Goal: Task Accomplishment & Management: Use online tool/utility

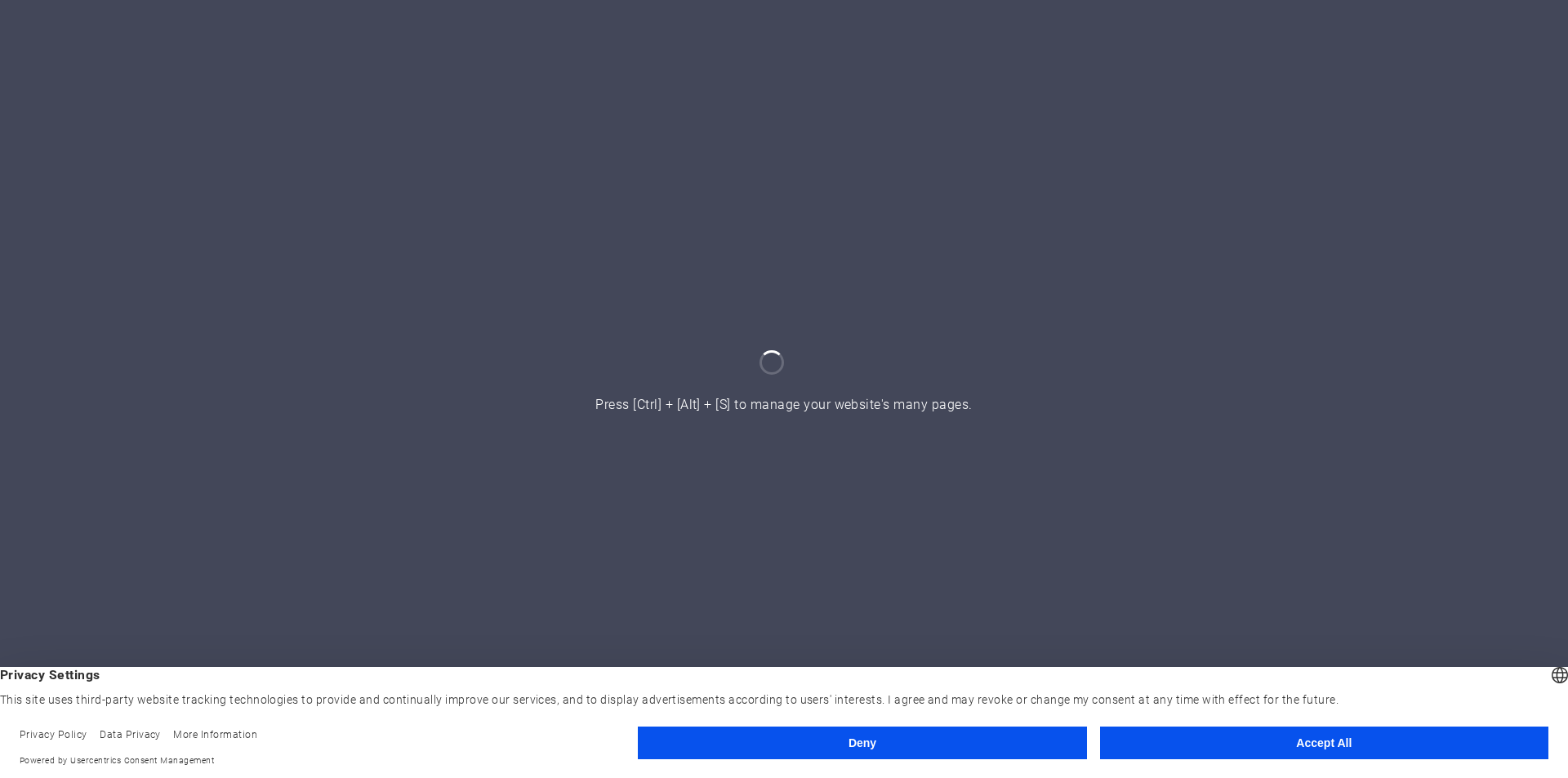
click at [1265, 749] on button "Accept All" at bounding box center [1325, 744] width 449 height 33
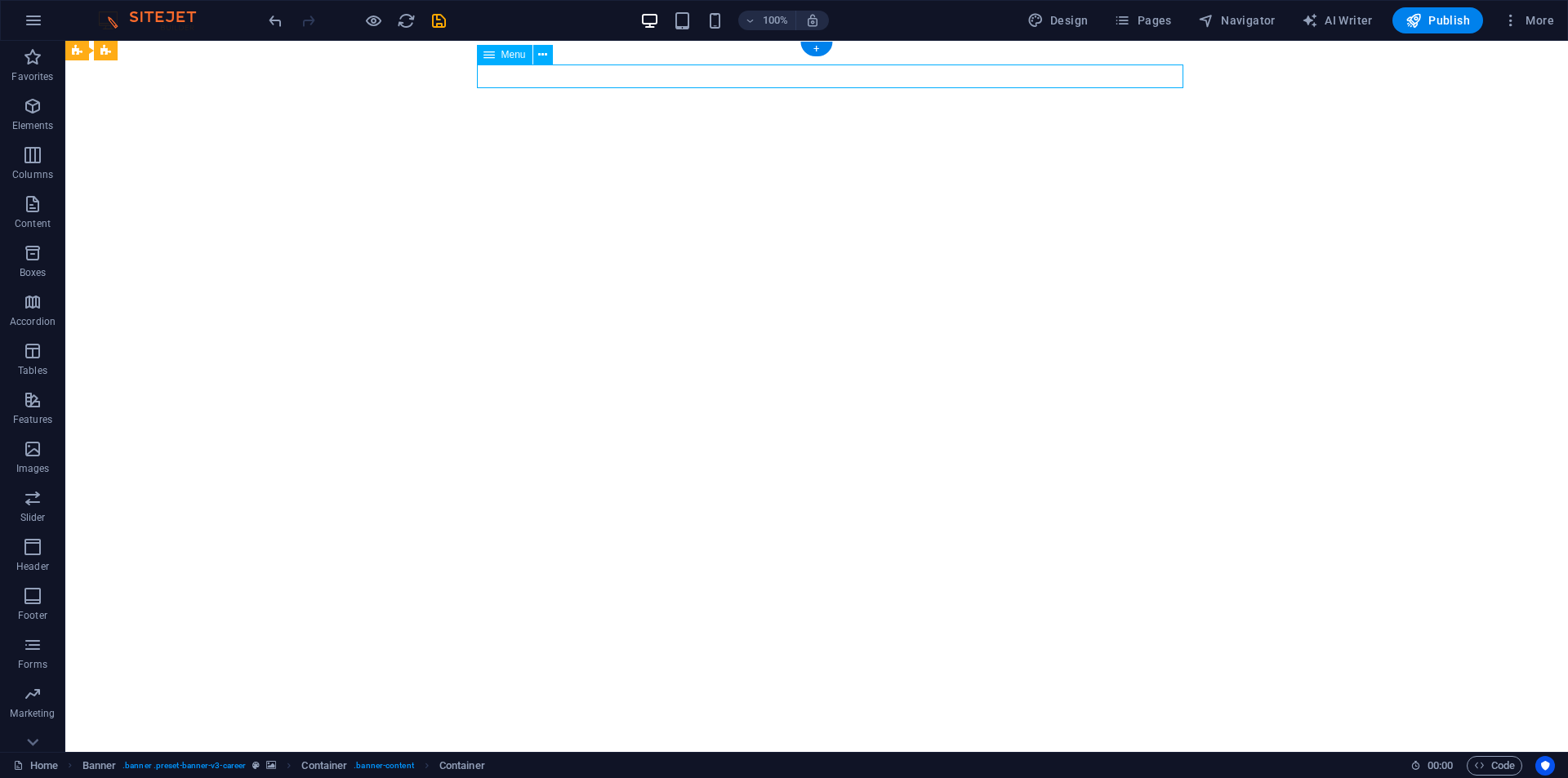
select select "1"
select select
select select "3"
select select
select select "4"
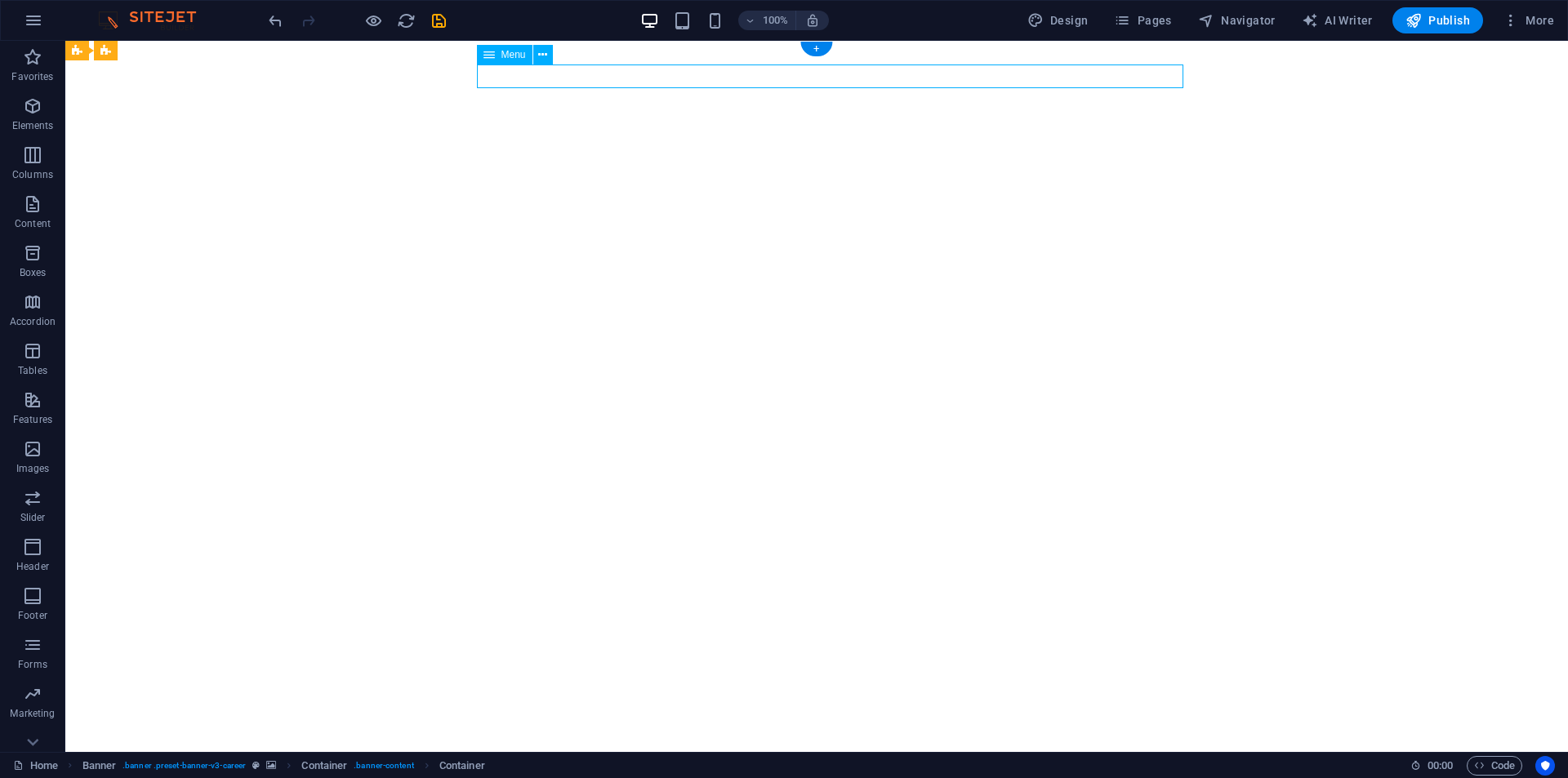
select select
select select "5"
select select
select select "6"
select select
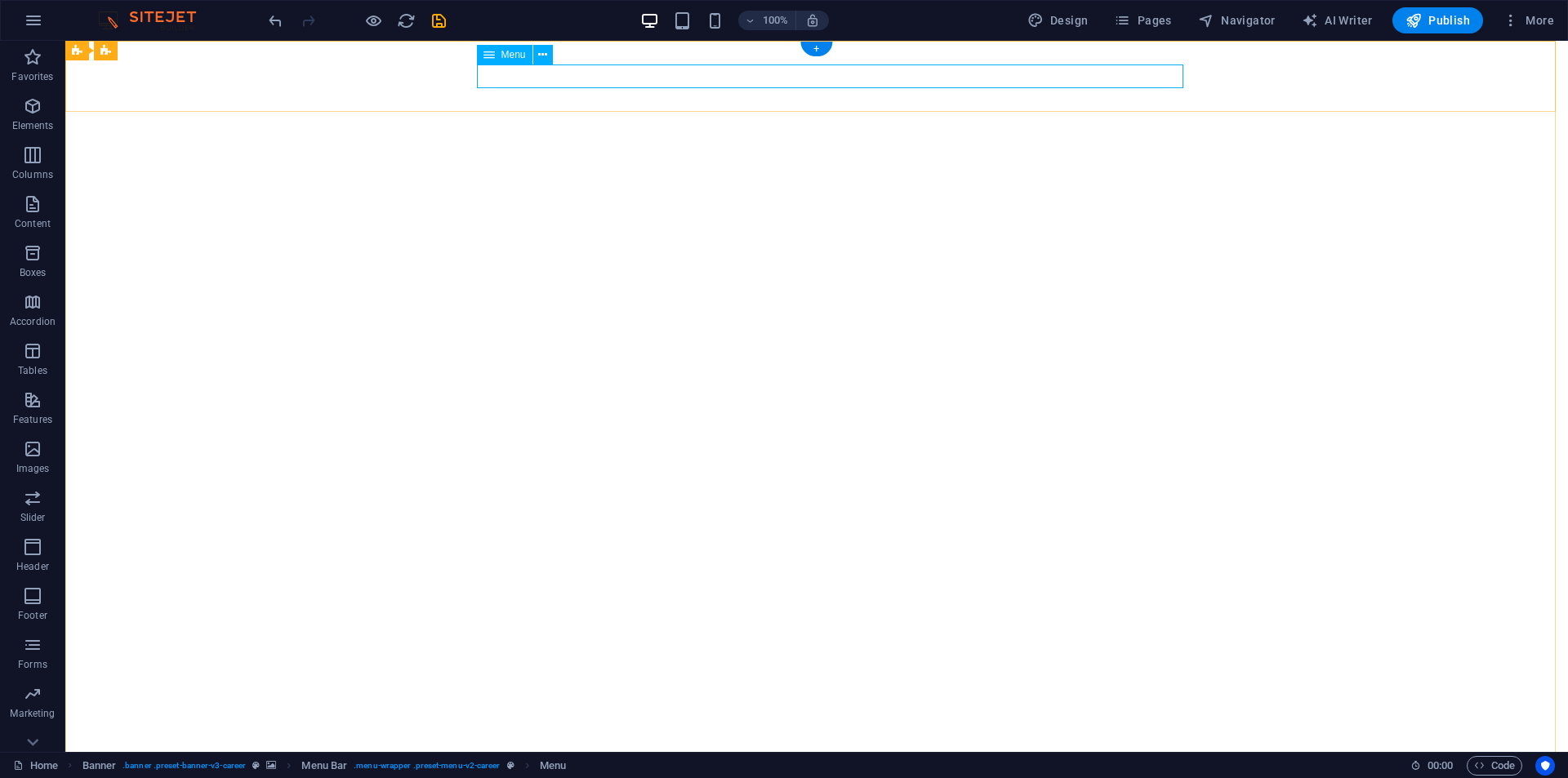
select select "1"
select select
select select "3"
select select
select select "4"
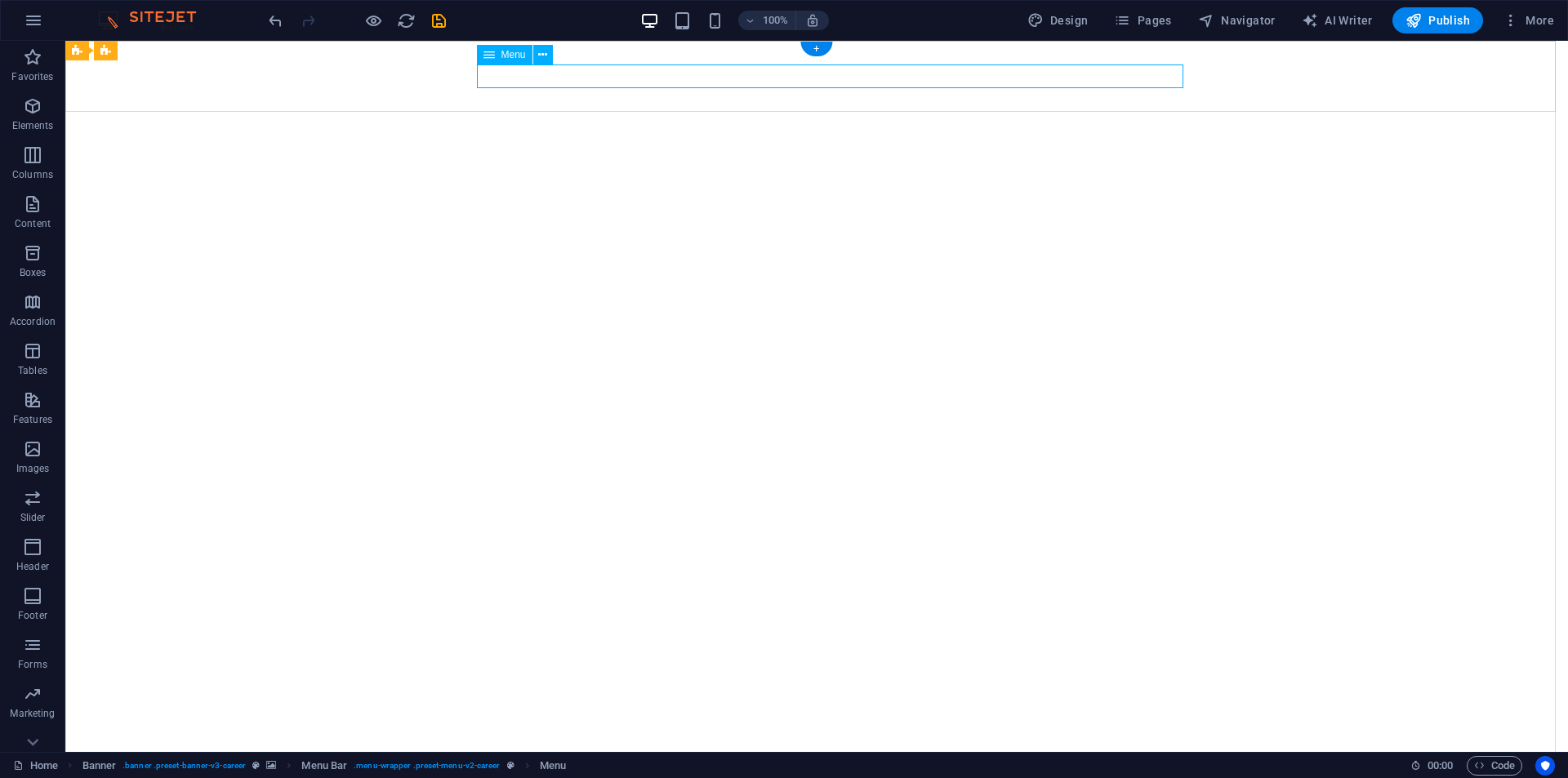
select select
select select "5"
select select
select select "6"
select select
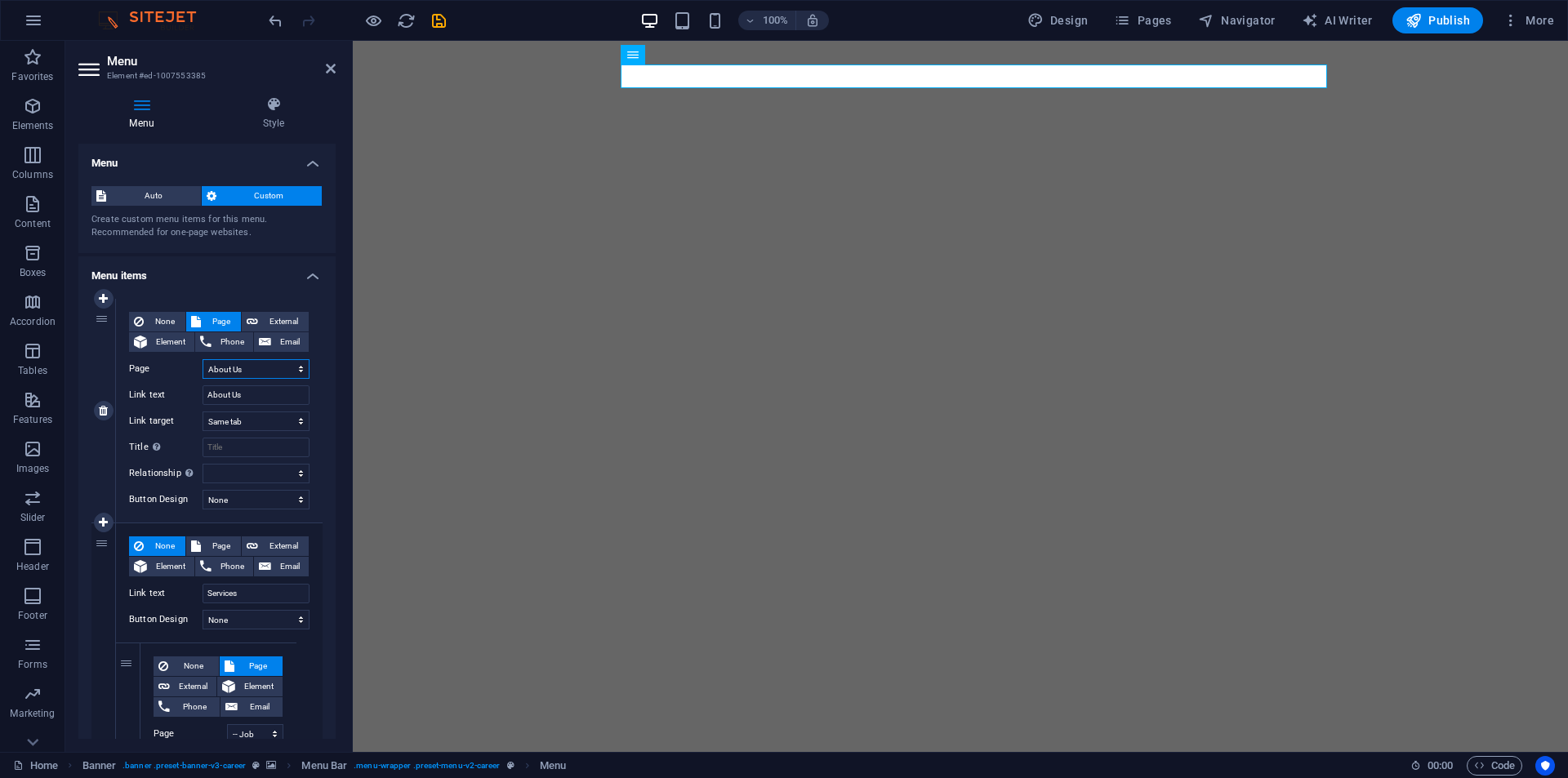
click at [269, 368] on select "Home About Us Services -- Job Seeking -- For Hiring Jobs Blog Contact Us Privac…" at bounding box center [256, 369] width 107 height 20
click at [264, 369] on select "Home About Us Services -- Job Seeking -- For Hiring Jobs Blog Contact Us Privac…" at bounding box center [256, 369] width 107 height 20
select select "0"
click at [202, 359] on select "Home About Us Services -- Job Seeking -- For Hiring Jobs Blog Contact Us Privac…" at bounding box center [256, 369] width 107 height 20
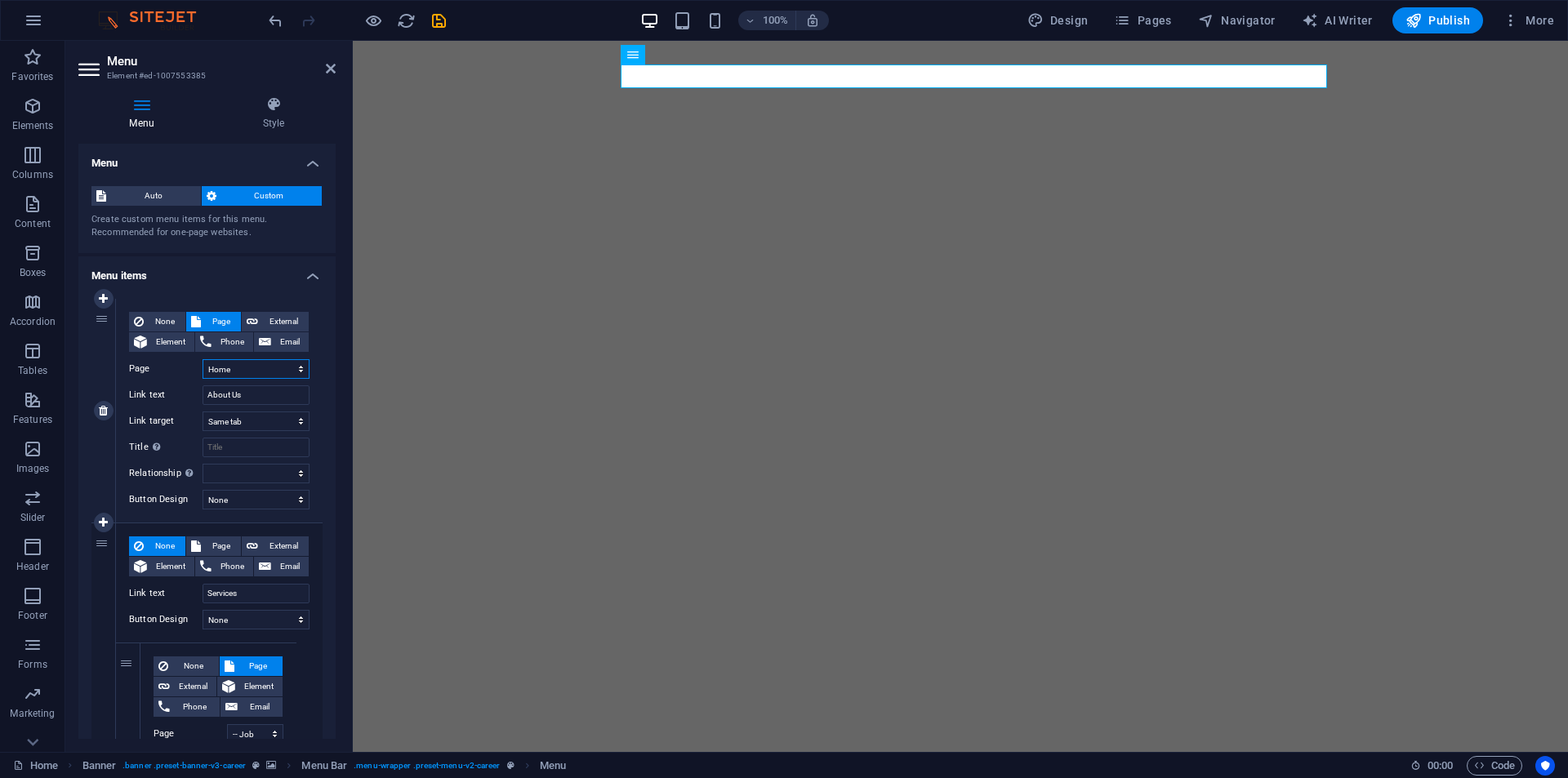
type input "Home"
select select
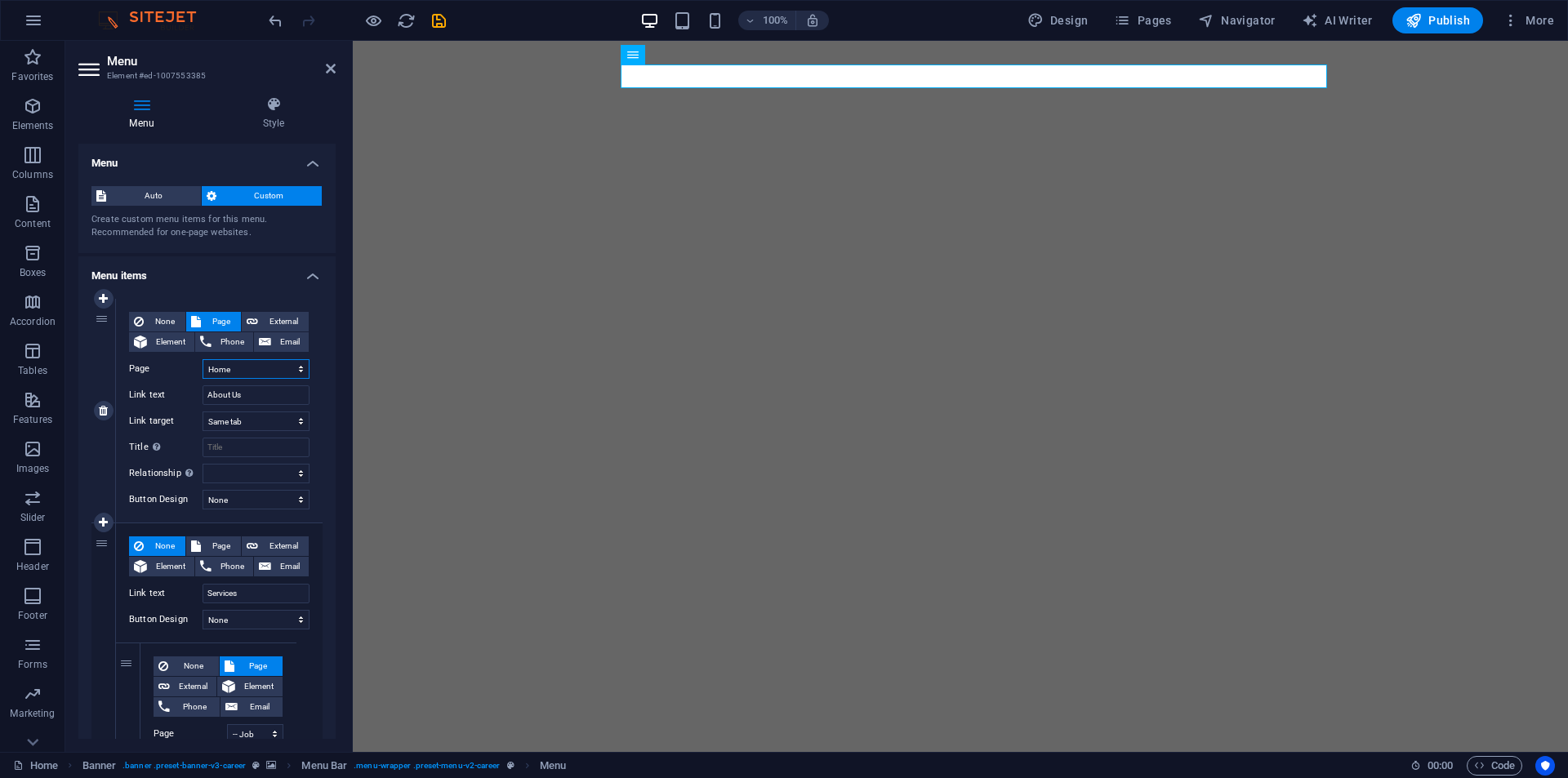
select select
click at [266, 370] on select "Home About Us Services -- Job Seeking -- For Hiring Jobs Blog Contact Us Privac…" at bounding box center [256, 369] width 107 height 20
click at [202, 359] on select "Home About Us Services -- Job Seeking -- For Hiring Jobs Blog Contact Us Privac…" at bounding box center [256, 369] width 107 height 20
click at [142, 318] on icon at bounding box center [139, 322] width 10 height 20
select select
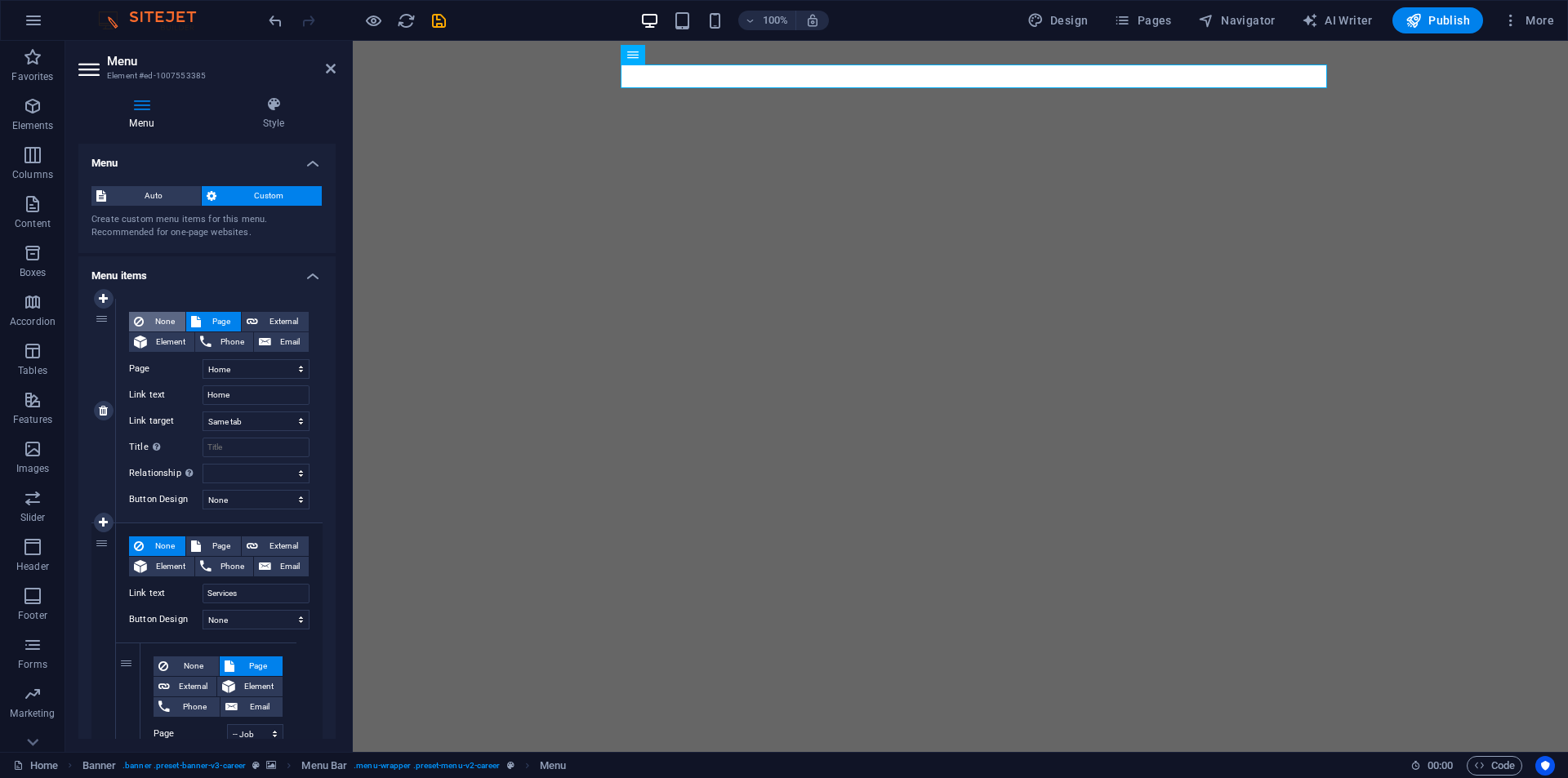
select select
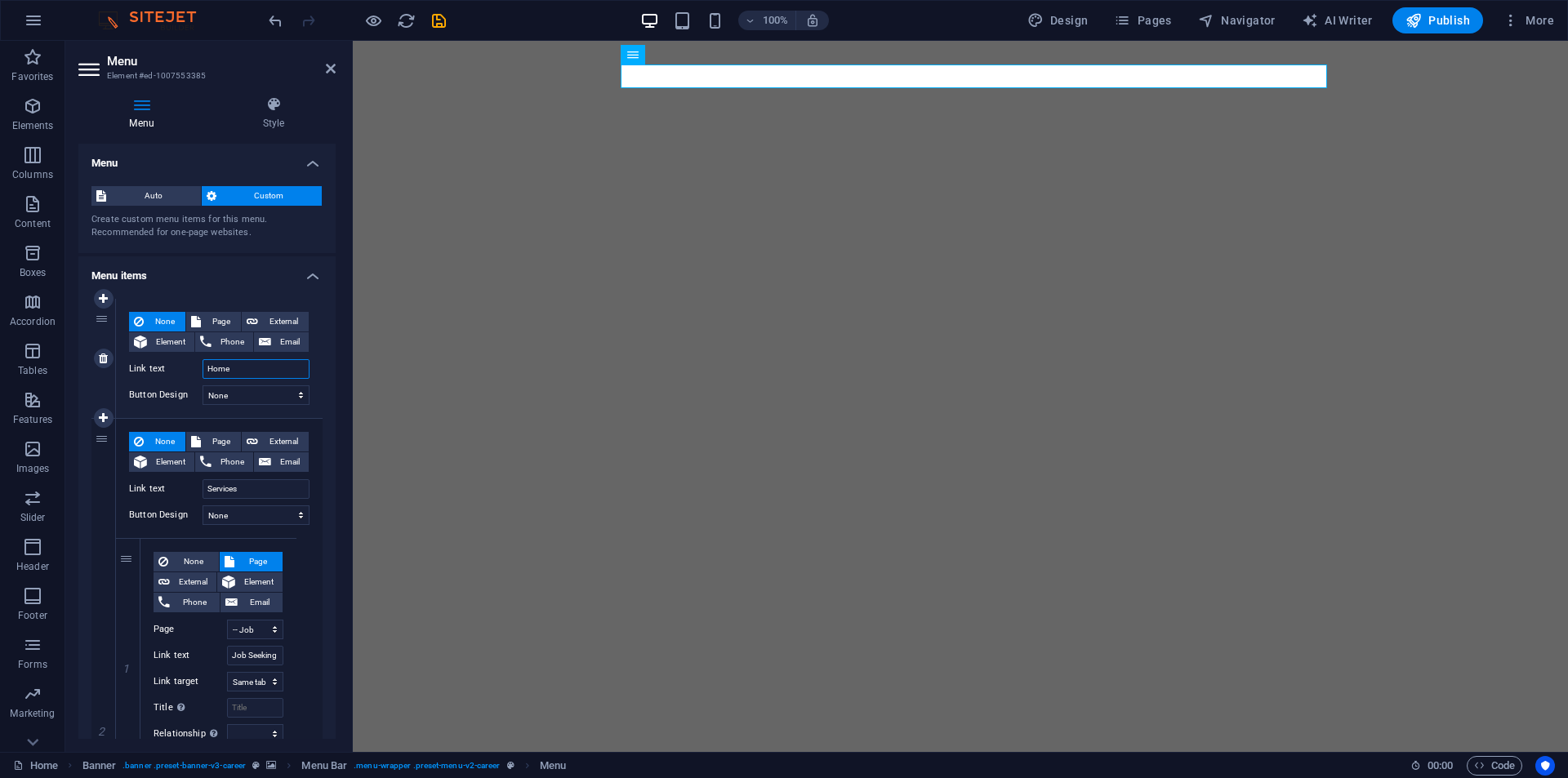
click at [259, 373] on input "Home" at bounding box center [256, 369] width 107 height 20
click at [232, 370] on input "Home" at bounding box center [256, 369] width 107 height 20
type input "[PERSON_NAME]"
select select
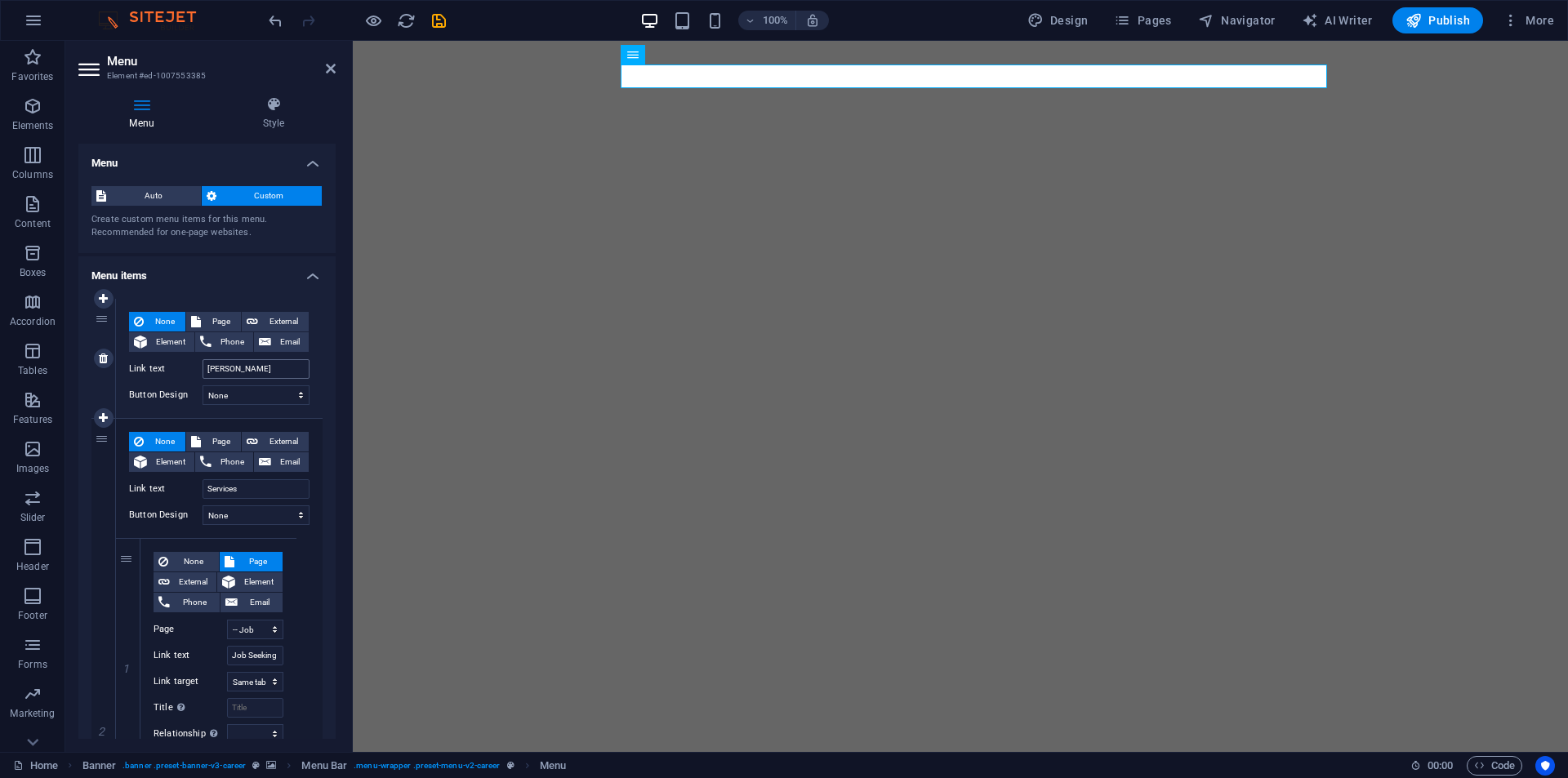
select select
click at [253, 492] on input "Services" at bounding box center [256, 489] width 107 height 20
type input "Үйлчилгээ"
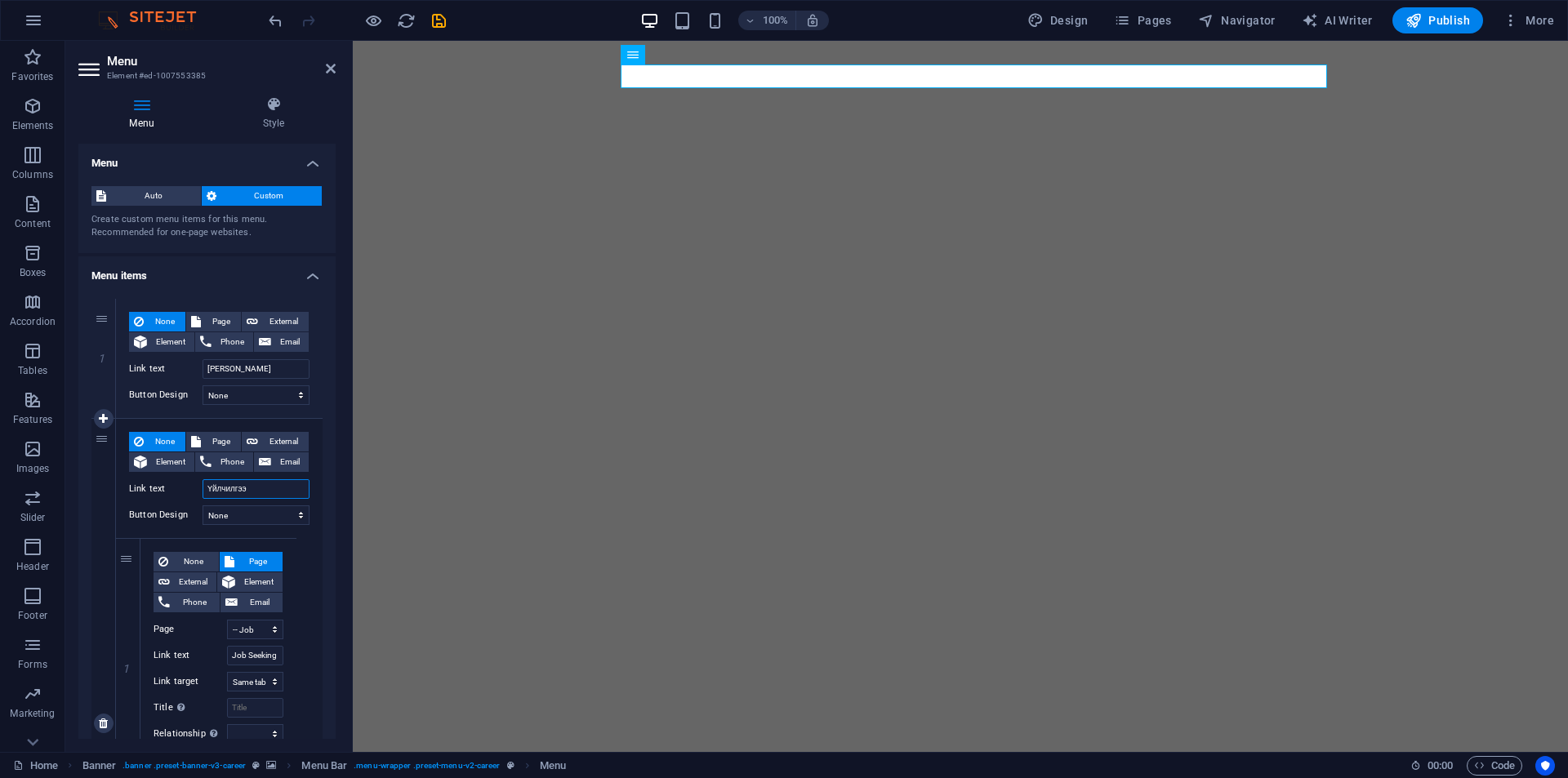
select select
type input "Үйлчилгээ"
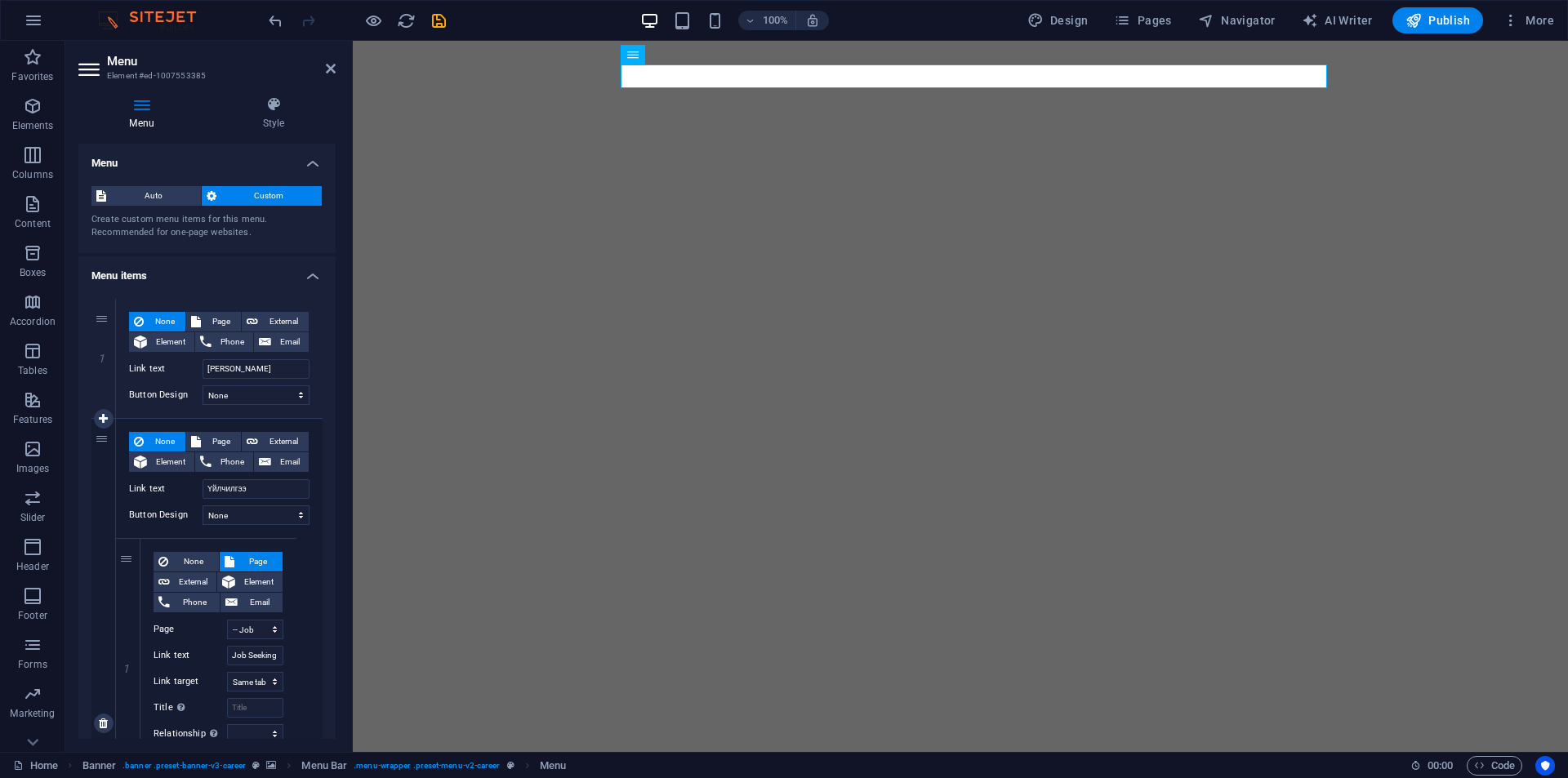
click at [305, 598] on div "None Page External Element Phone Email Page Home About Us Services -- Job Seeki…" at bounding box center [220, 724] width 207 height 609
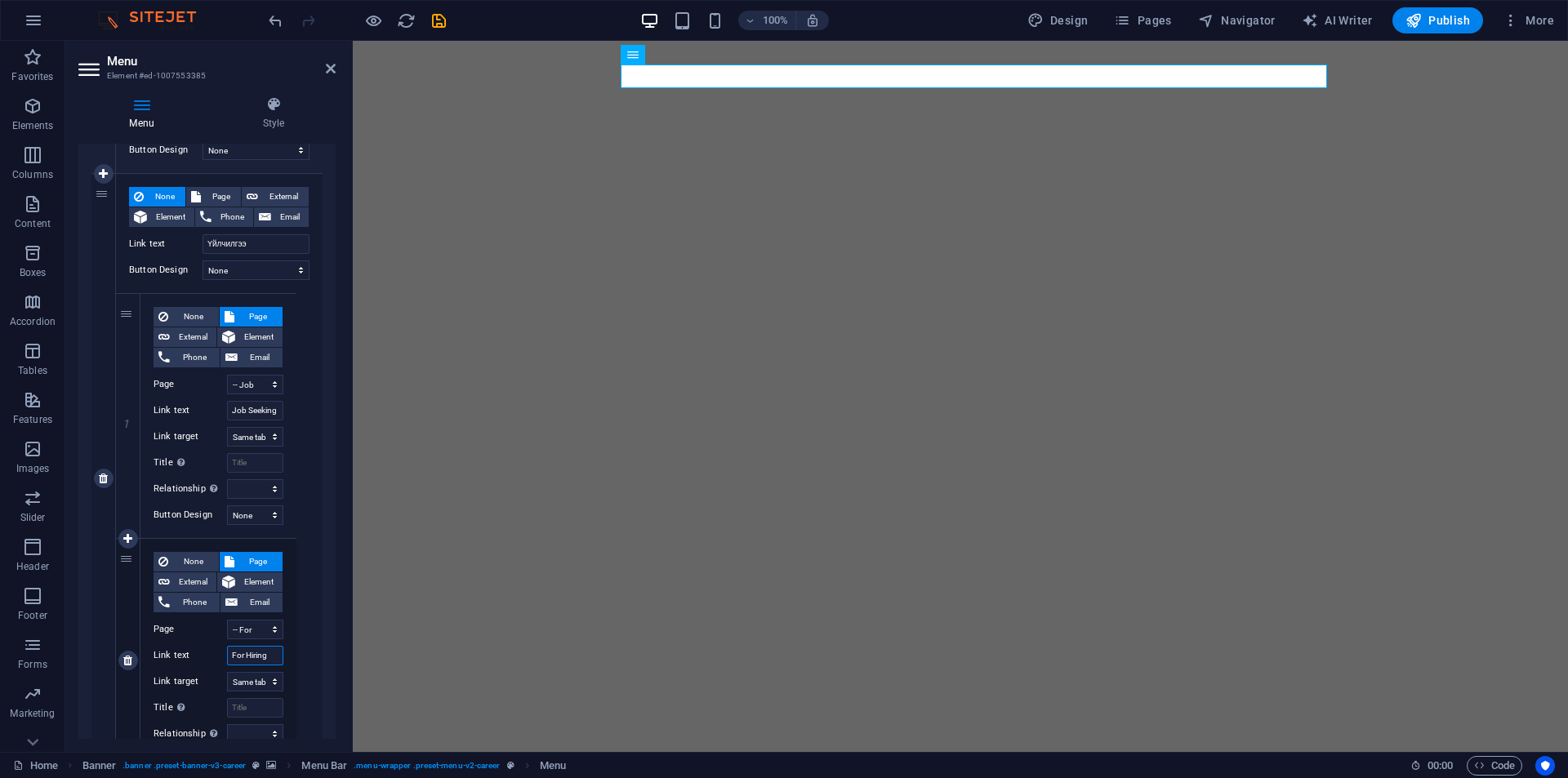
click at [256, 655] on input "For Hiring" at bounding box center [255, 656] width 56 height 20
click at [251, 387] on select "Home About Us Services -- Job Seeking -- For Hiring Jobs Blog Contact Us Privac…" at bounding box center [255, 385] width 56 height 20
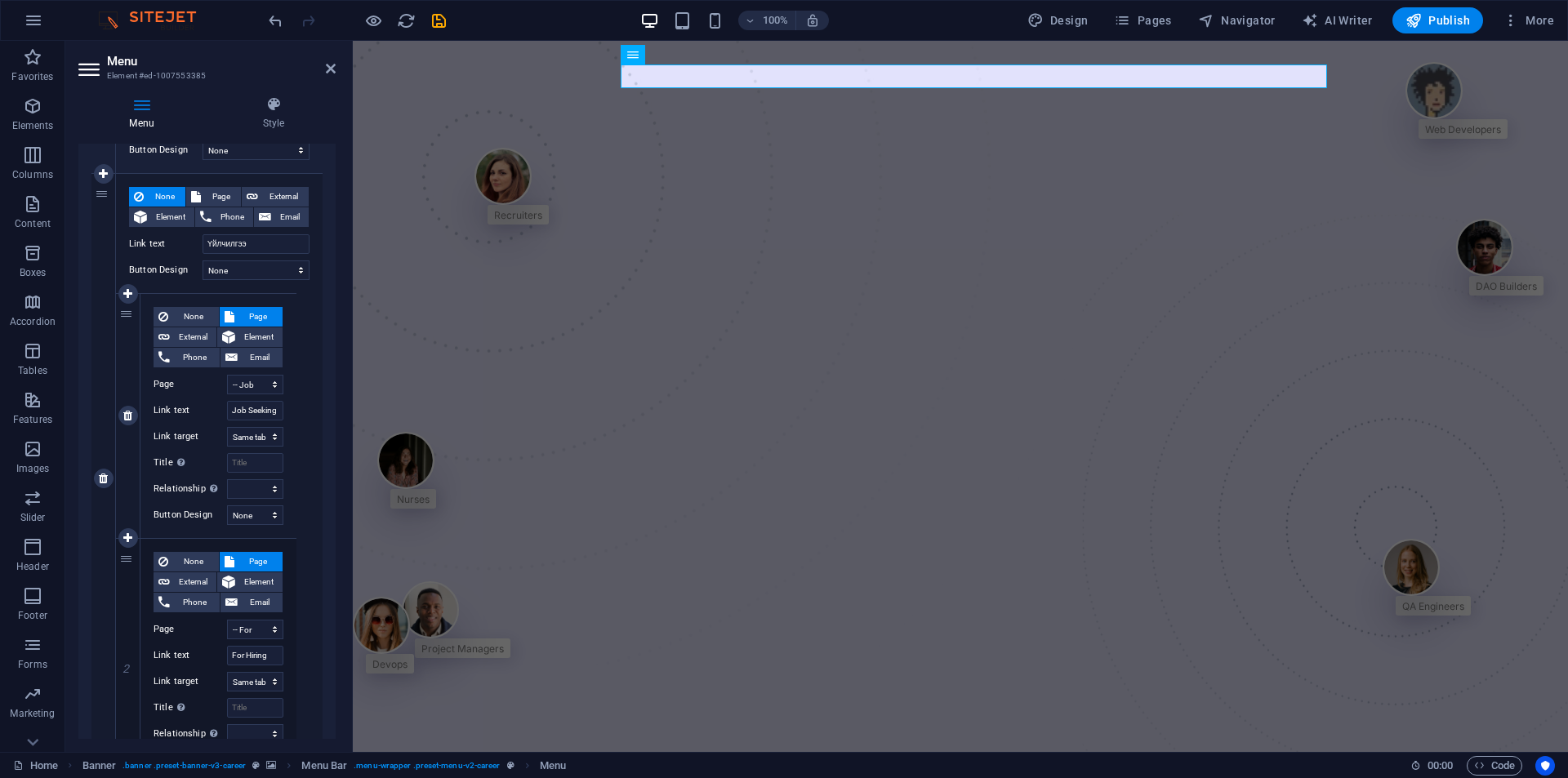
click at [180, 305] on div "None Page External Element Phone Email Page Home About Us Services -- Job Seeki…" at bounding box center [219, 416] width 156 height 244
click at [183, 312] on span "None" at bounding box center [193, 317] width 41 height 20
select select
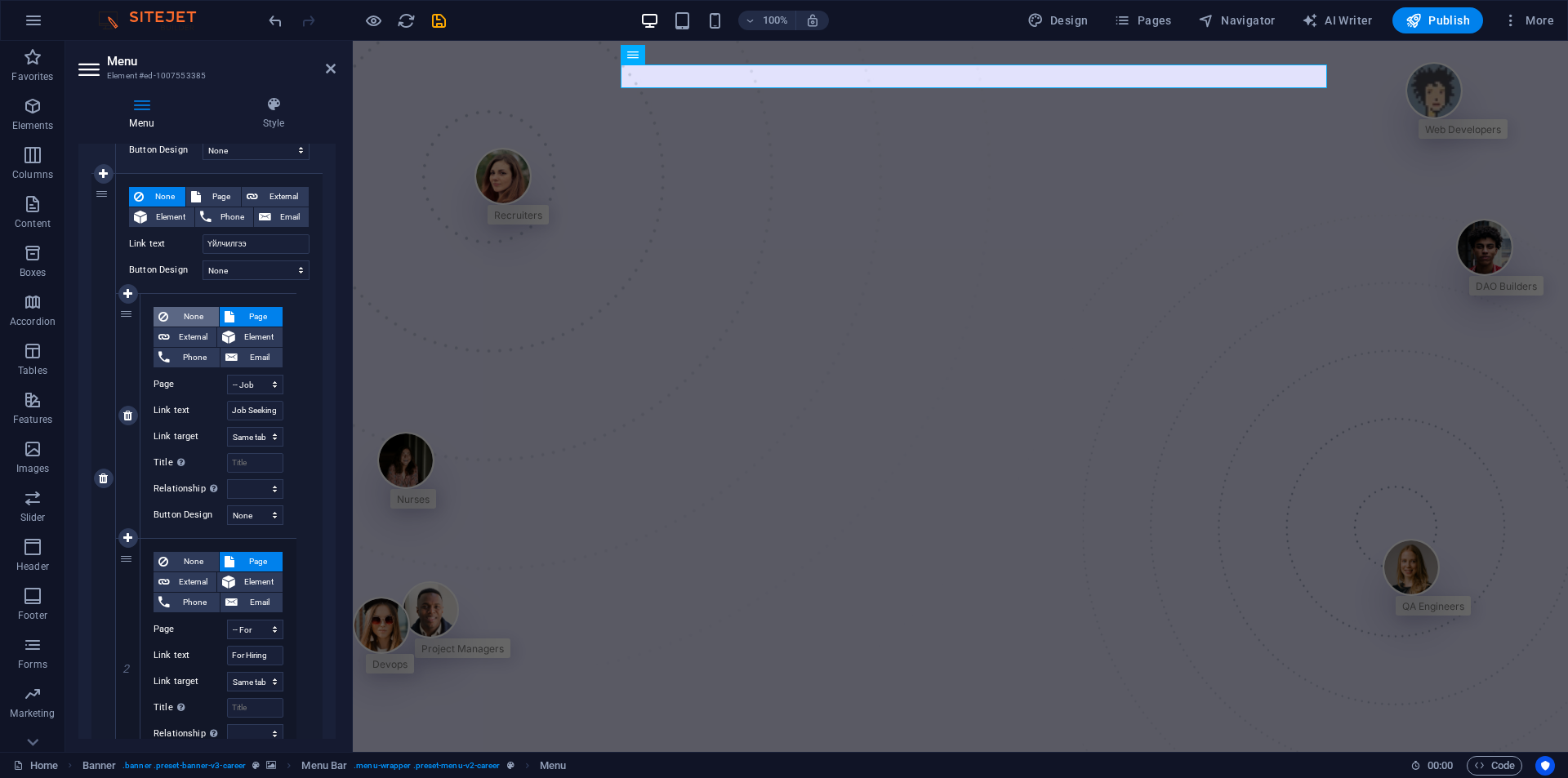
select select
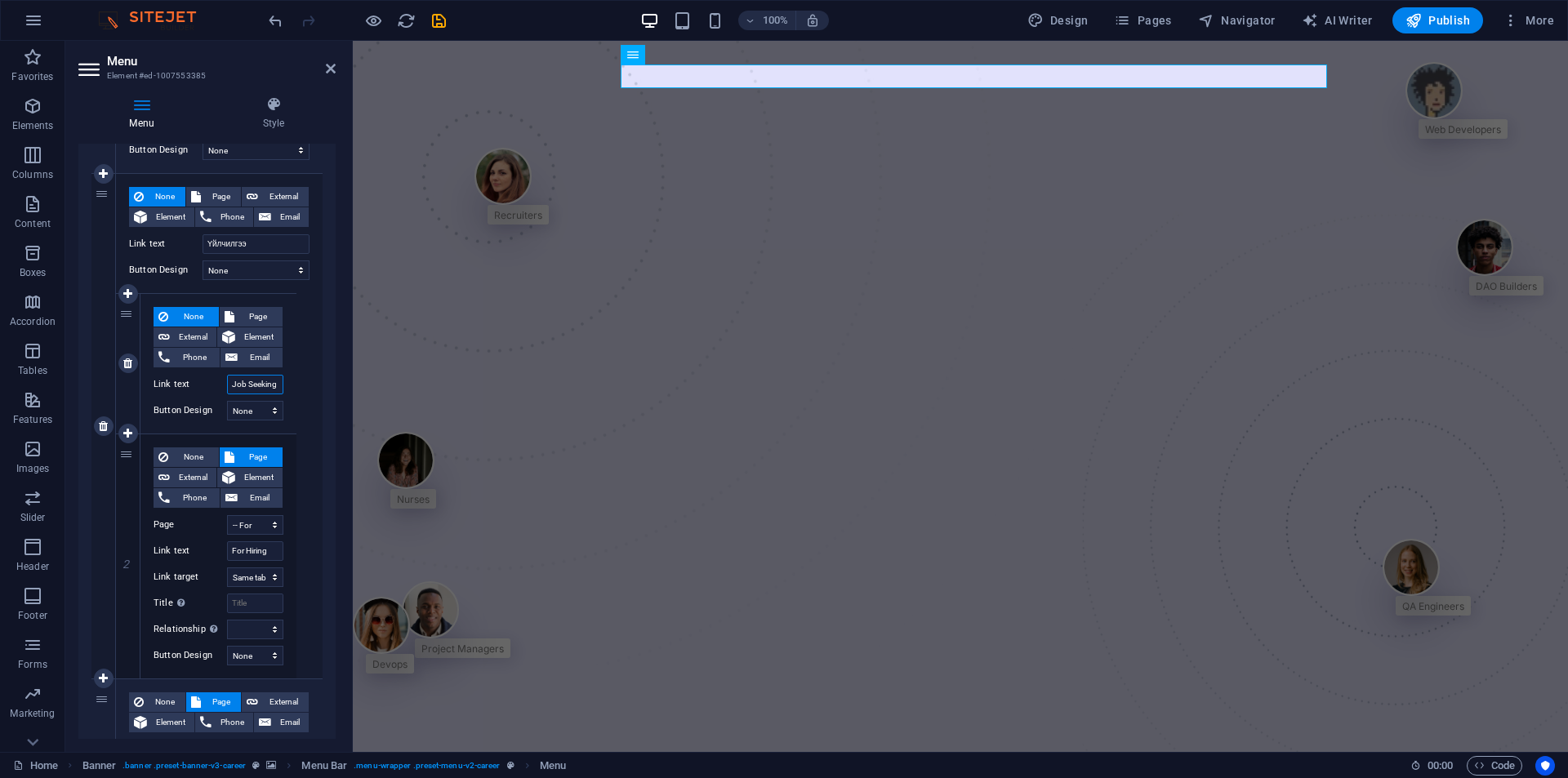
click at [247, 384] on input "Job Seeking" at bounding box center [255, 385] width 56 height 20
type input "Бай"
select select
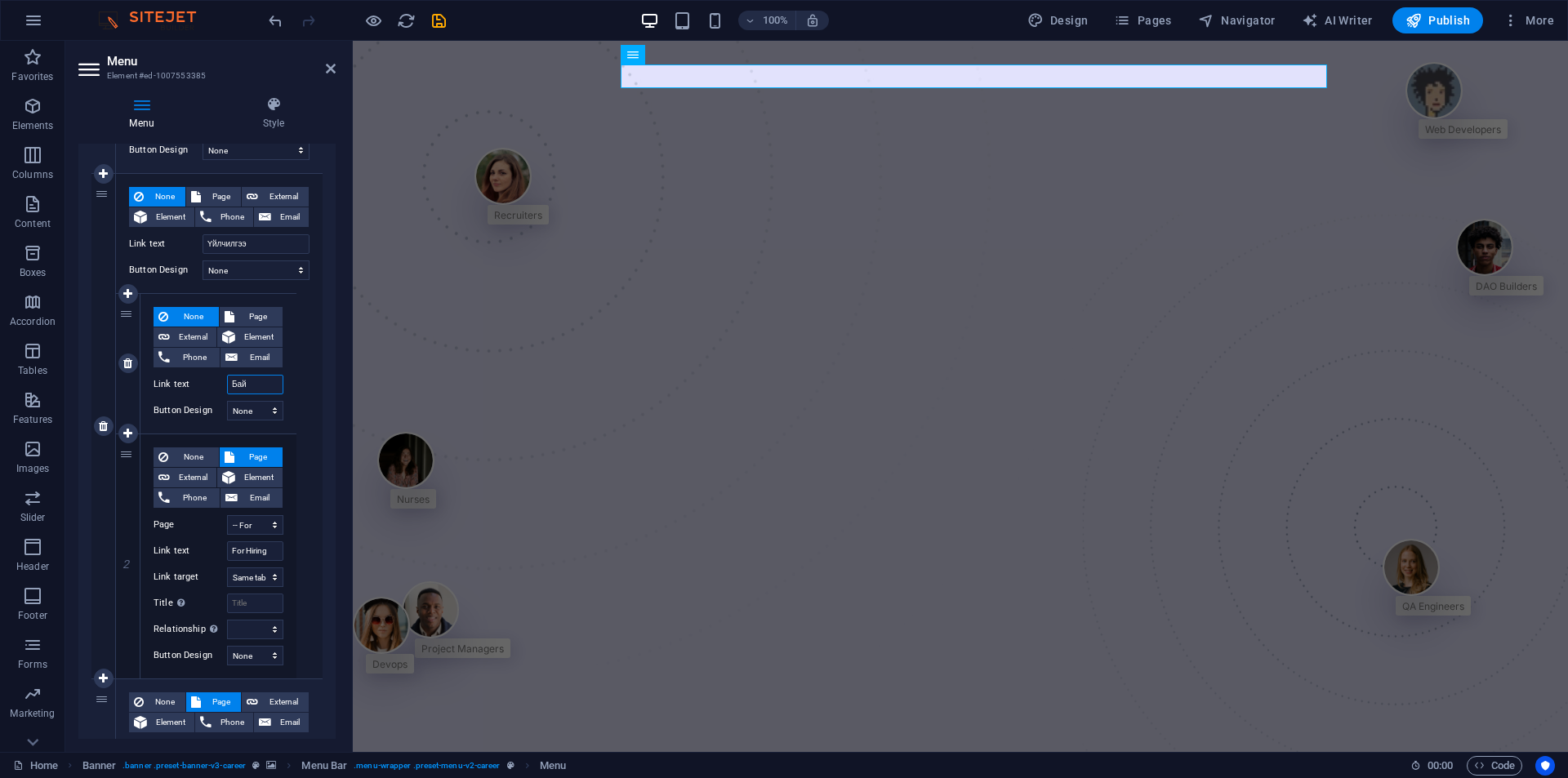
select select
type input "Байрш"
select select
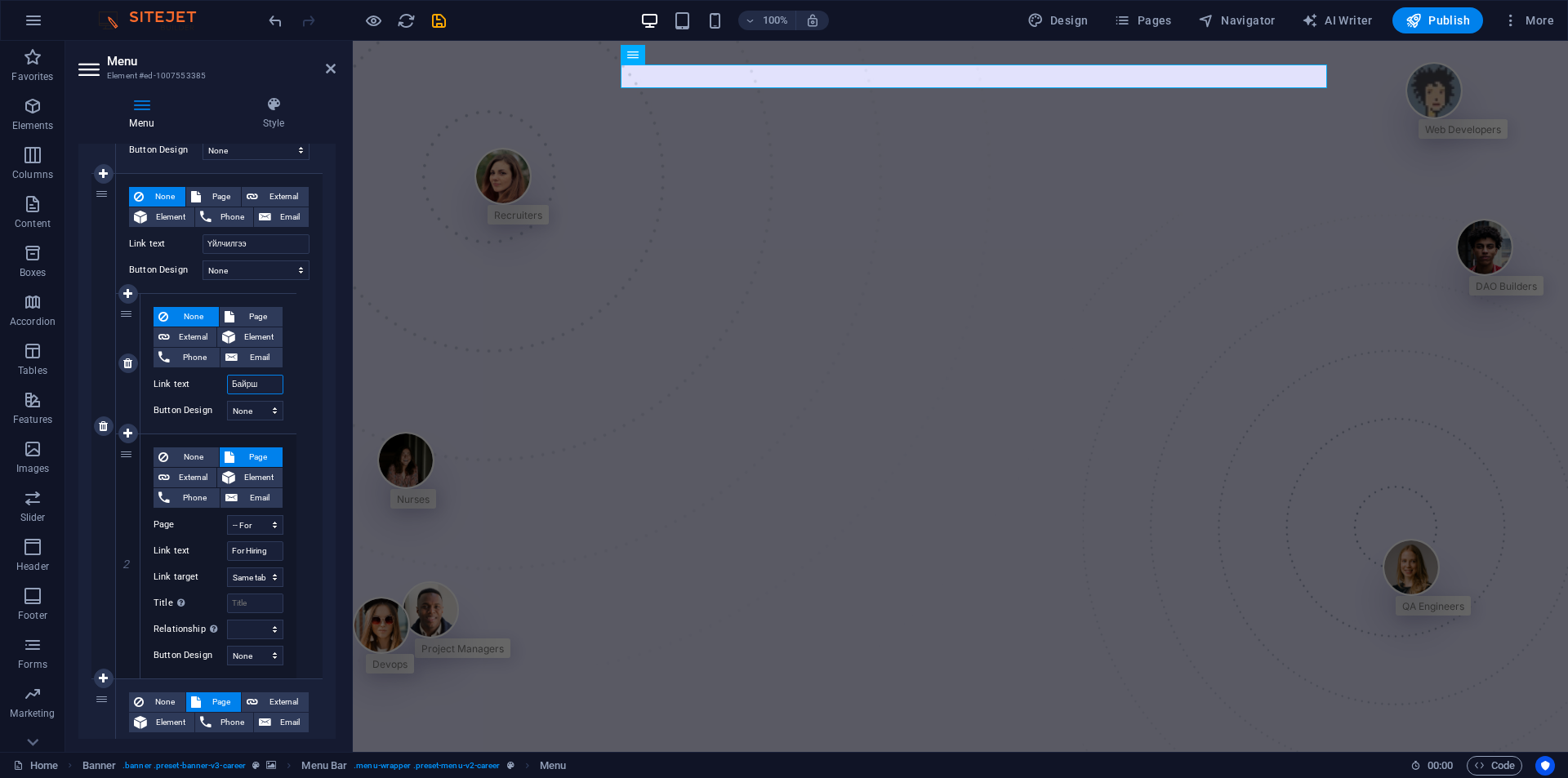
select select
type input "Байршил"
select select
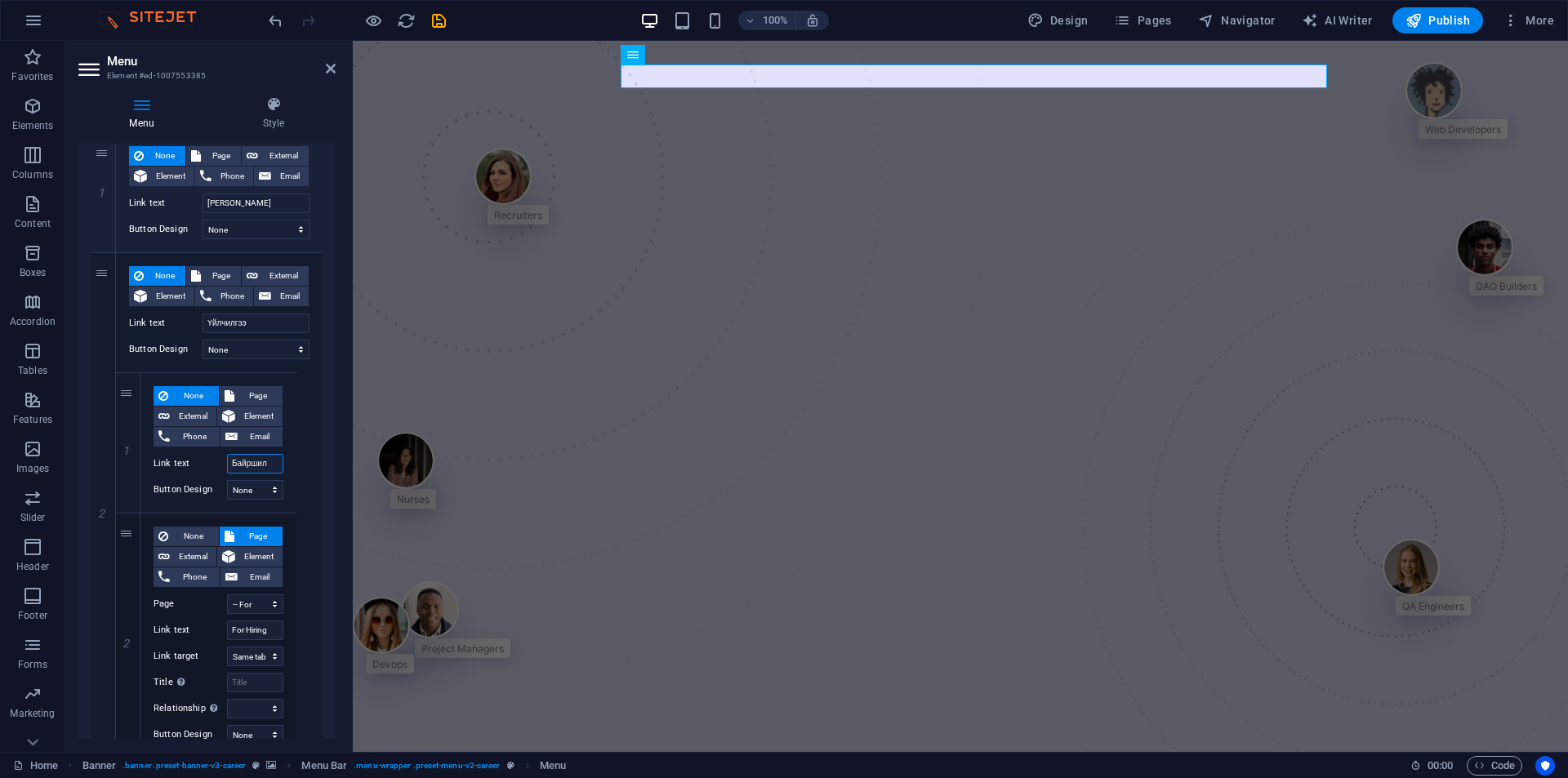
scroll to position [163, 0]
click at [251, 466] on input "Байршил" at bounding box center [255, 467] width 56 height 20
select select
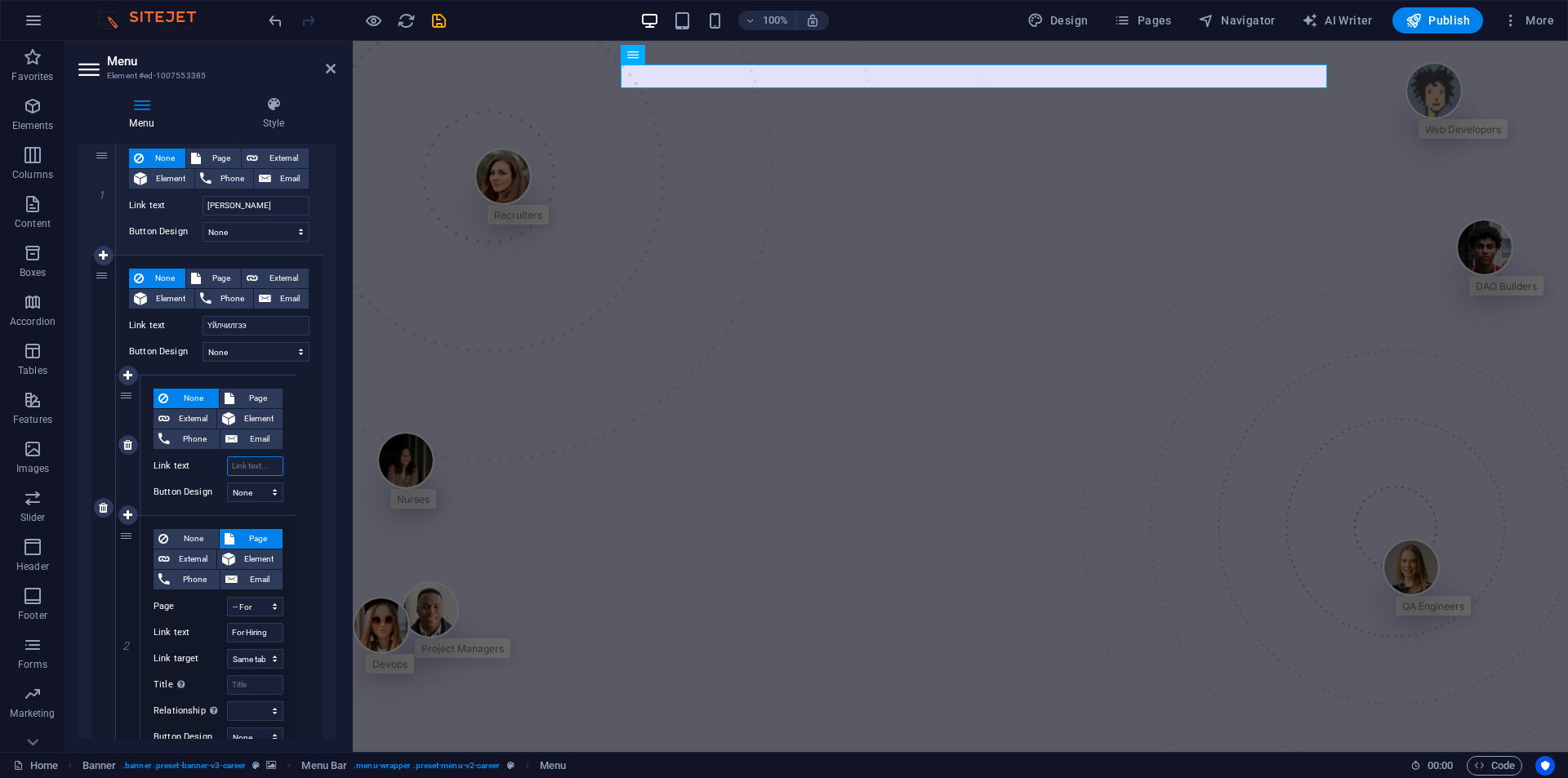
select select
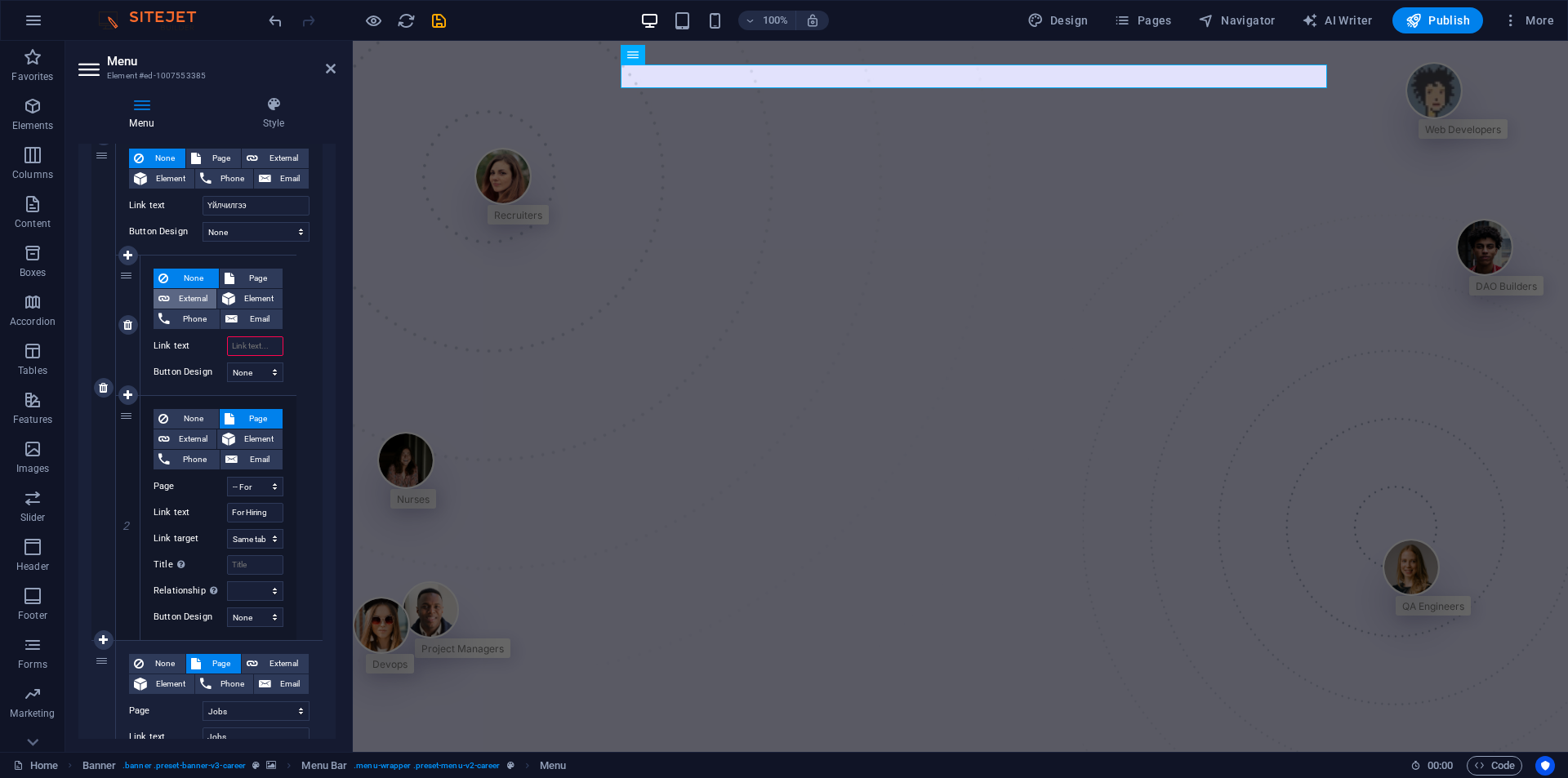
scroll to position [245, 0]
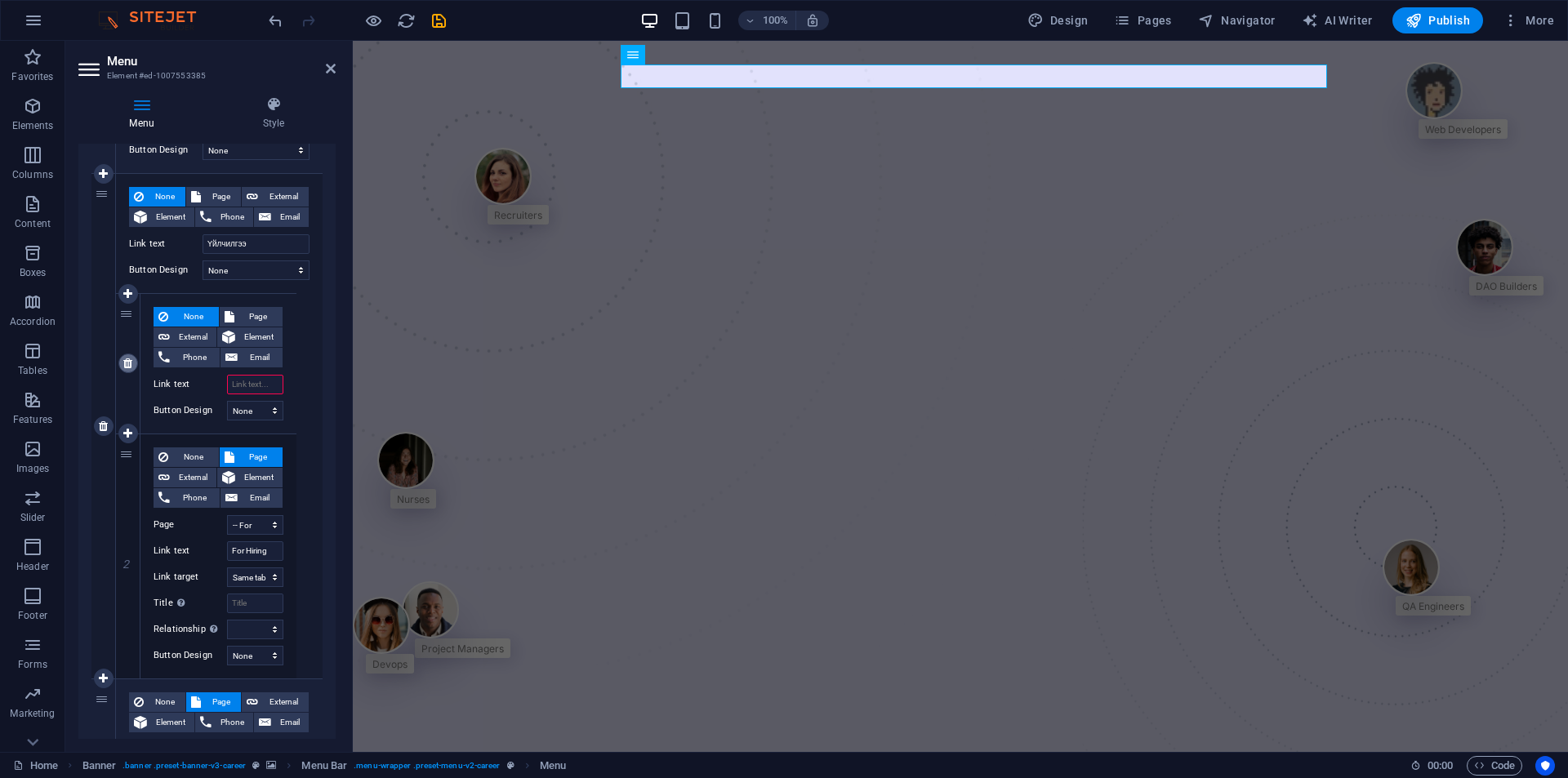
click at [130, 365] on icon at bounding box center [128, 363] width 9 height 12
select select "4"
type input "For Hiring"
select select
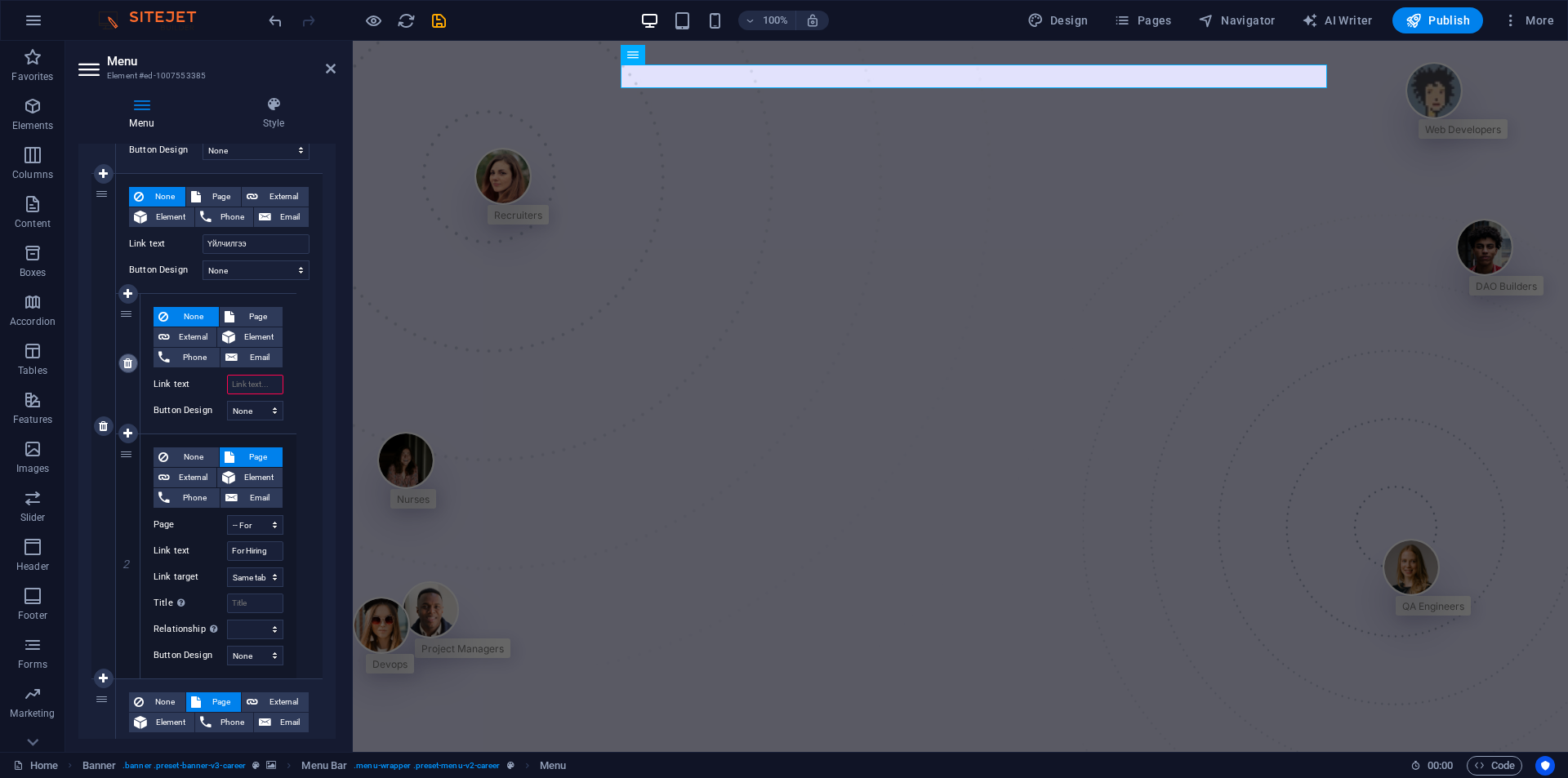
select select
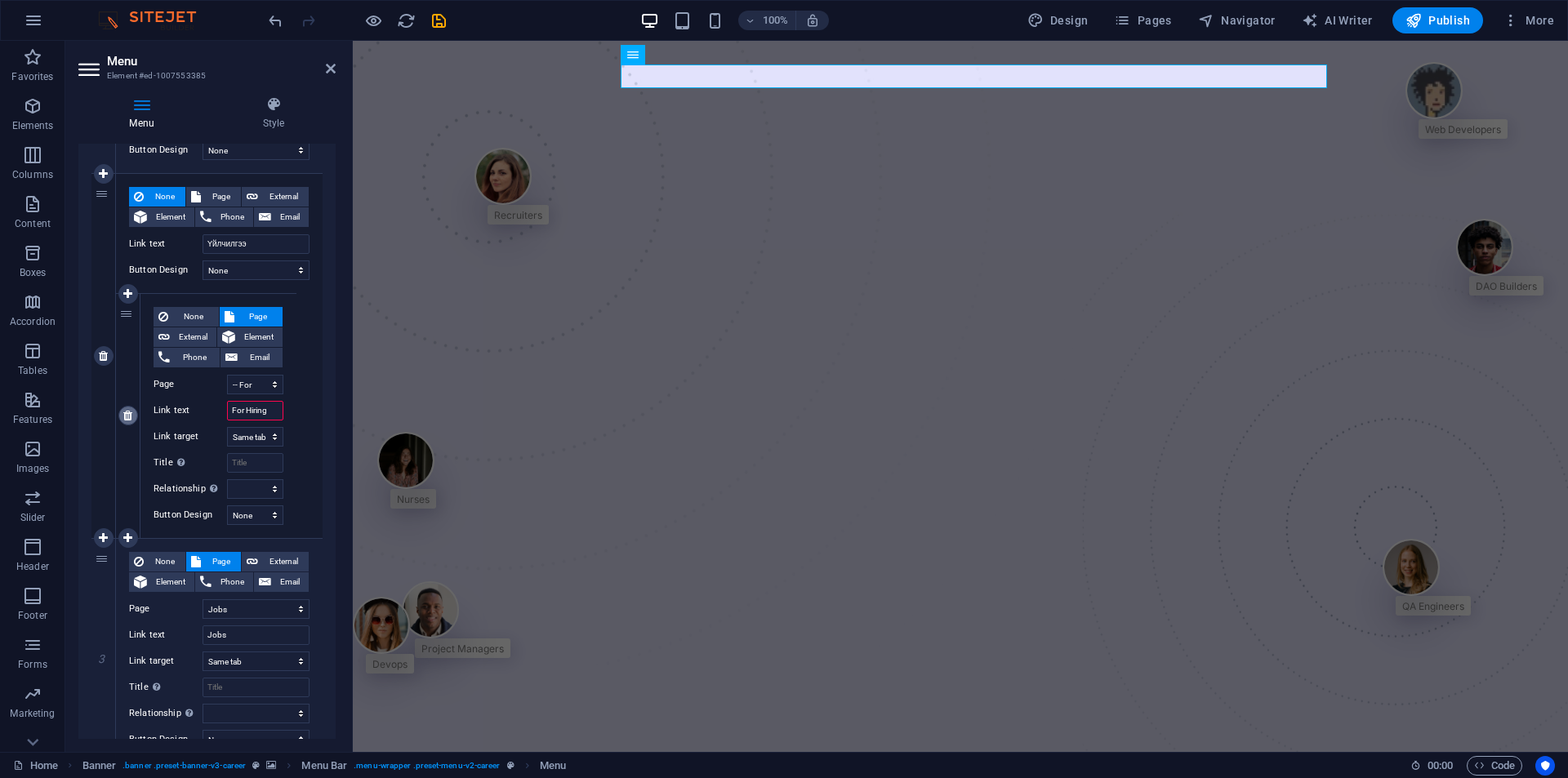
click at [127, 416] on icon at bounding box center [128, 416] width 9 height 12
select select
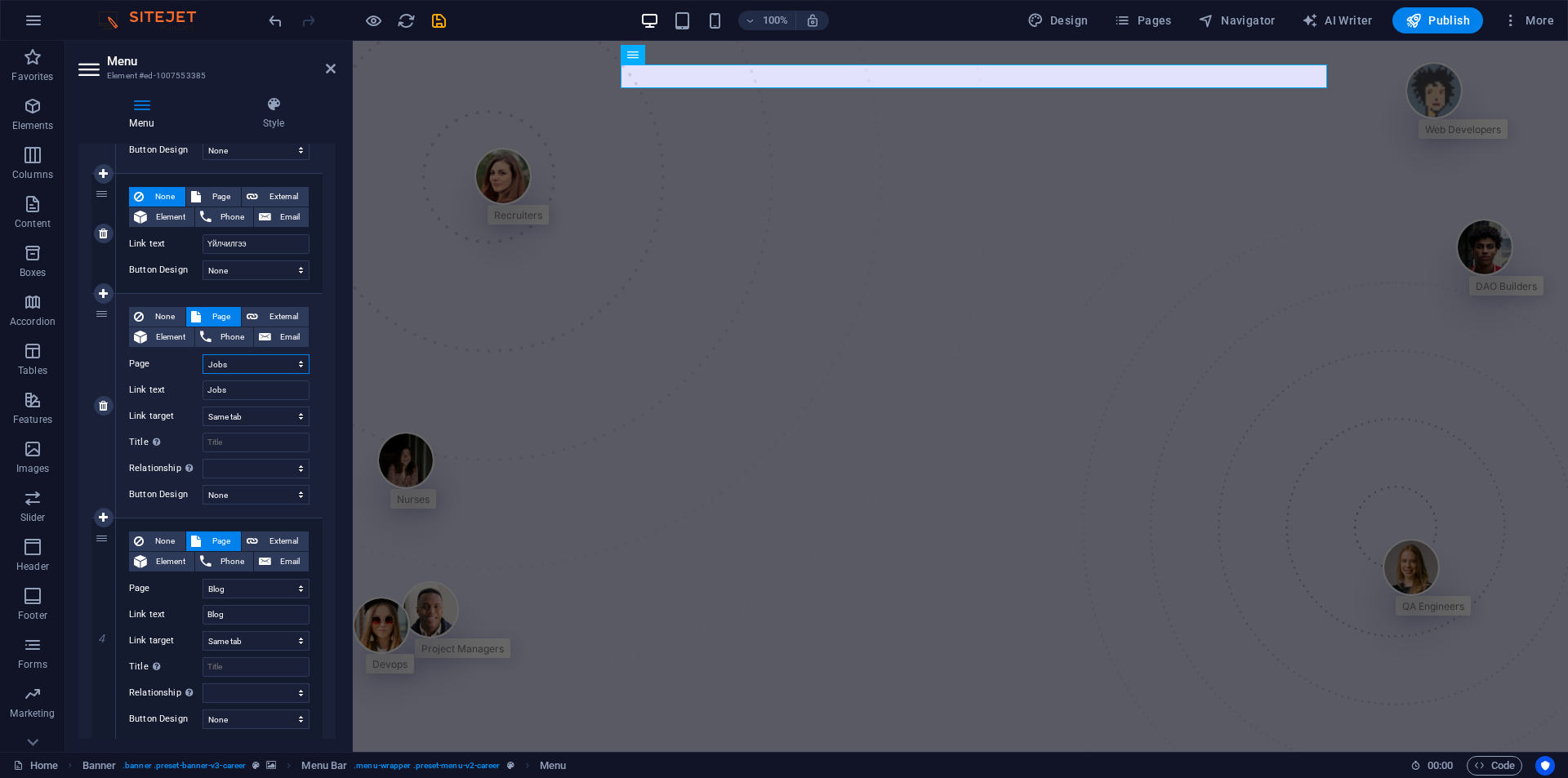
click at [241, 368] on select "Home About Us Services -- Job Seeking -- For Hiring Jobs Blog Contact Us Privac…" at bounding box center [256, 364] width 107 height 20
click at [240, 364] on select "Home About Us Services -- Job Seeking -- For Hiring Jobs Blog Contact Us Privac…" at bounding box center [256, 364] width 107 height 20
drag, startPoint x: 240, startPoint y: 364, endPoint x: 202, endPoint y: 353, distance: 39.6
click at [240, 364] on select "Home About Us Services -- Job Seeking -- For Hiring Jobs Blog Contact Us Privac…" at bounding box center [256, 364] width 107 height 20
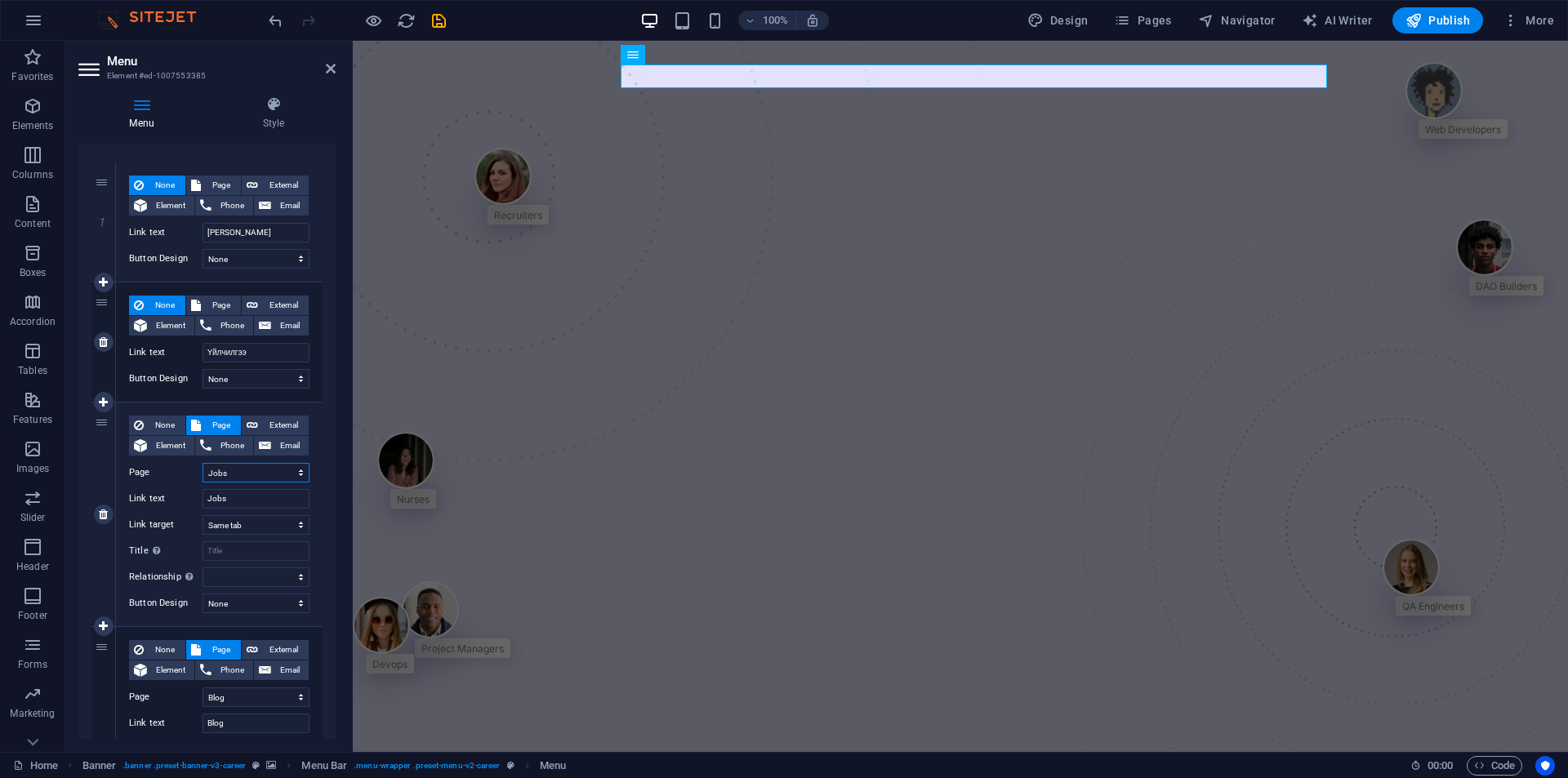
scroll to position [163, 0]
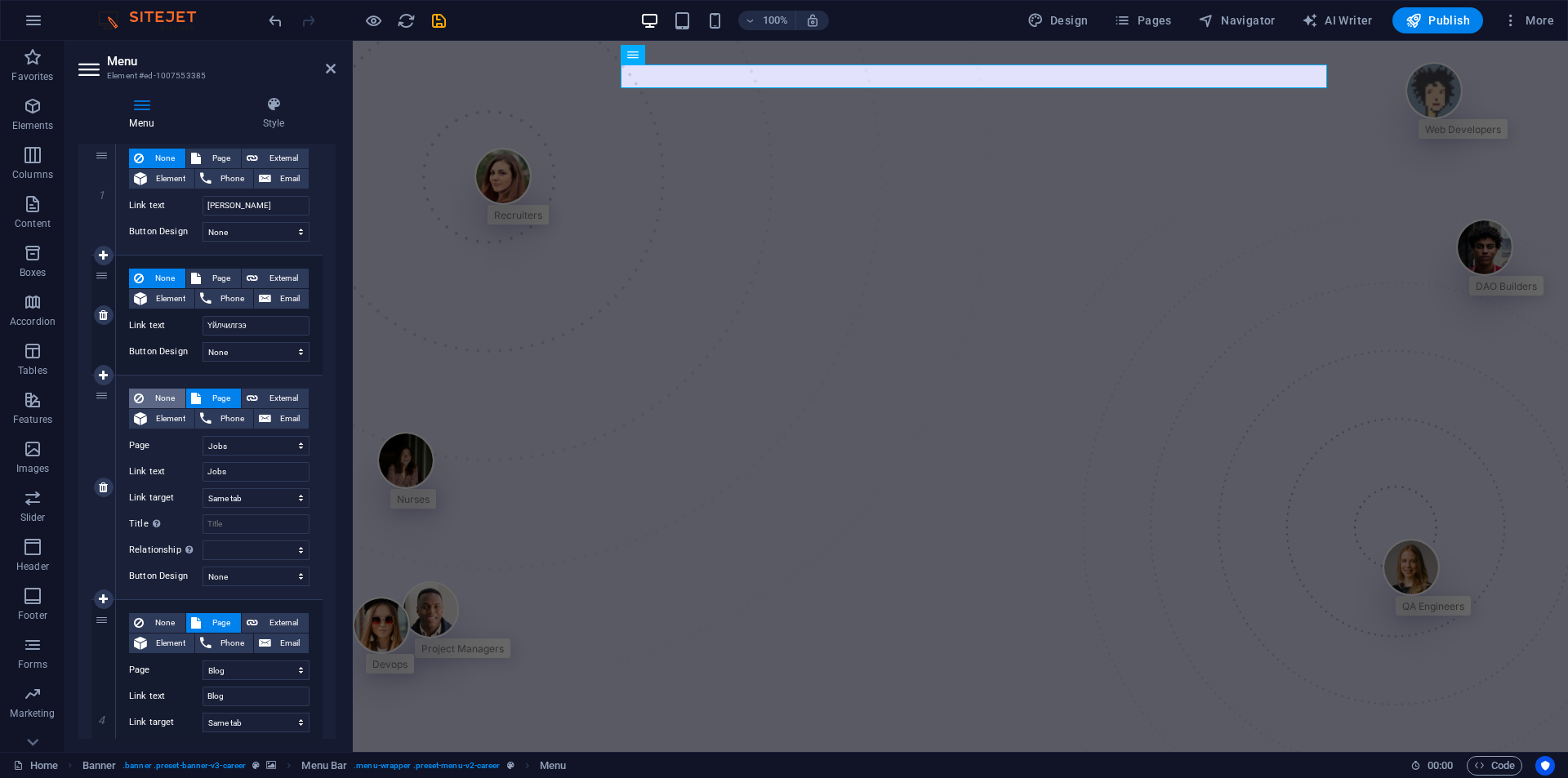
click at [156, 399] on span "None" at bounding box center [164, 399] width 32 height 20
select select
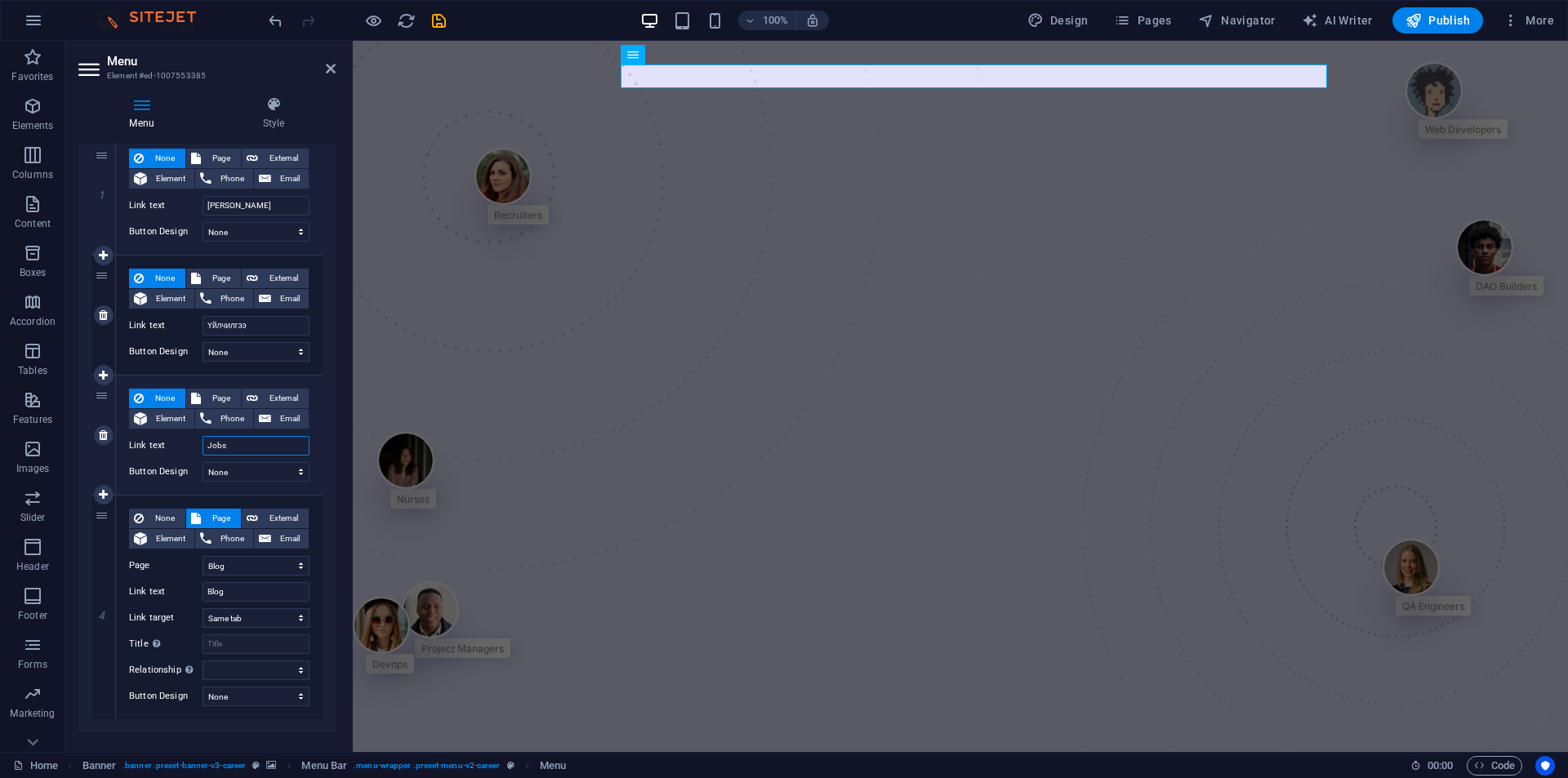
click at [251, 447] on input "Jobs" at bounding box center [256, 446] width 107 height 20
type input "Байр"
select select
type input "Байршил"
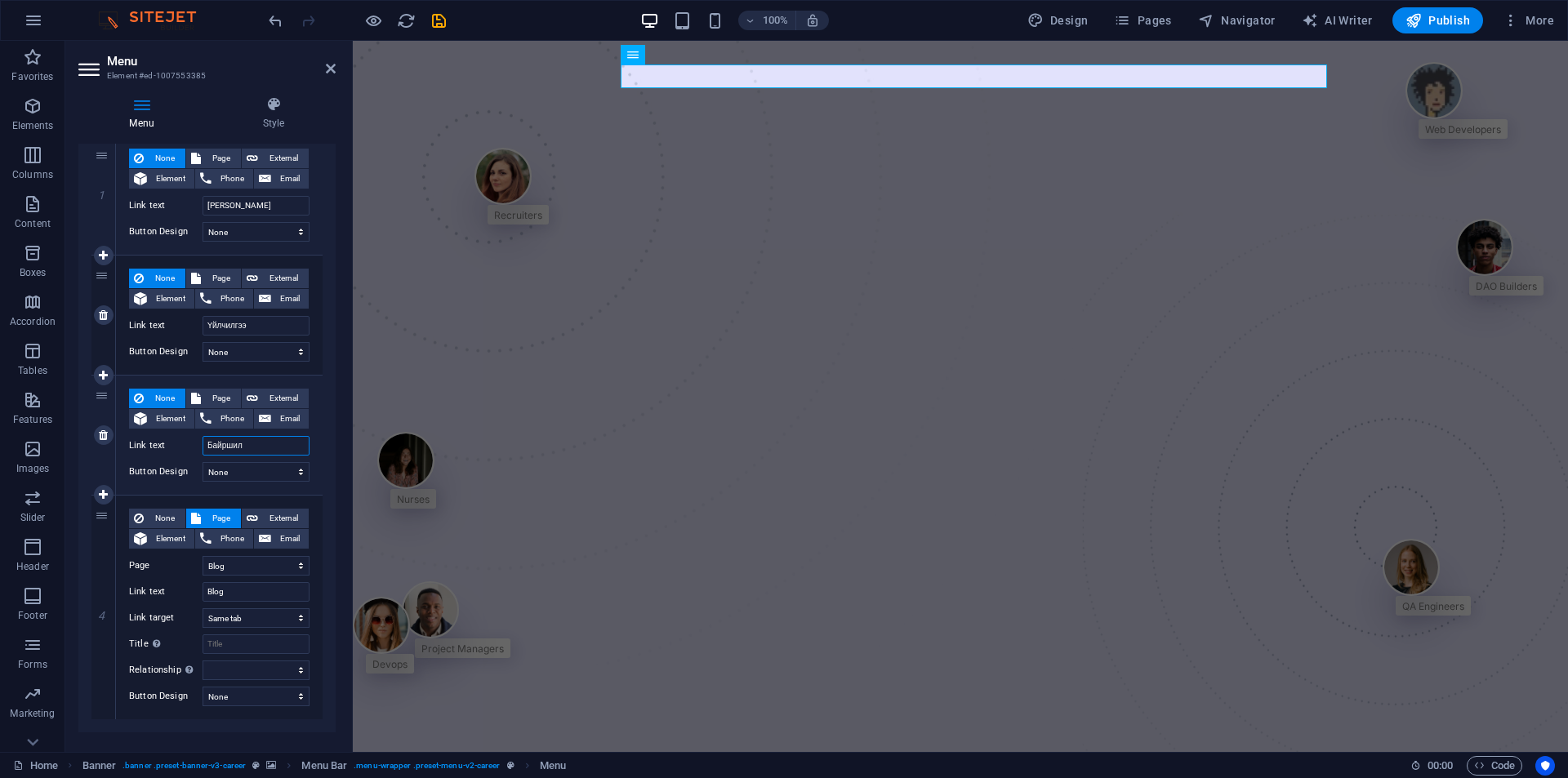
select select
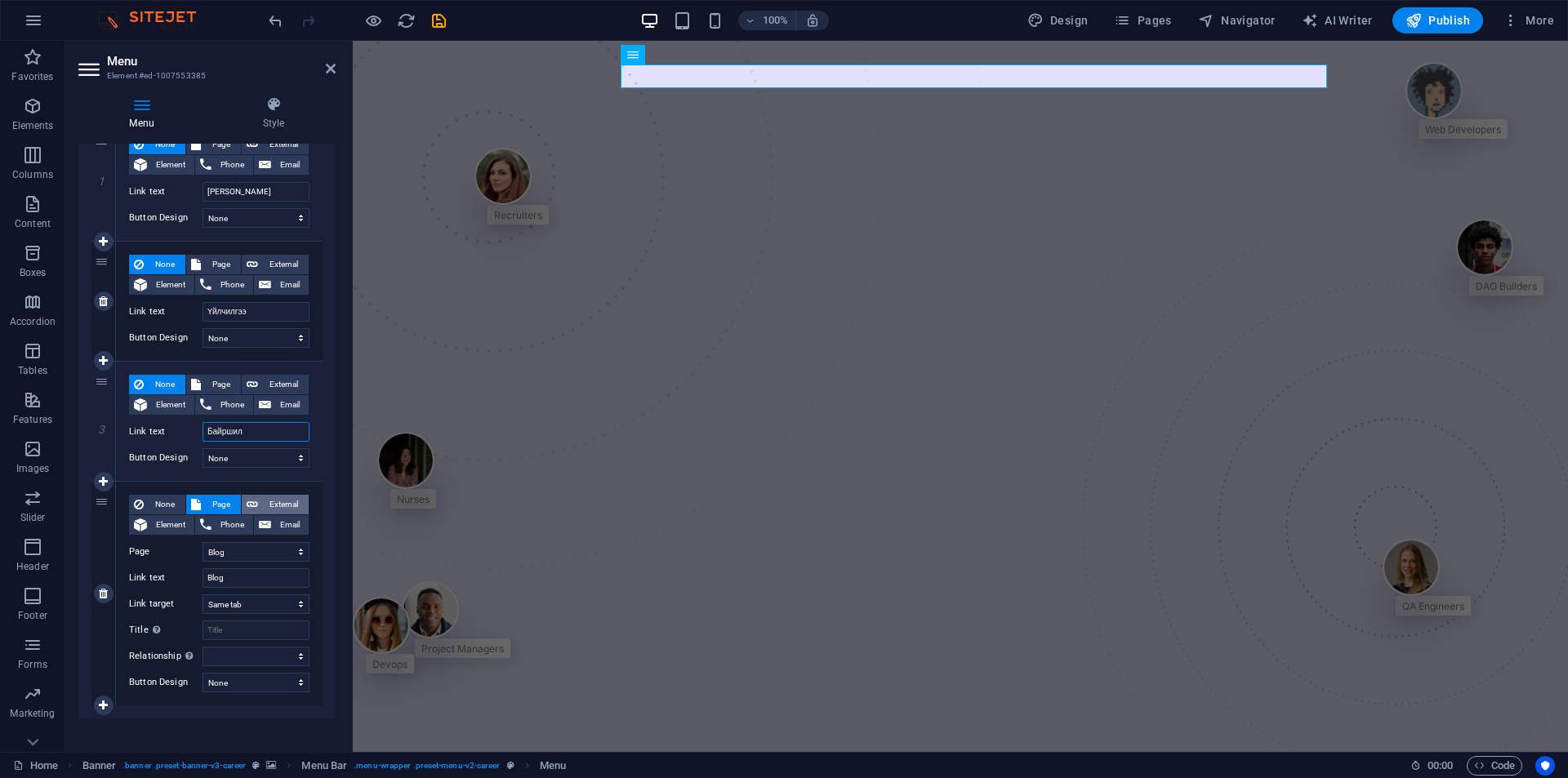
scroll to position [190, 0]
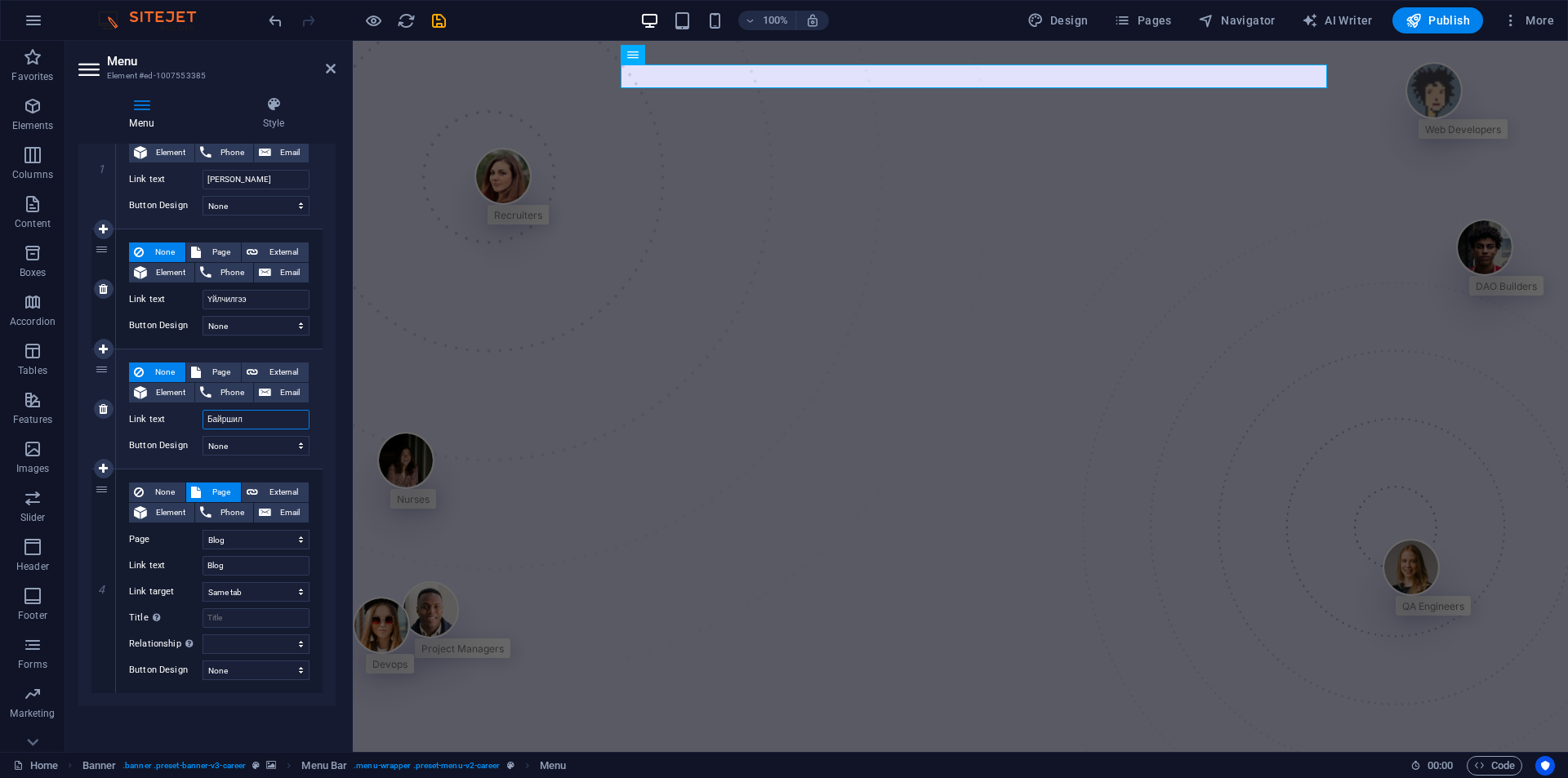
type input "Байршил"
click at [151, 495] on span "None" at bounding box center [164, 493] width 32 height 20
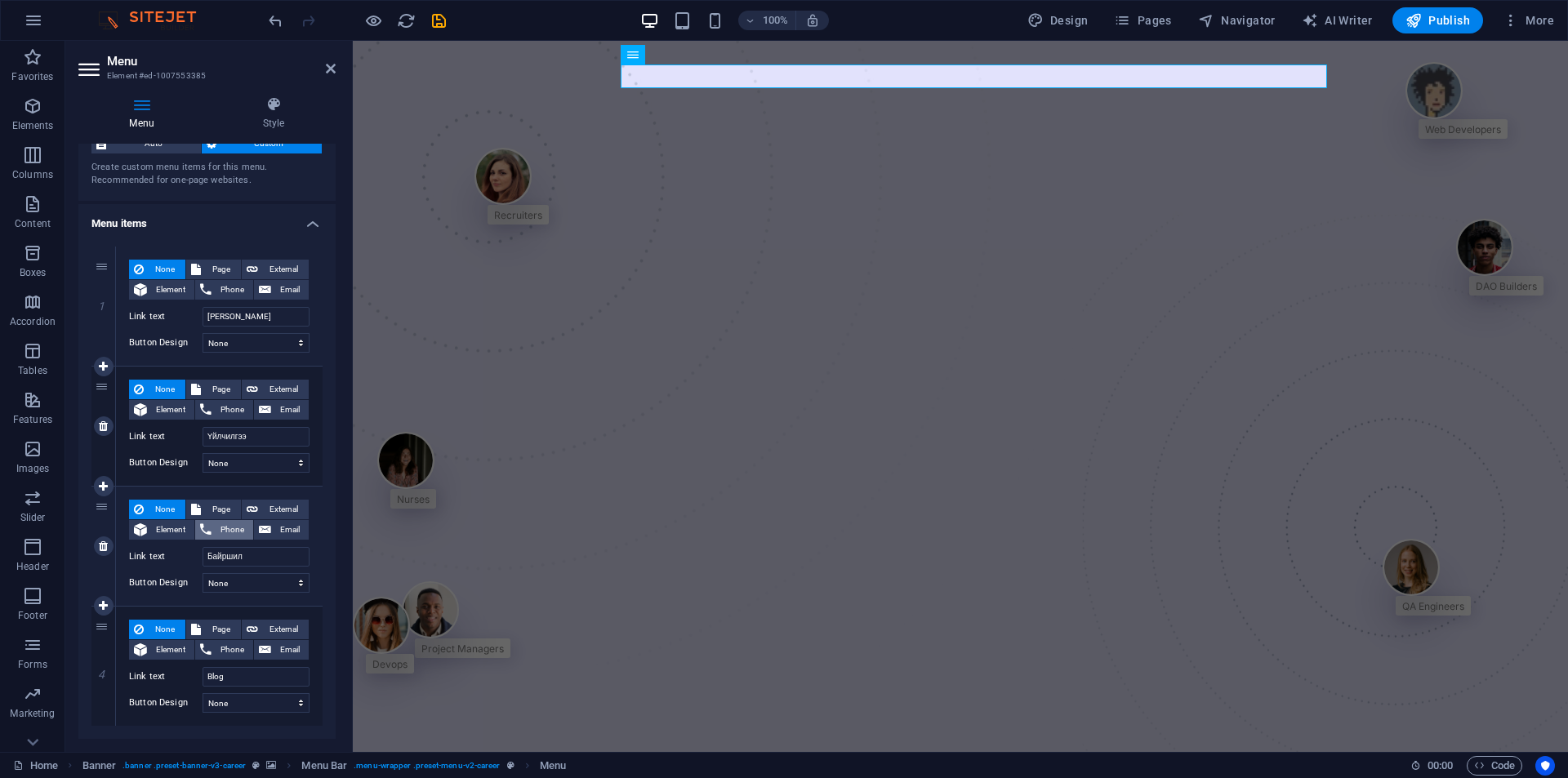
scroll to position [53, 0]
click at [232, 672] on input "Blog" at bounding box center [256, 677] width 107 height 20
type input "Холбогдох заавар"
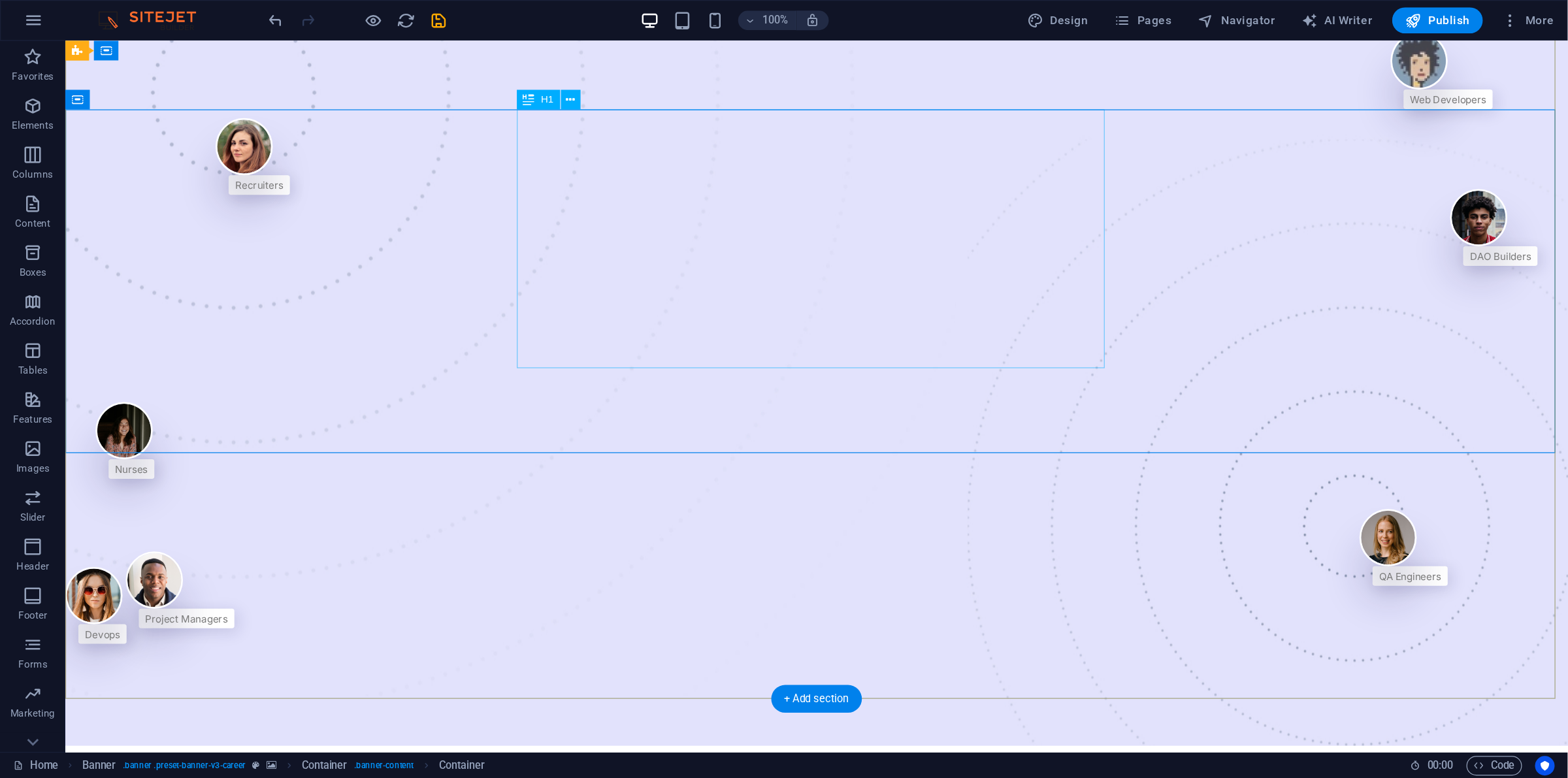
scroll to position [0, 0]
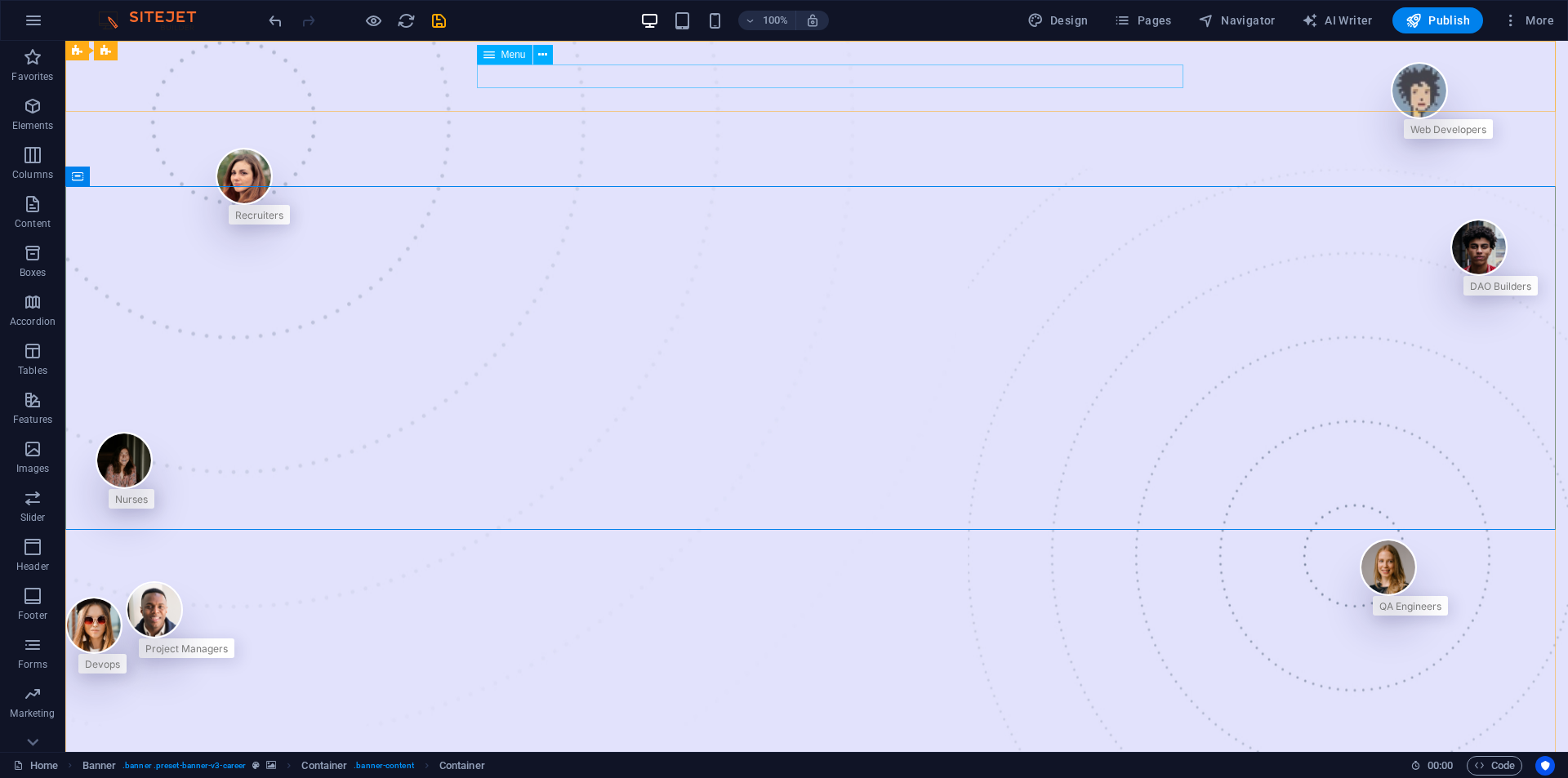
click at [510, 53] on span "Menu" at bounding box center [513, 54] width 25 height 10
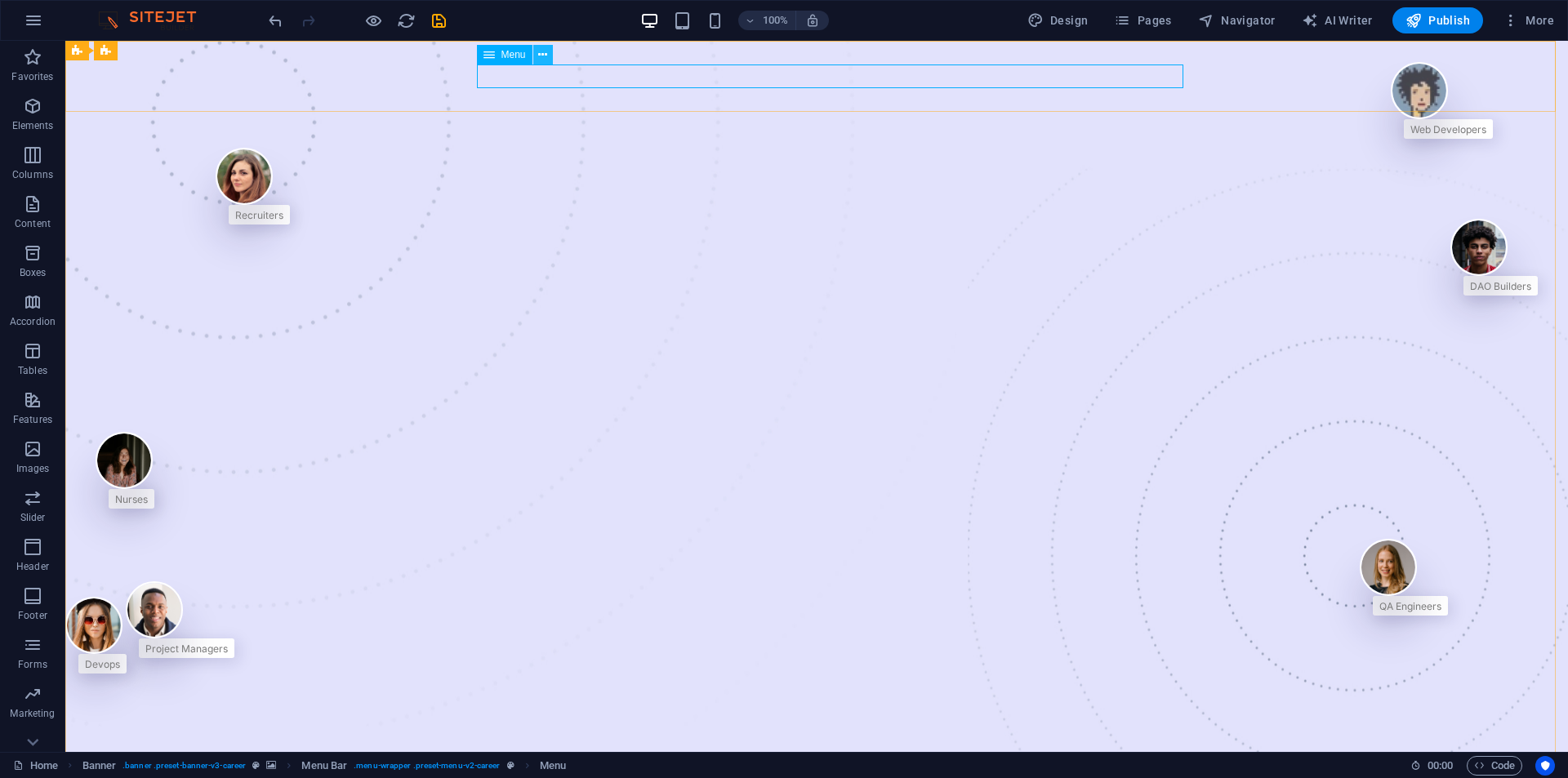
click at [543, 56] on icon at bounding box center [543, 54] width 9 height 17
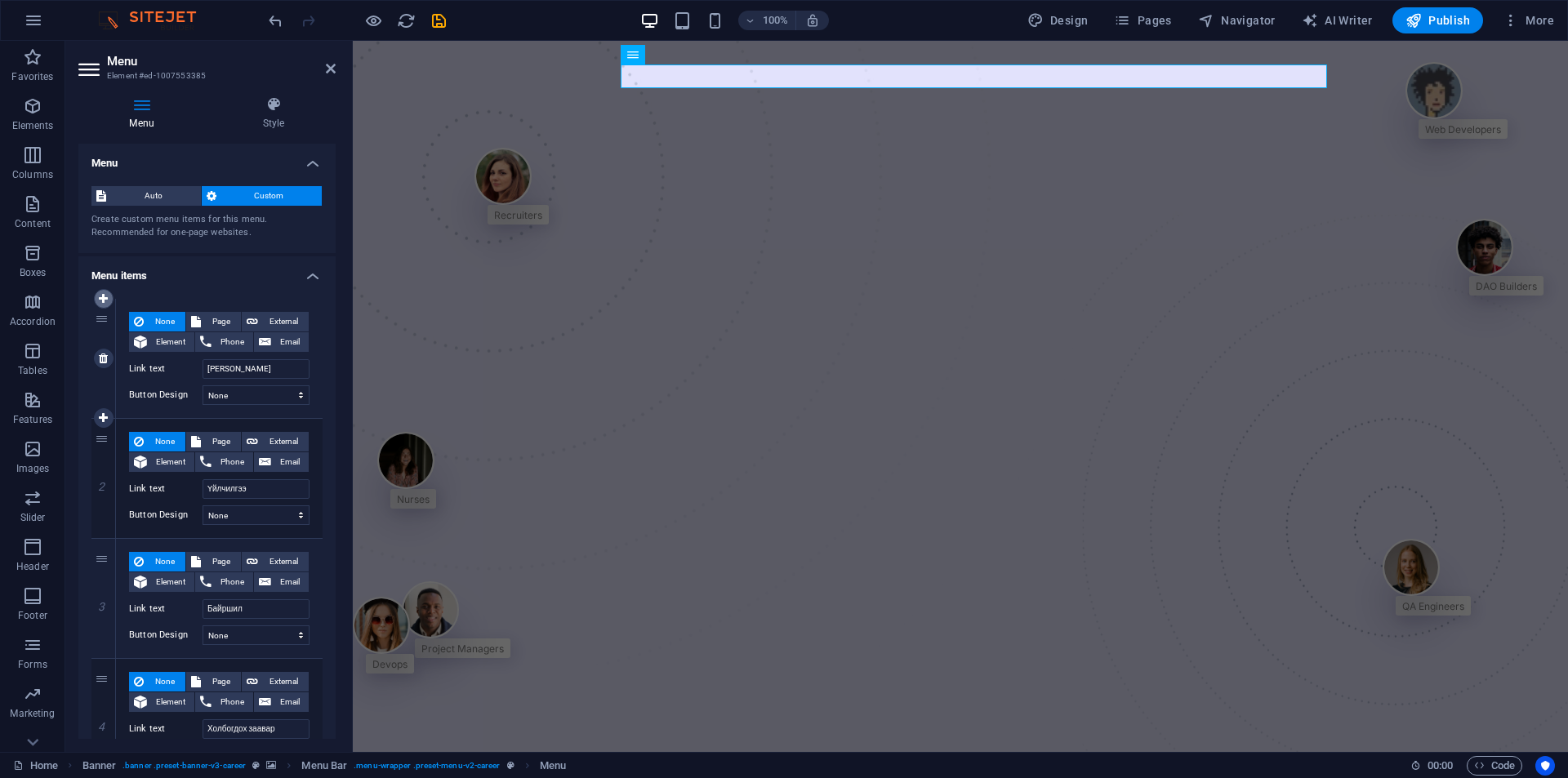
click at [104, 295] on icon at bounding box center [104, 299] width 9 height 12
select select
type input "[PERSON_NAME]"
type input "Үйлчилгээ"
type input "Байршил"
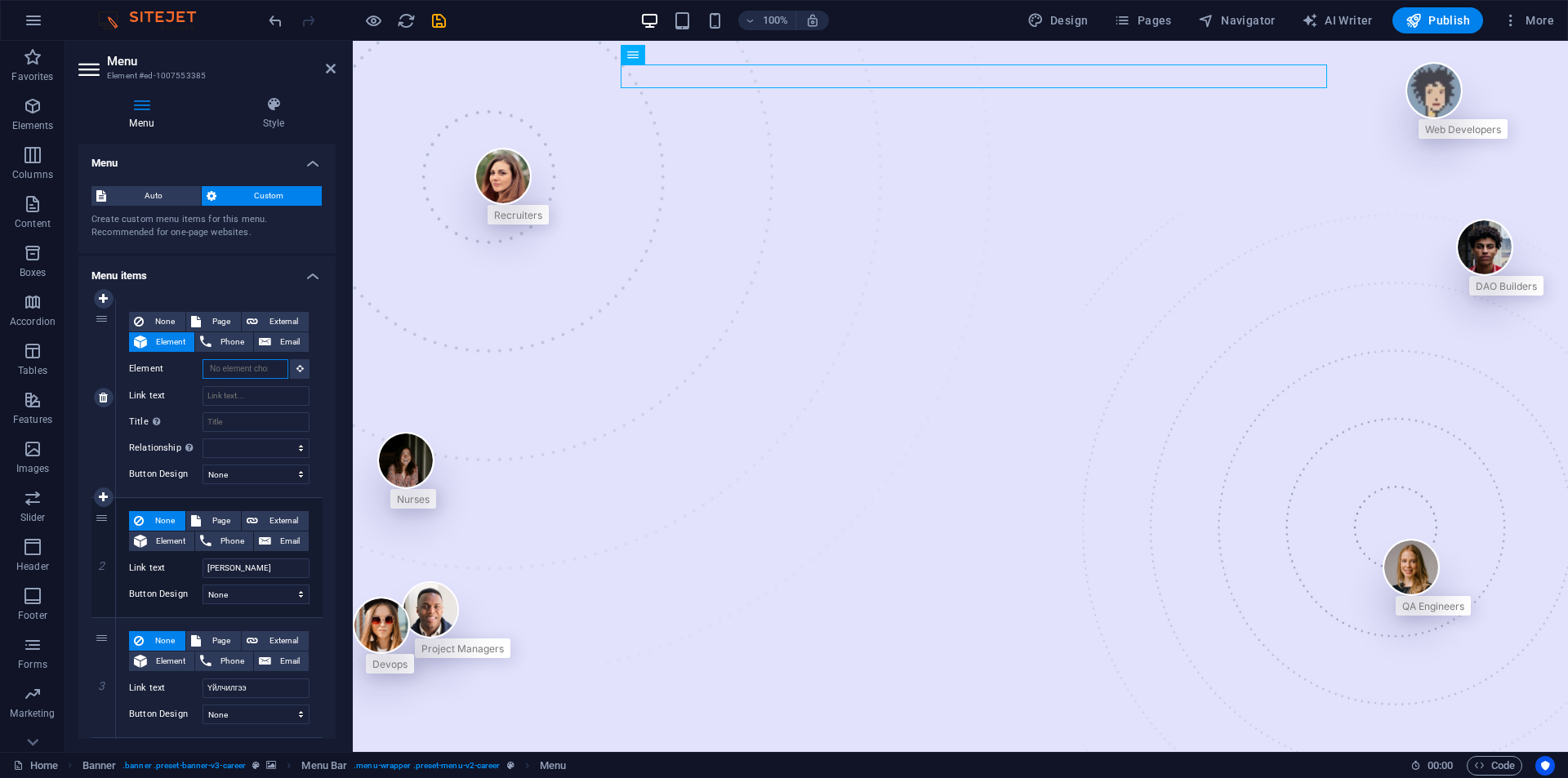
click at [242, 371] on input "Element" at bounding box center [245, 369] width 85 height 20
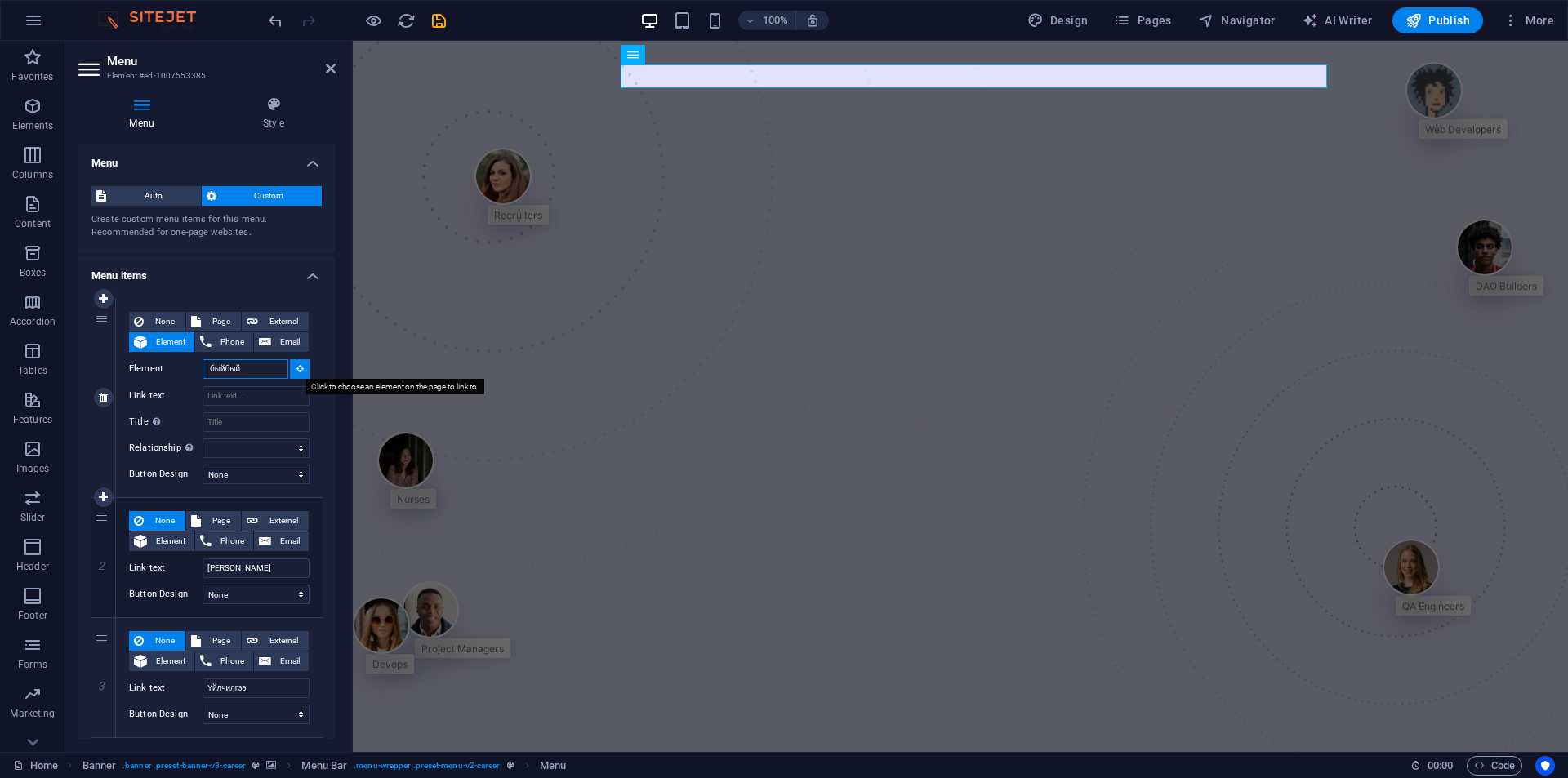
type input "быйбый"
click at [297, 372] on icon at bounding box center [301, 368] width 7 height 8
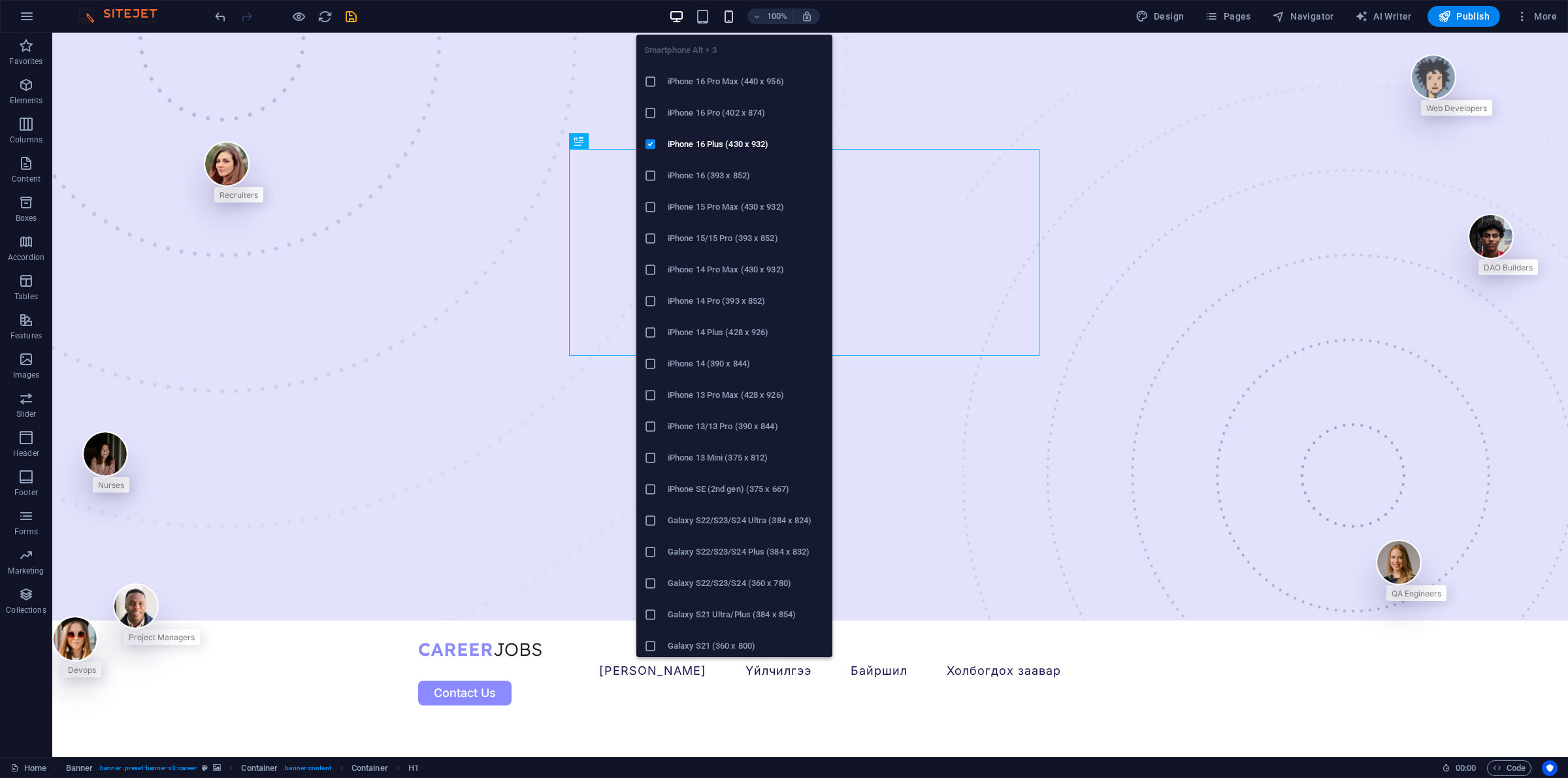
click at [734, 10] on icon "button" at bounding box center [728, 17] width 15 height 15
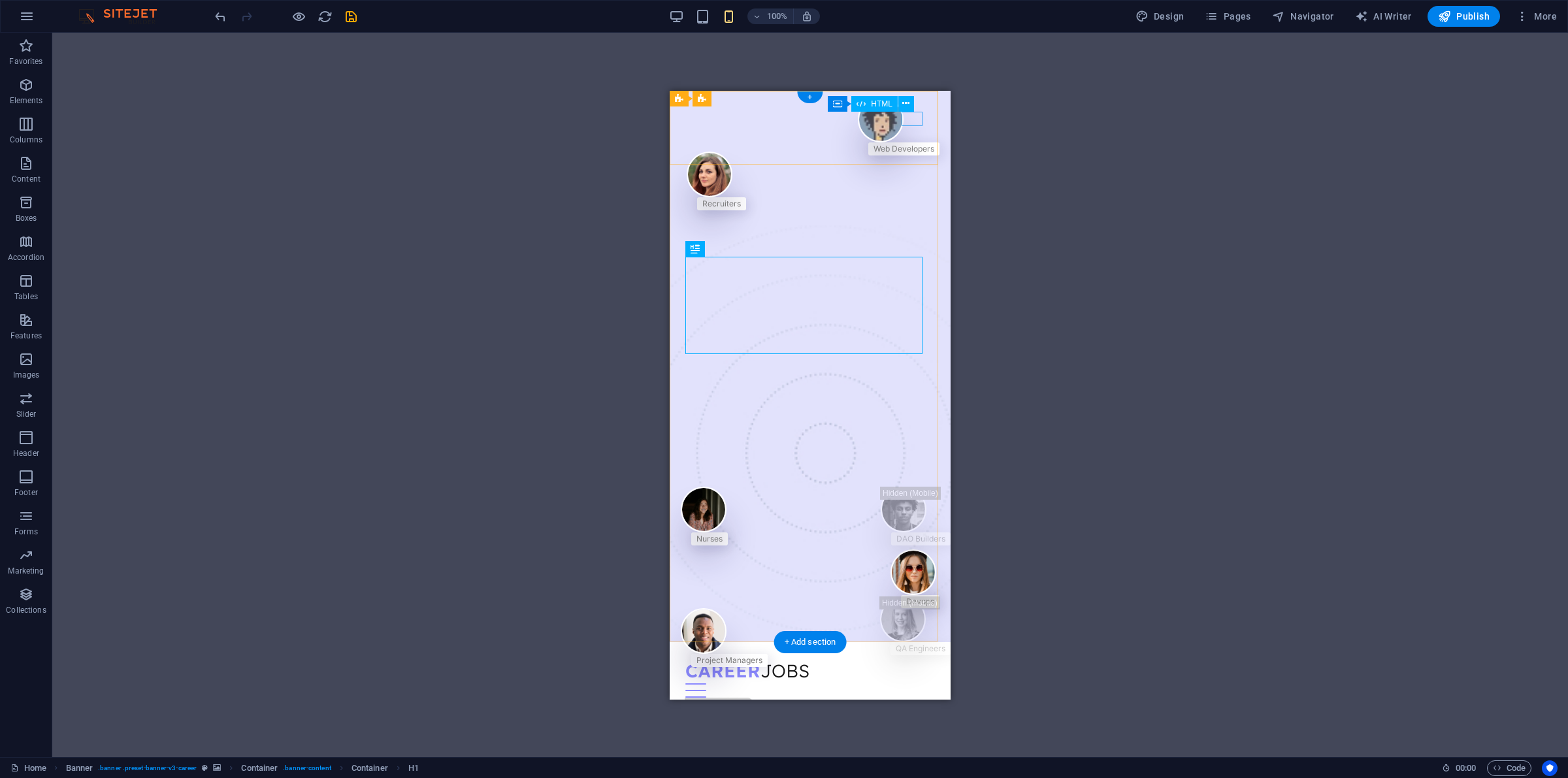
click at [909, 622] on div at bounding box center [811, 690] width 250 height 15
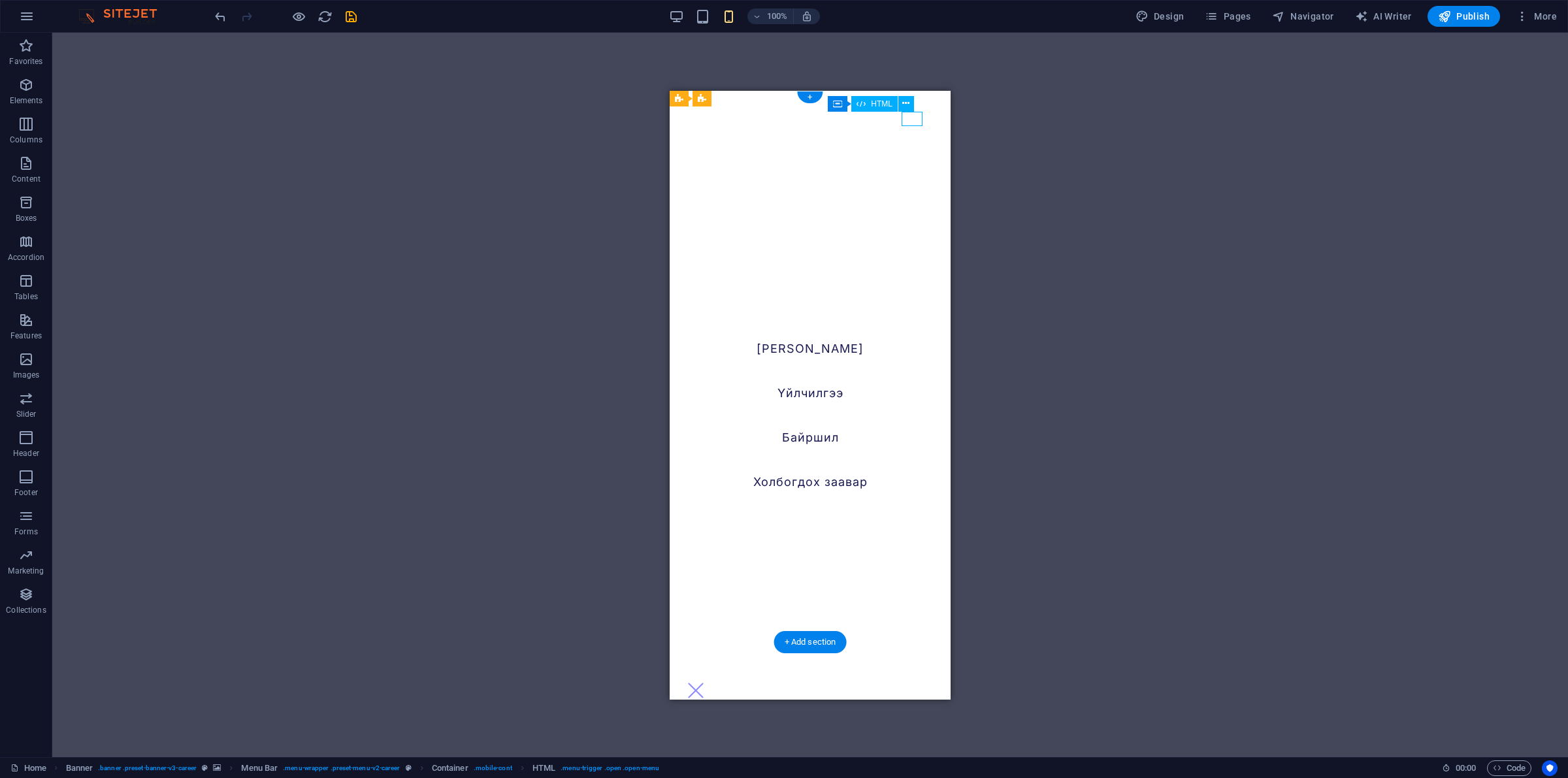
click at [706, 622] on div at bounding box center [696, 690] width 21 height 15
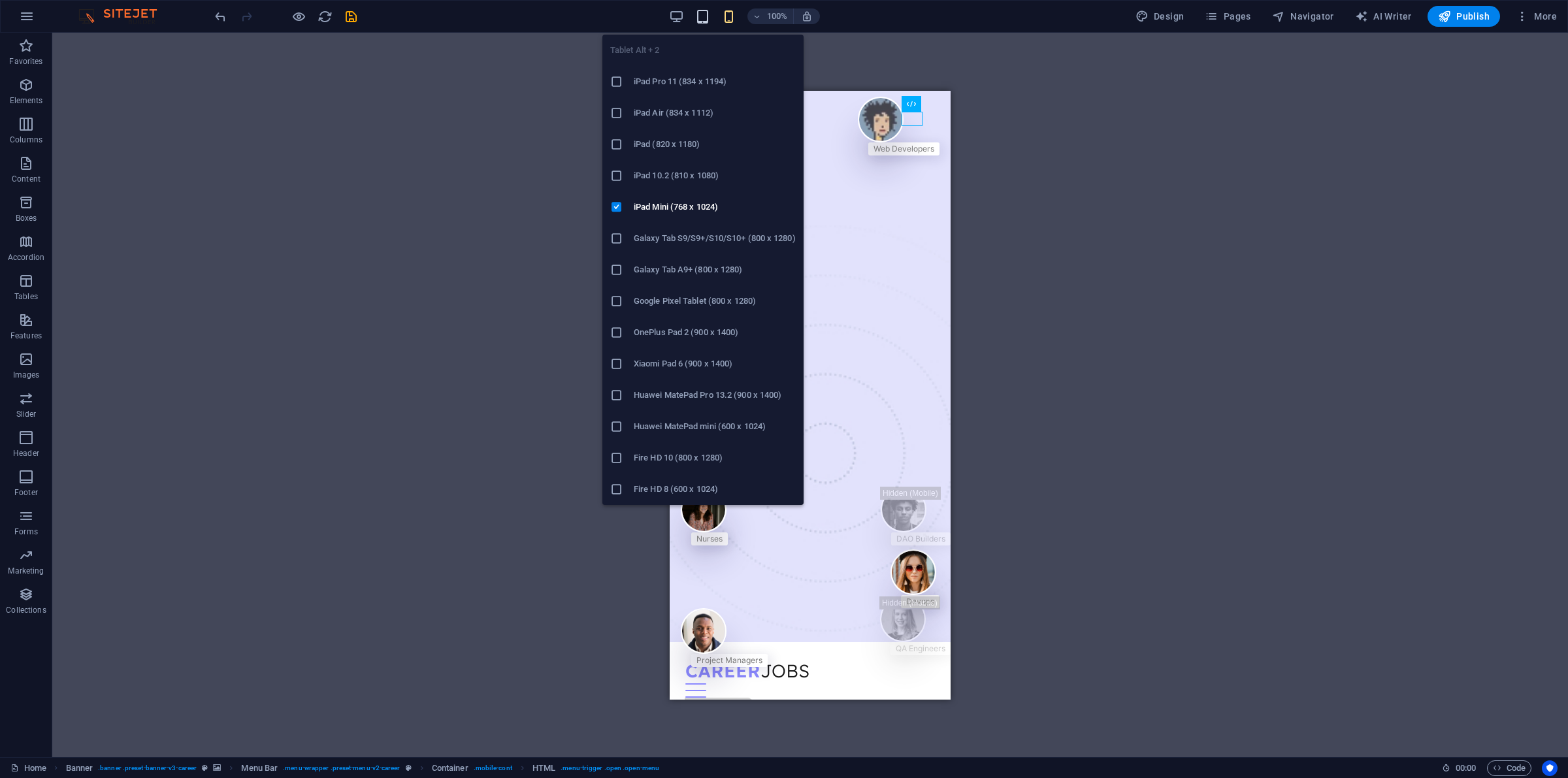
click at [707, 15] on icon "button" at bounding box center [702, 17] width 15 height 15
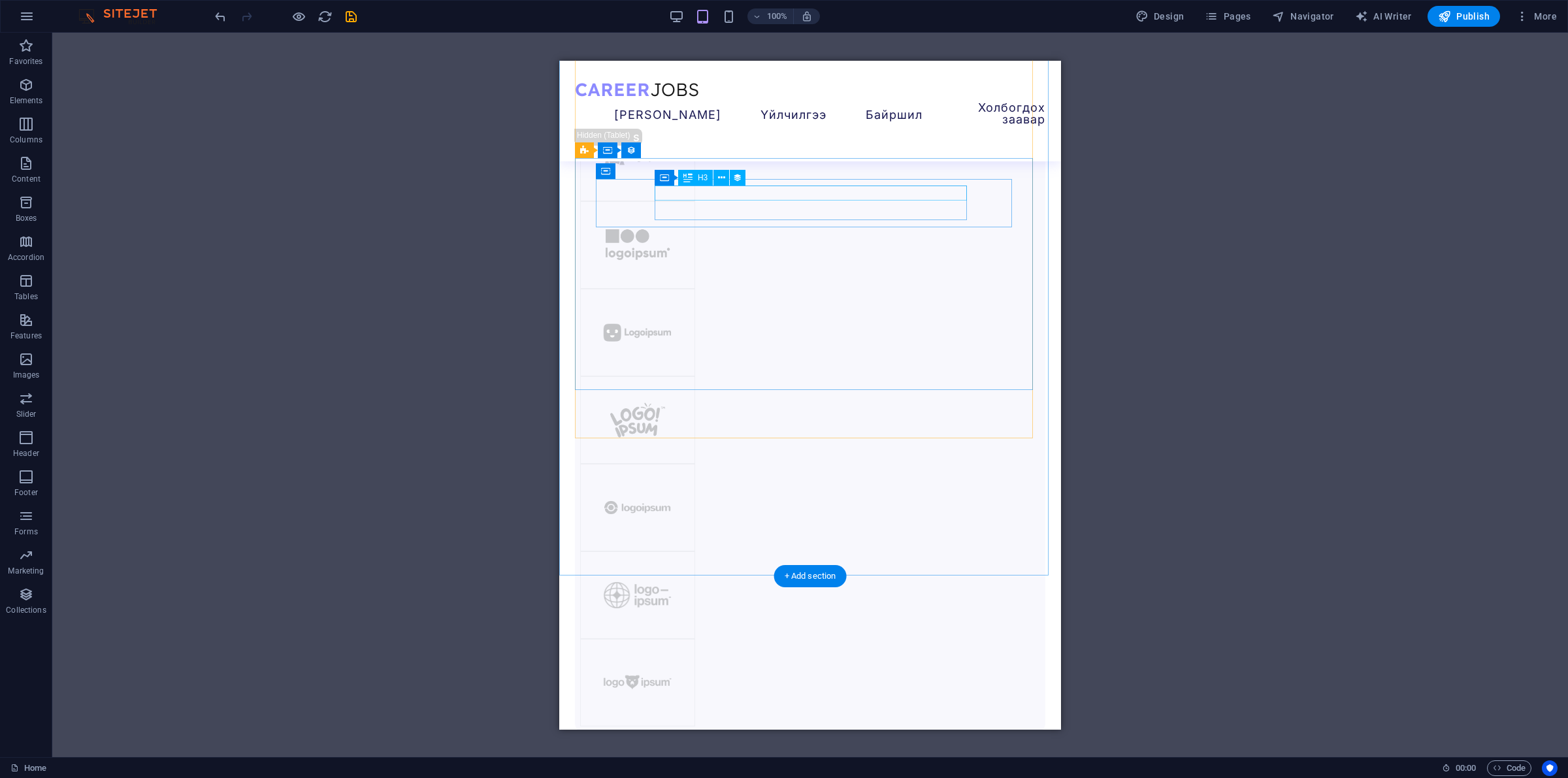
scroll to position [1150, 0]
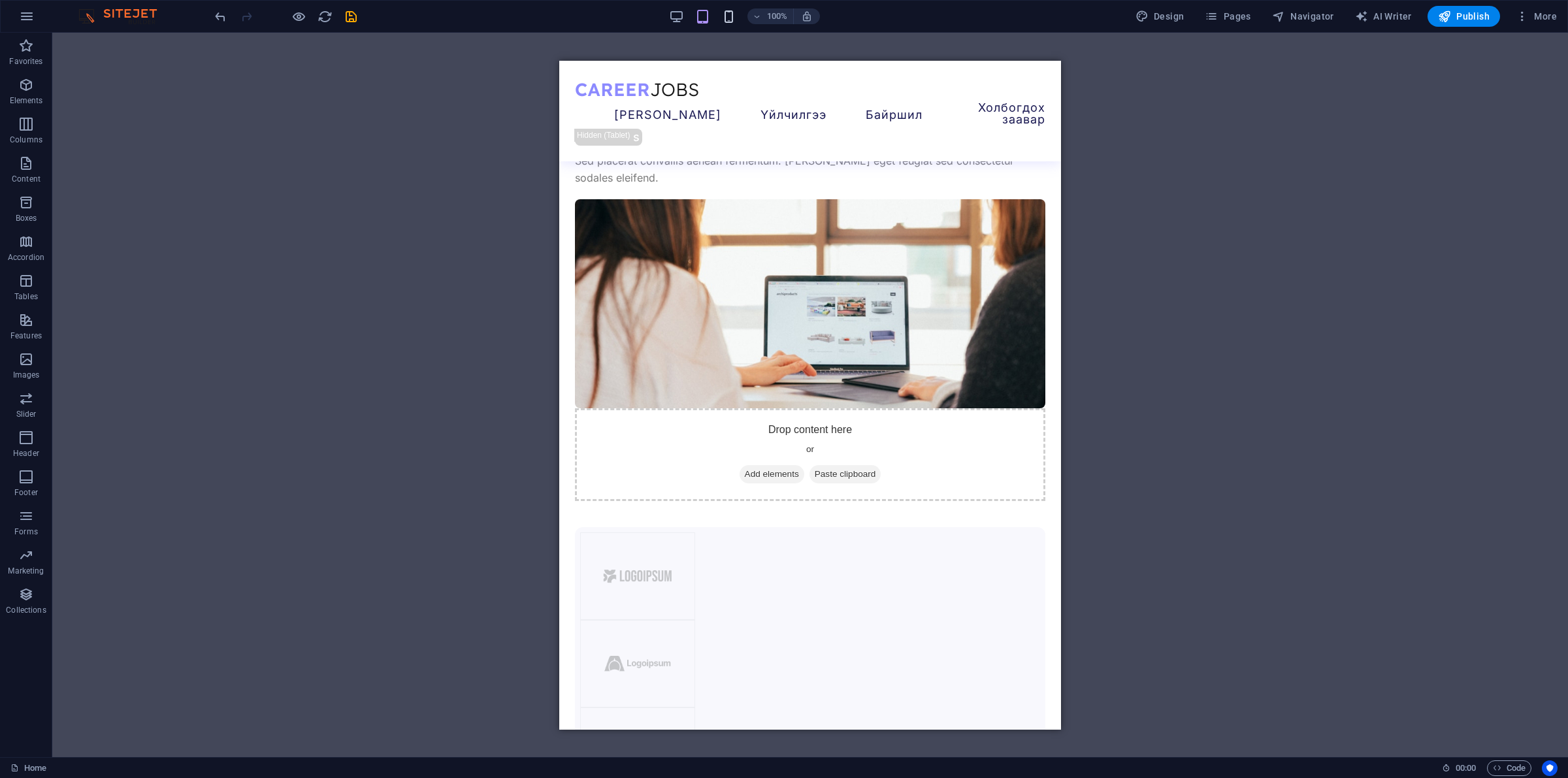
click at [728, 16] on icon "button" at bounding box center [728, 17] width 15 height 15
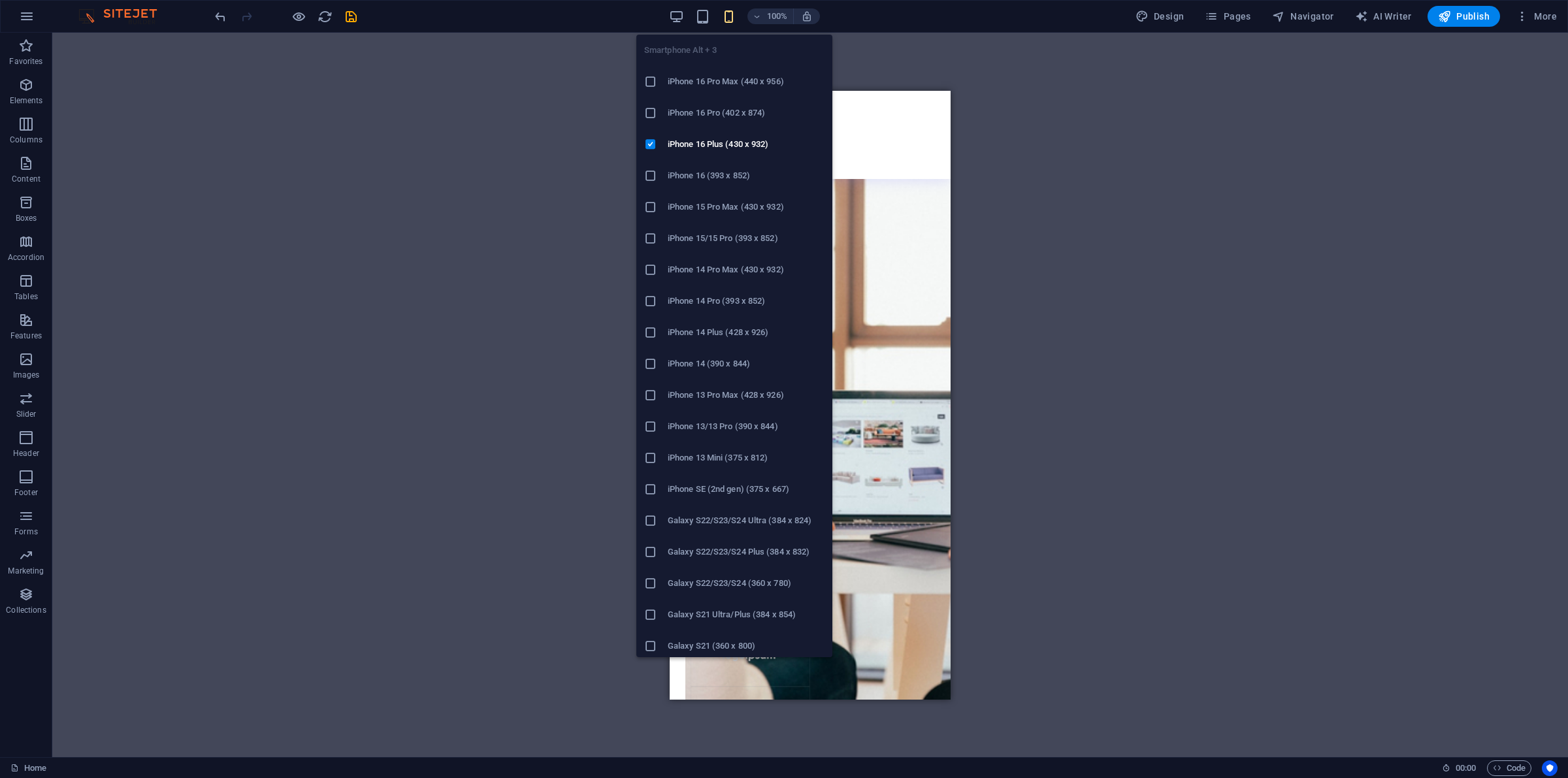
click at [739, 416] on li "iPhone 13/13 Pro (390 x 844)" at bounding box center [734, 426] width 196 height 31
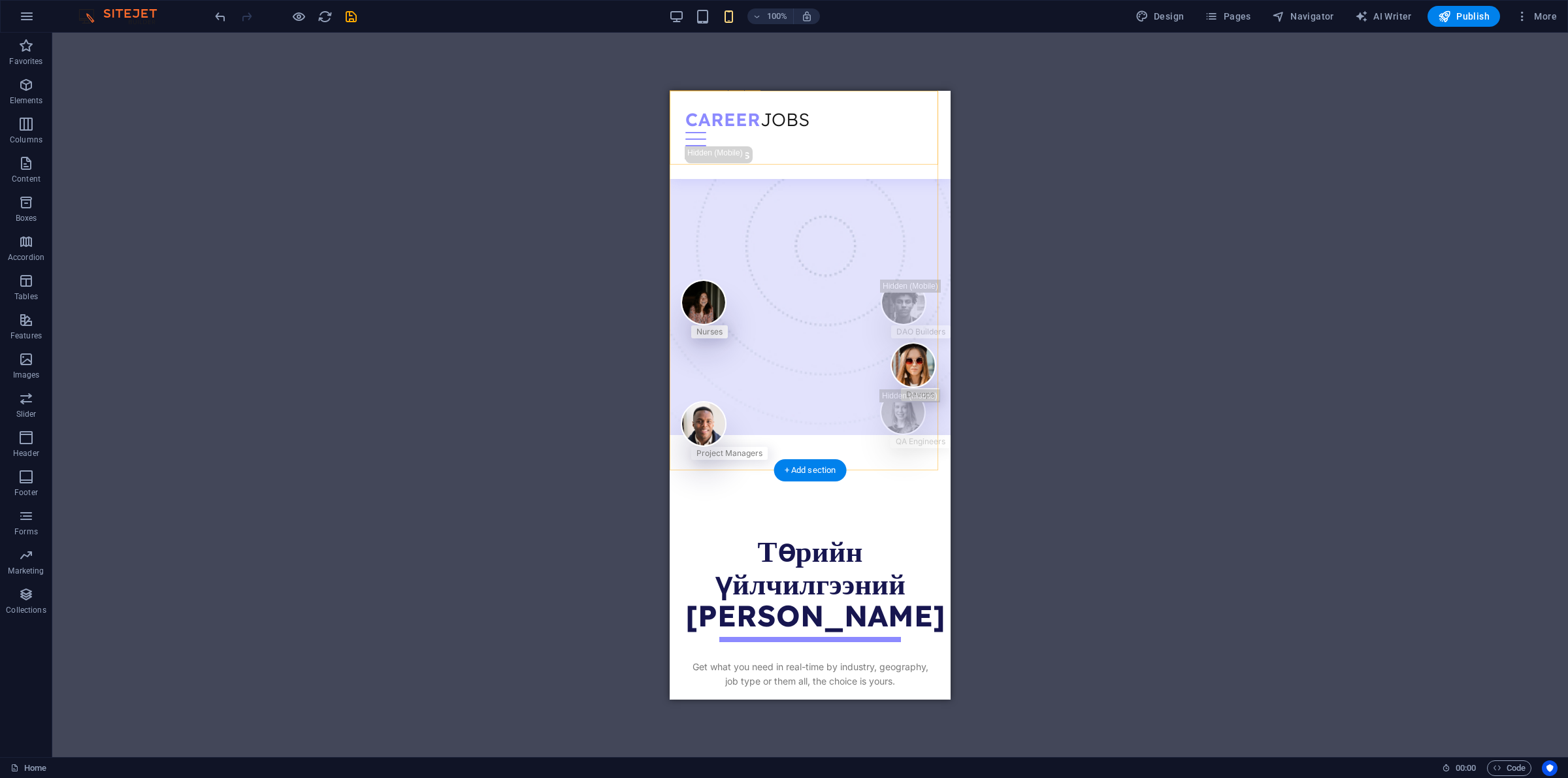
scroll to position [170, 0]
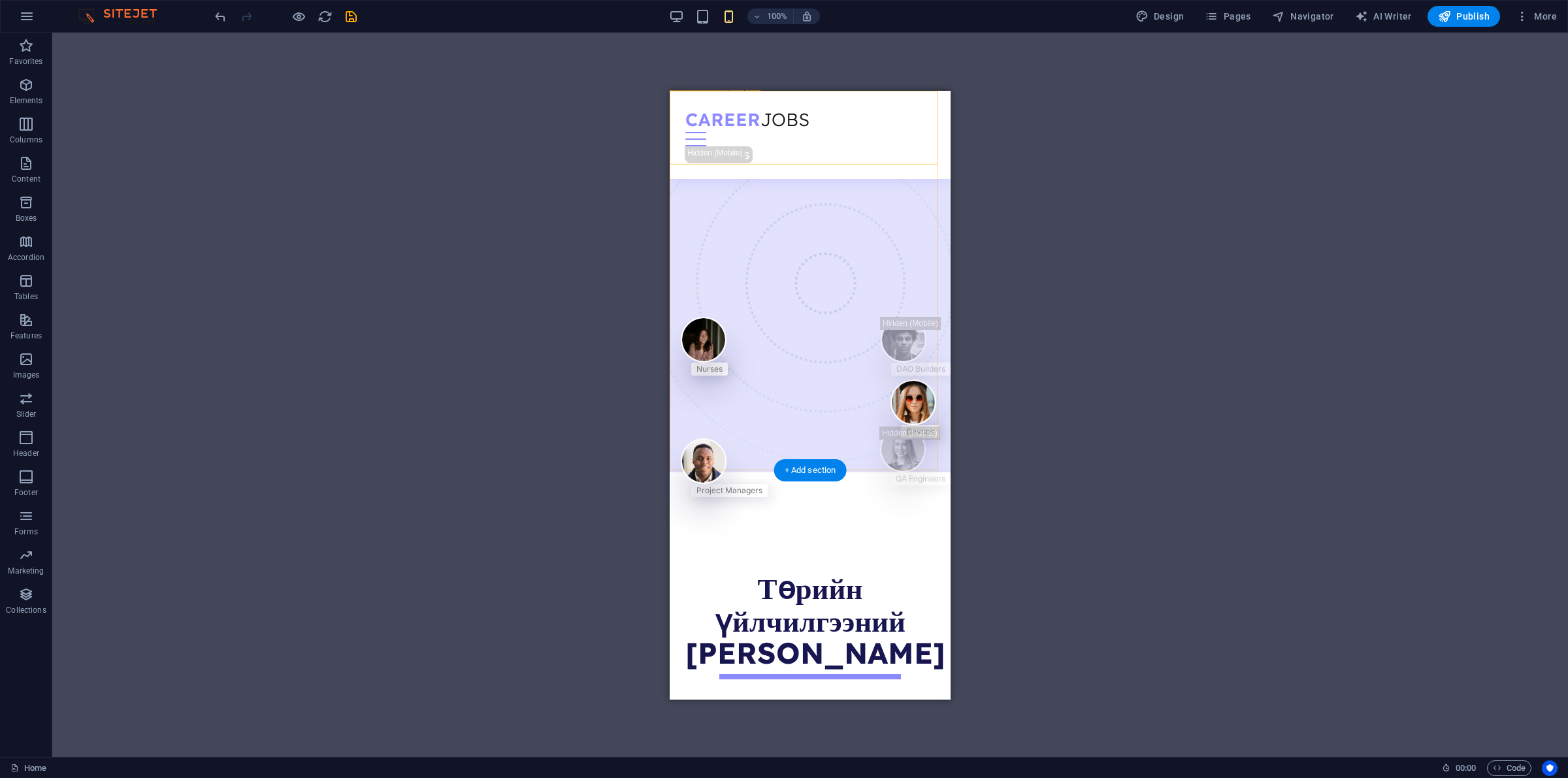
click at [0, 0] on button at bounding box center [0, 0] width 0 height 0
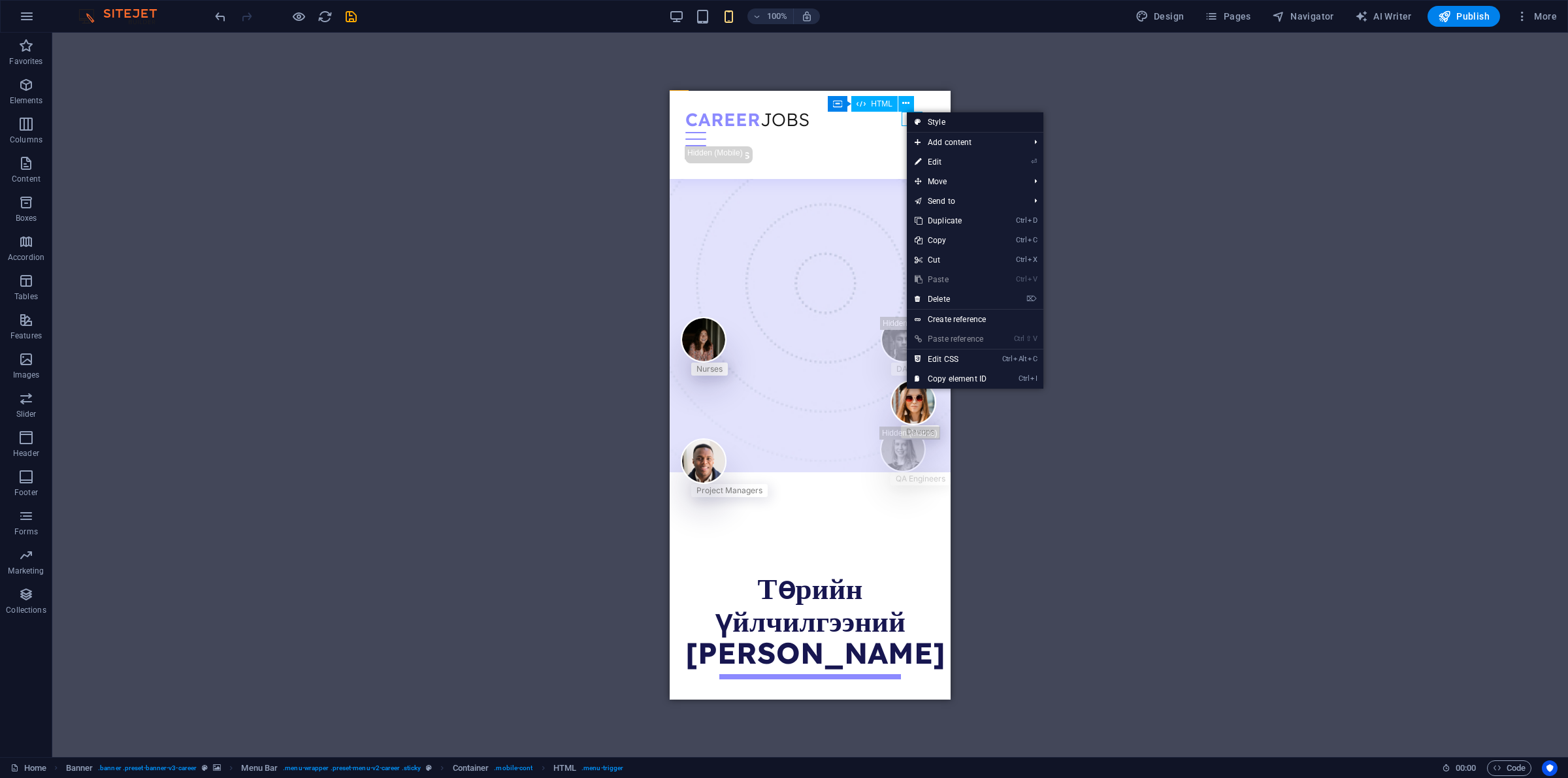
click at [909, 113] on link "Style" at bounding box center [975, 122] width 137 height 20
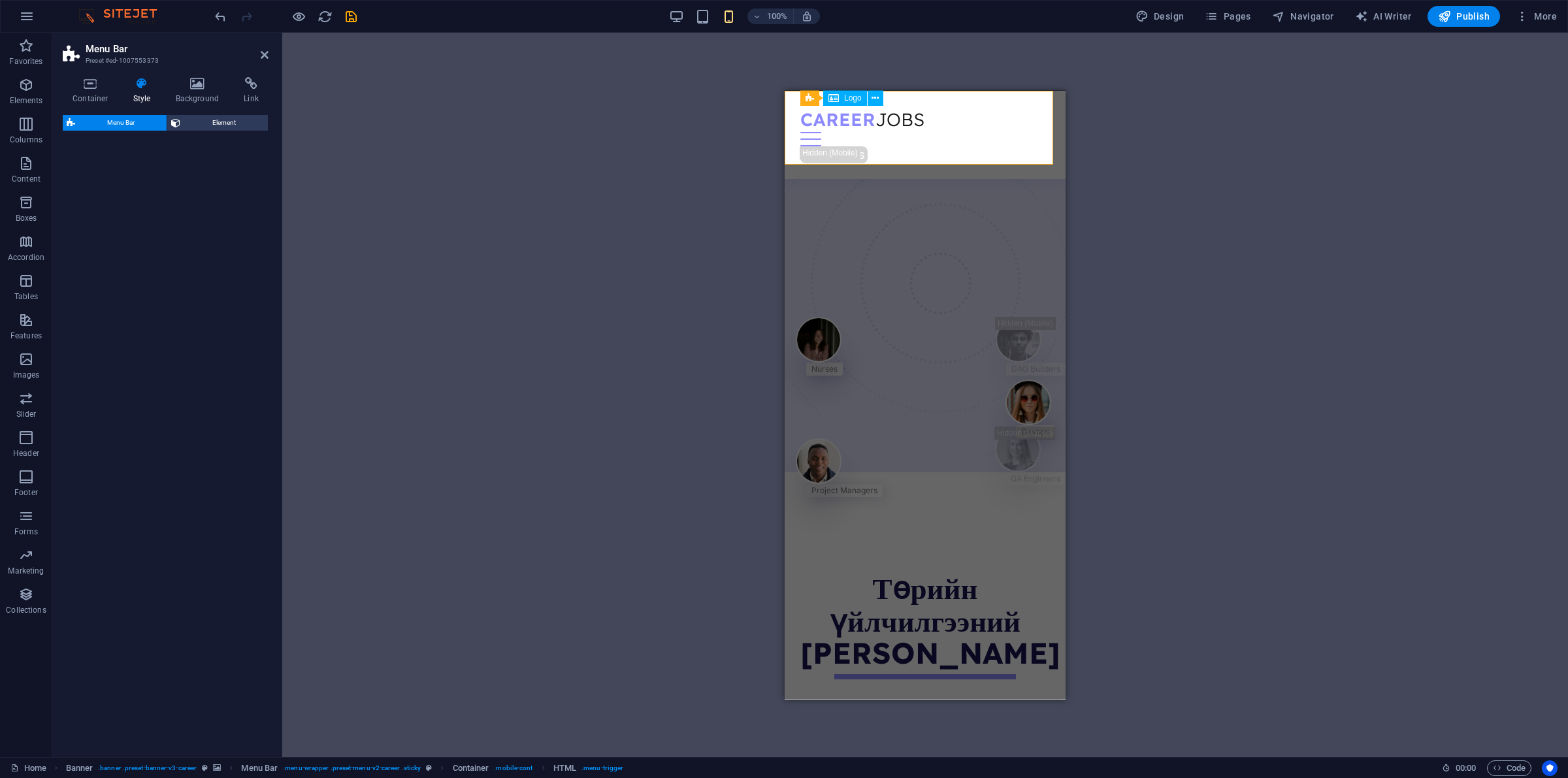
select select "rem"
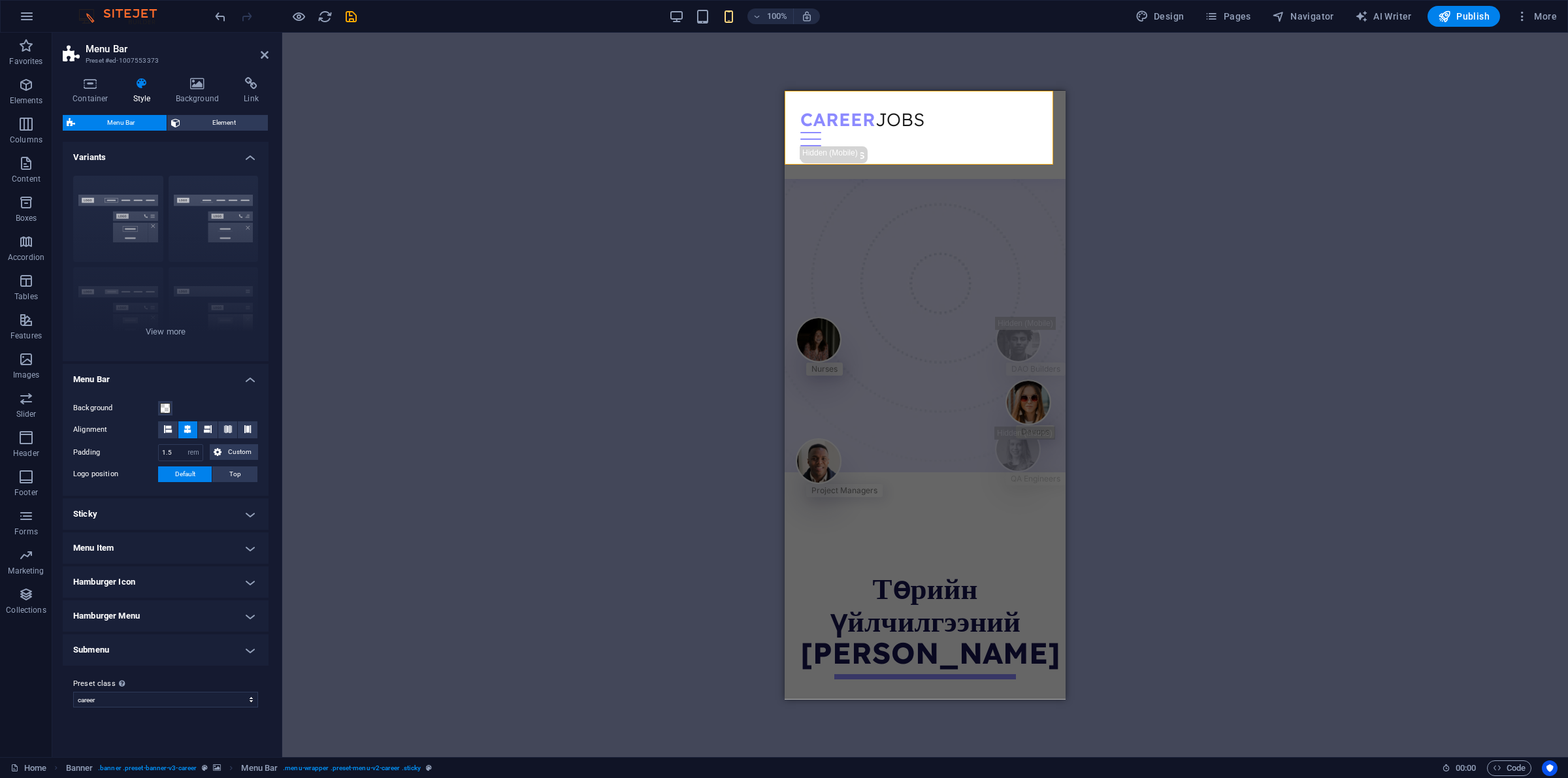
click at [447, 190] on div "Drag here to replace the existing content. Press “Ctrl” if you want to create a…" at bounding box center [925, 395] width 1285 height 725
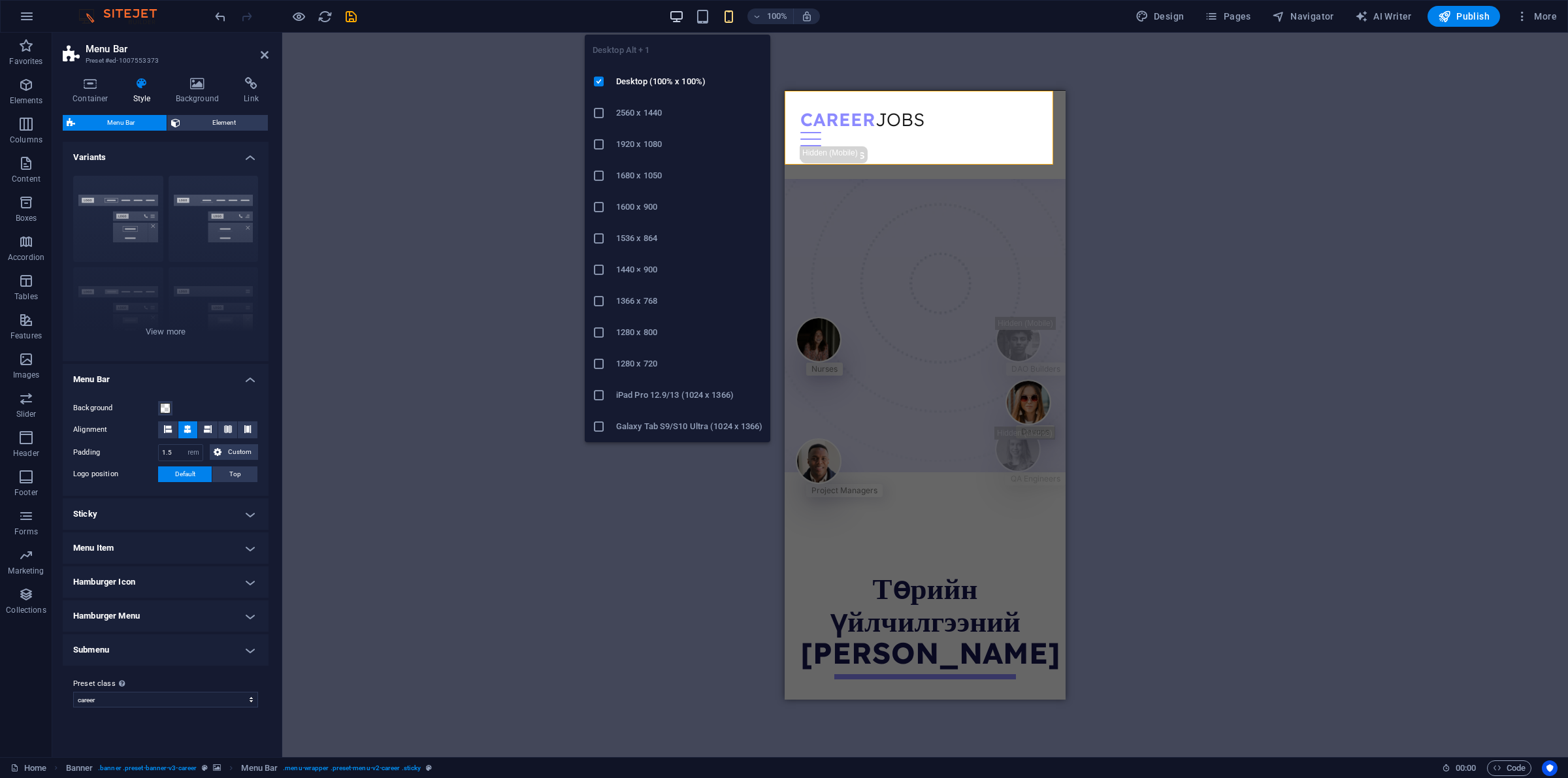
click at [678, 15] on icon "button" at bounding box center [676, 17] width 15 height 15
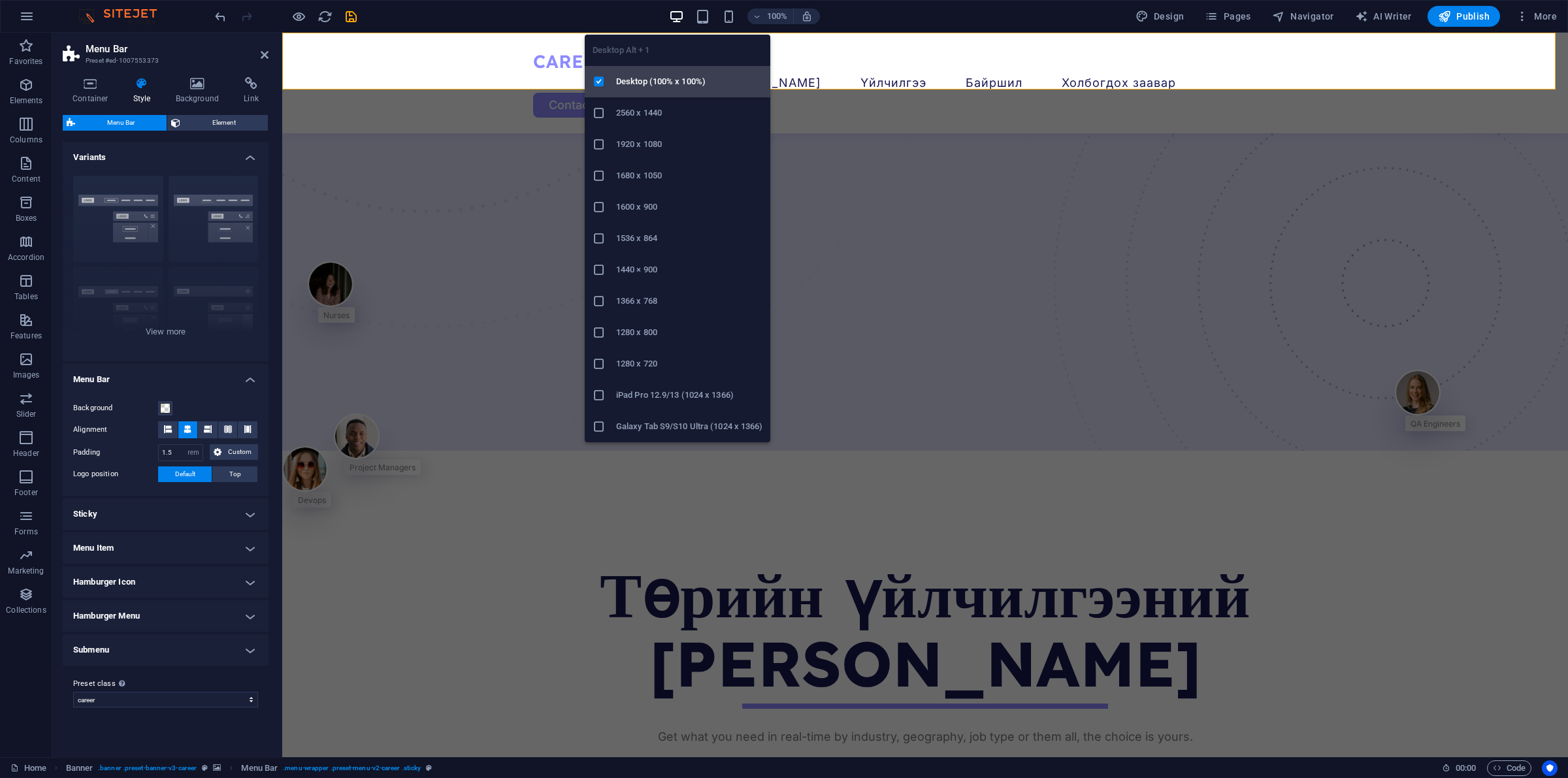
click at [688, 79] on h6 "Desktop (100% x 100%)" at bounding box center [689, 82] width 147 height 16
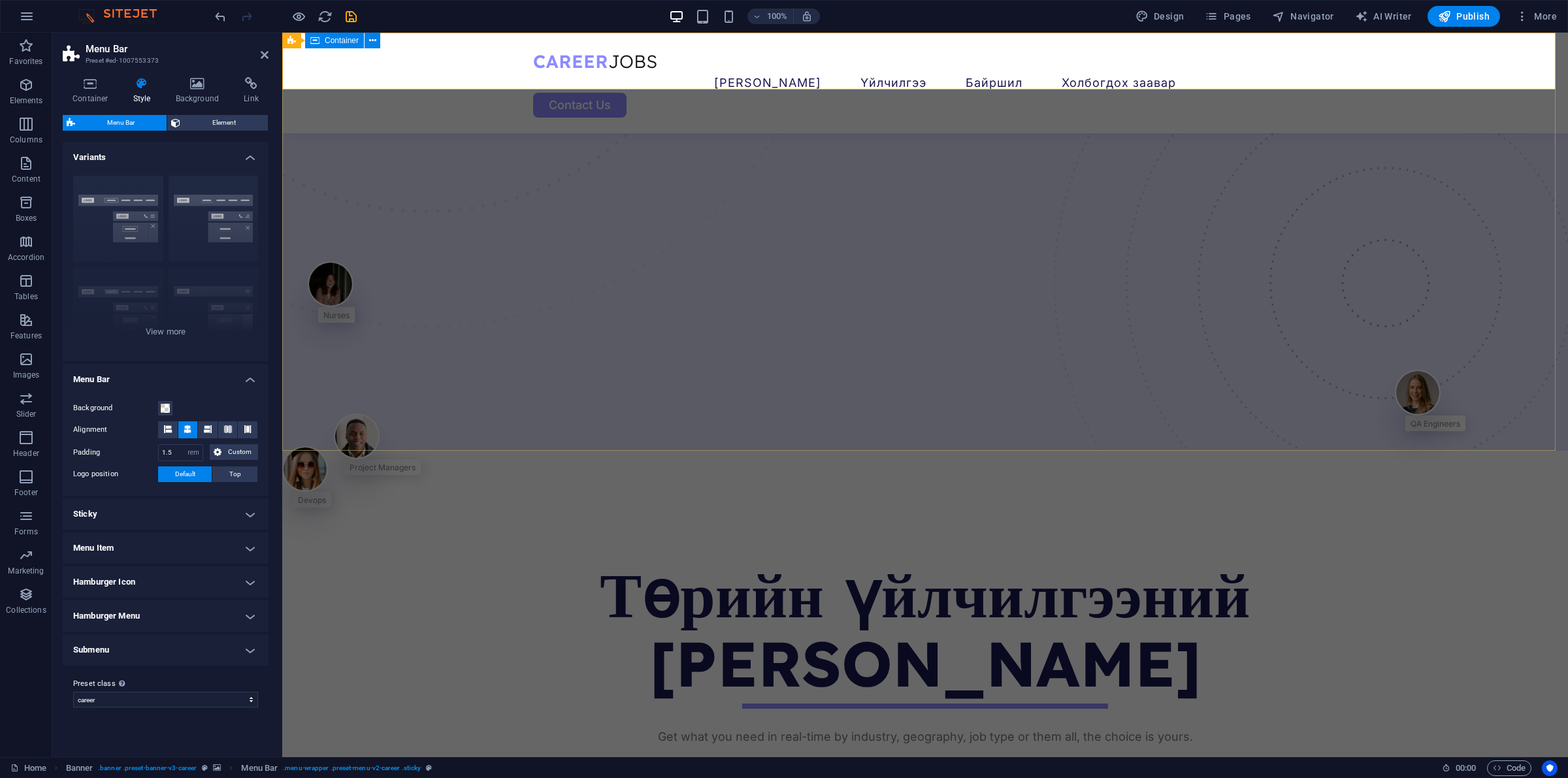
click at [1254, 451] on div "Recruiters Nurses Project Managers Devops QA Engineers DAO Builders Web Develop…" at bounding box center [925, 694] width 1285 height 485
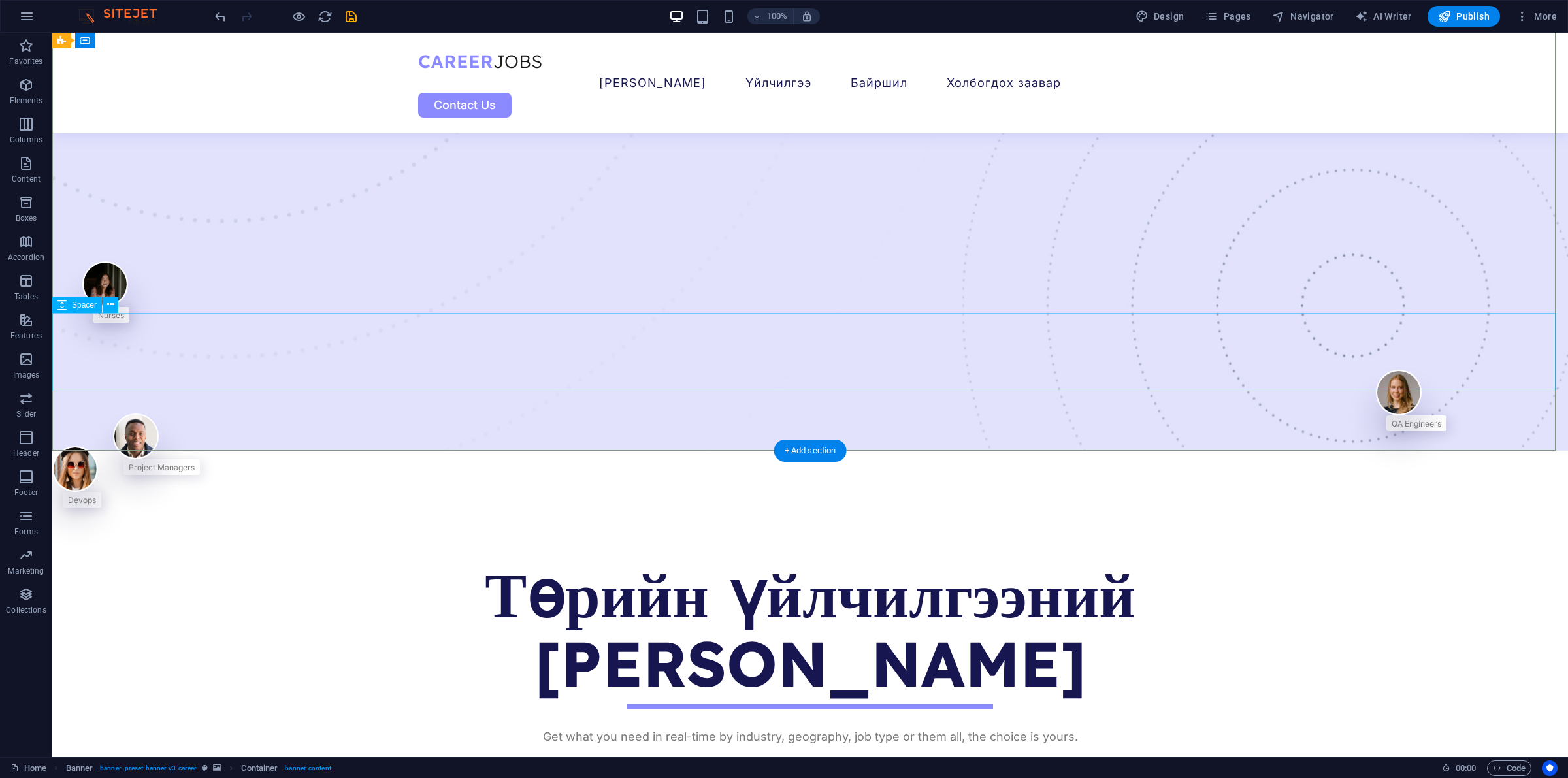
scroll to position [0, 0]
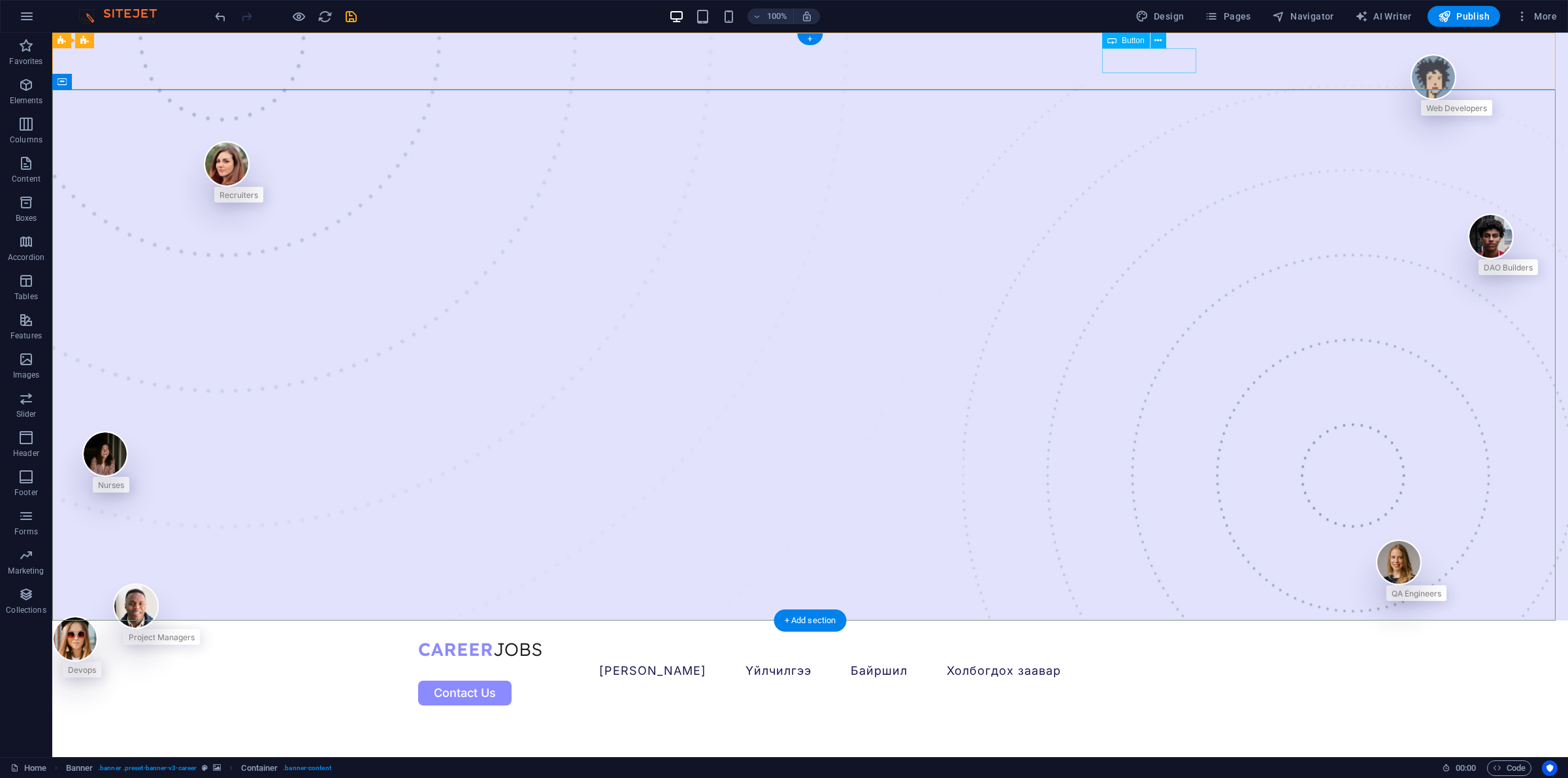
click at [1150, 622] on div "Contact Us" at bounding box center [811, 693] width 784 height 25
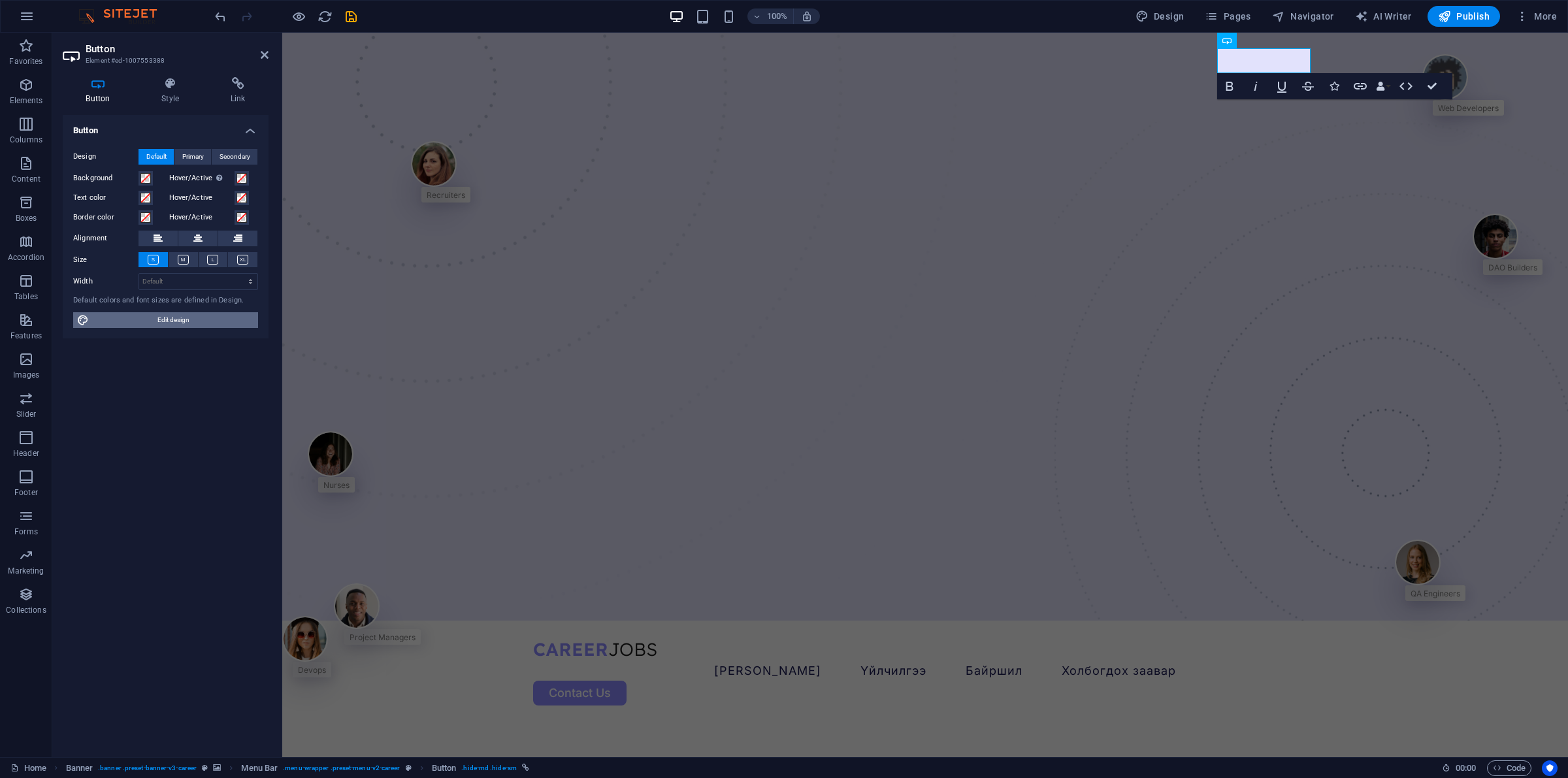
click at [200, 320] on span "Edit design" at bounding box center [174, 320] width 161 height 16
select select "px"
select select "400"
select select "px"
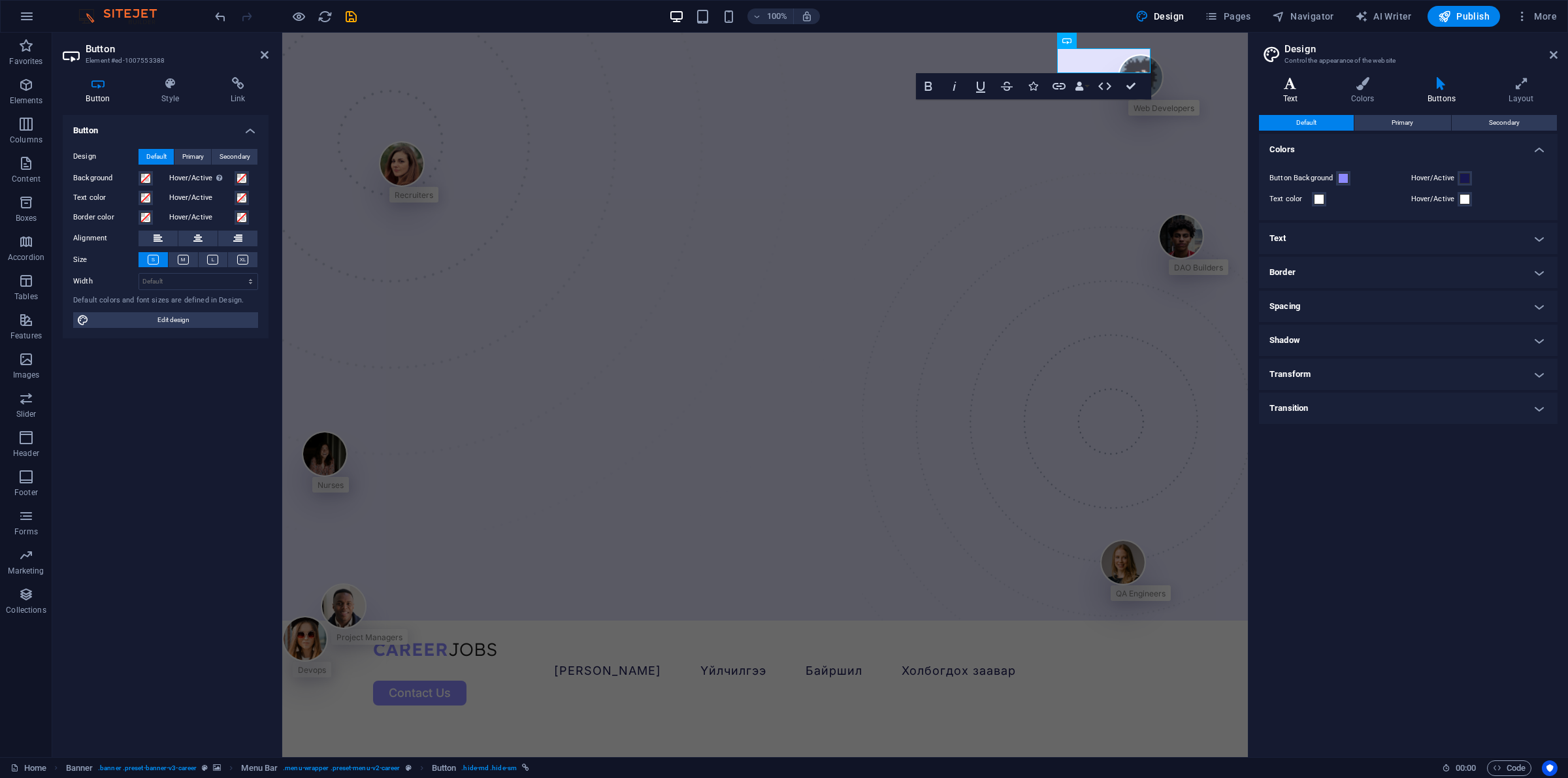
click at [1254, 86] on icon at bounding box center [1291, 84] width 62 height 13
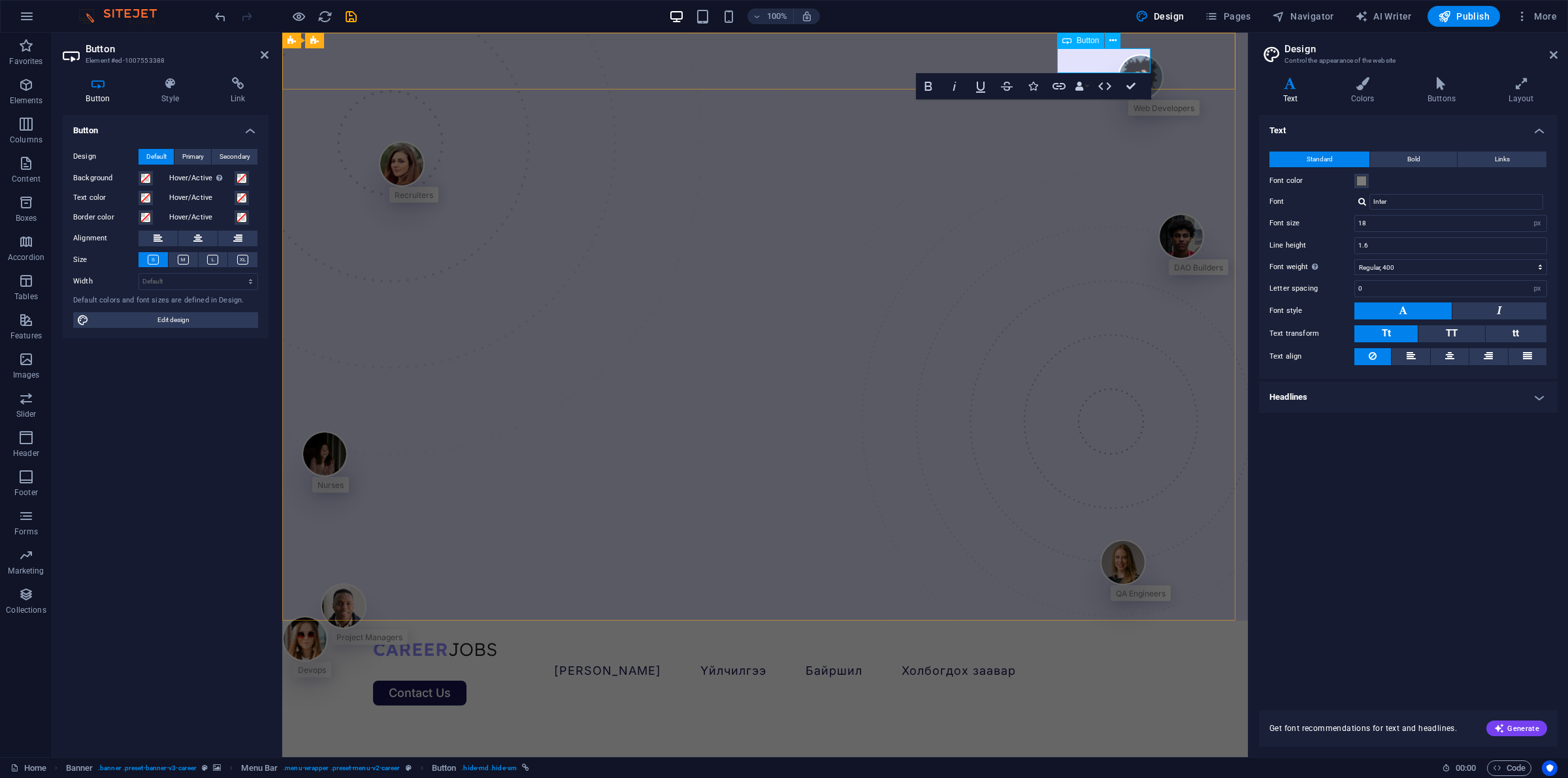
click at [466, 622] on link "Contact Us" at bounding box center [420, 693] width 94 height 25
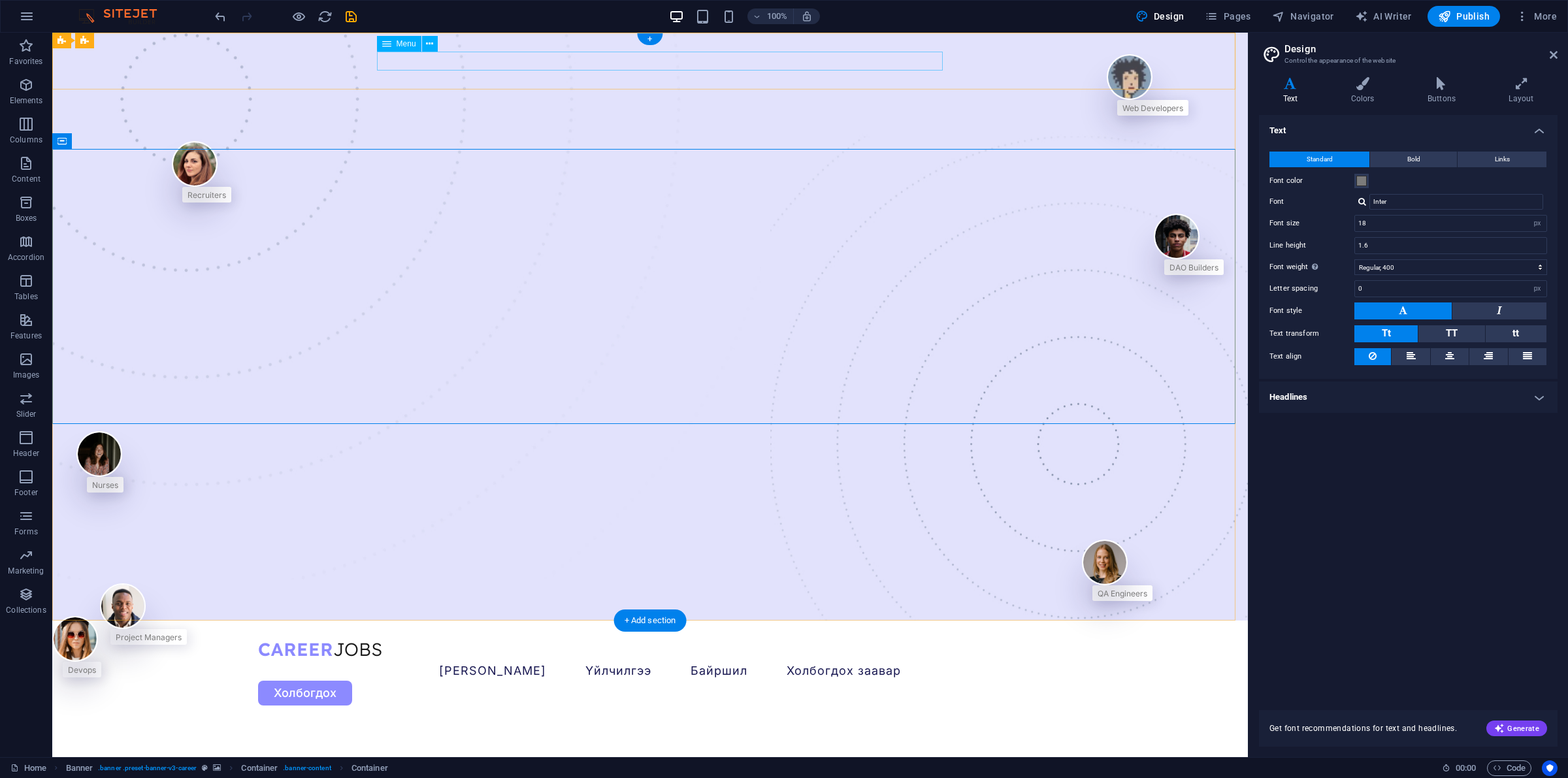
click at [855, 622] on nav "[PERSON_NAME] Холбогдох заавар" at bounding box center [650, 671] width 784 height 19
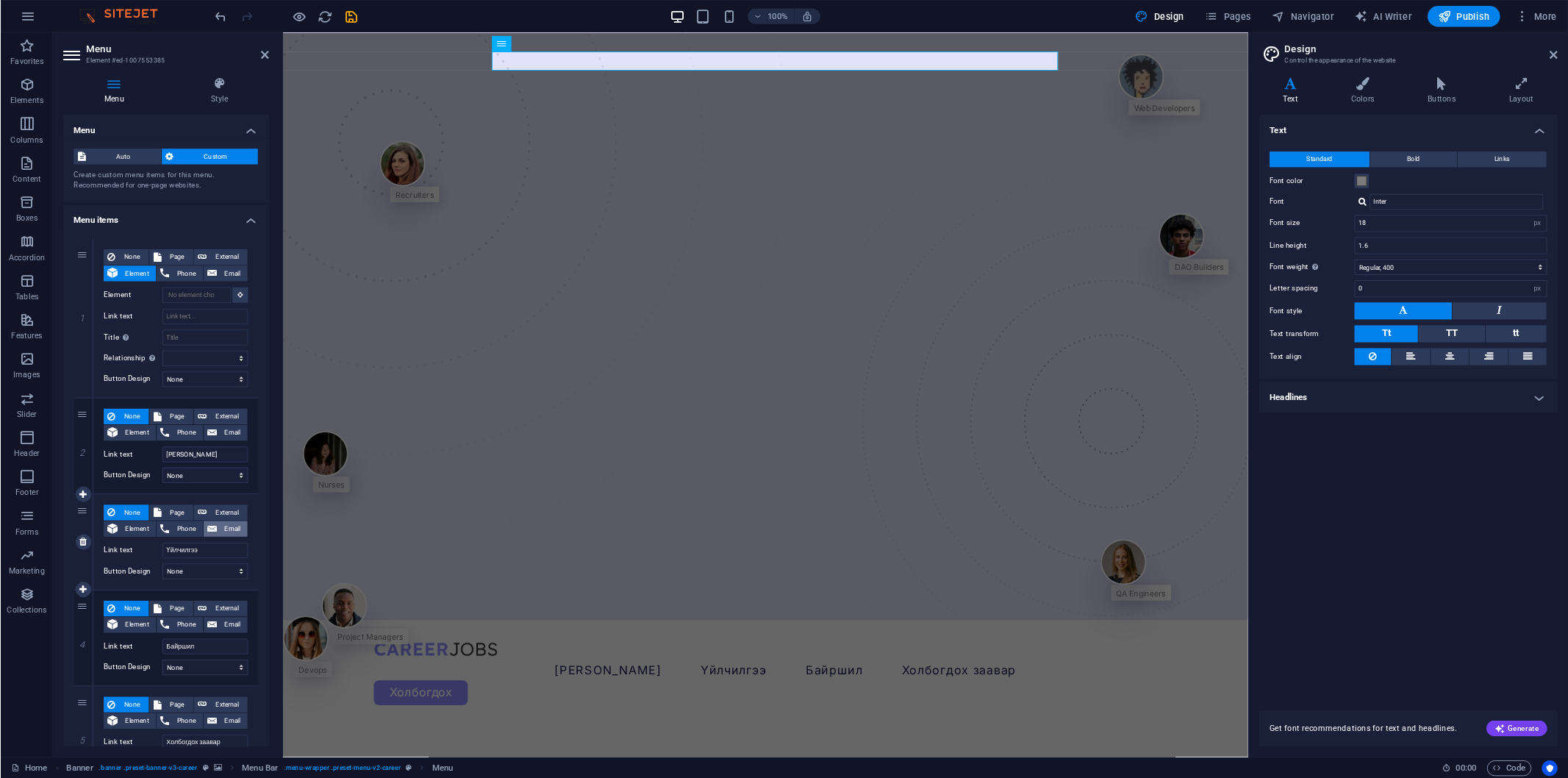
scroll to position [51, 0]
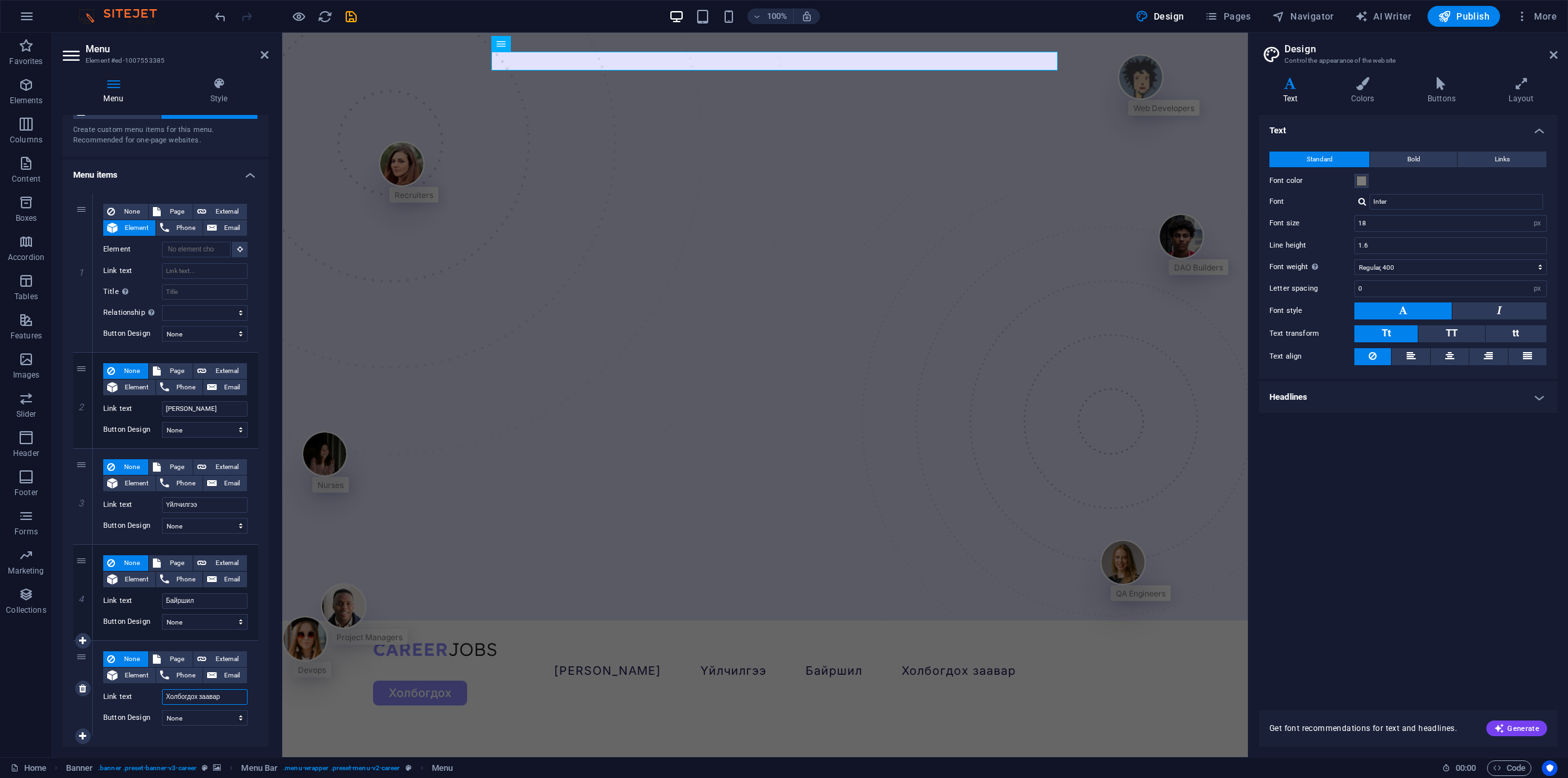
click at [220, 622] on input "Холбогдох заавар" at bounding box center [205, 697] width 86 height 16
click at [219, 622] on input "Холбогдох заавар" at bounding box center [205, 697] width 86 height 16
click at [218, 622] on input "Холбогдох заавар" at bounding box center [205, 697] width 86 height 16
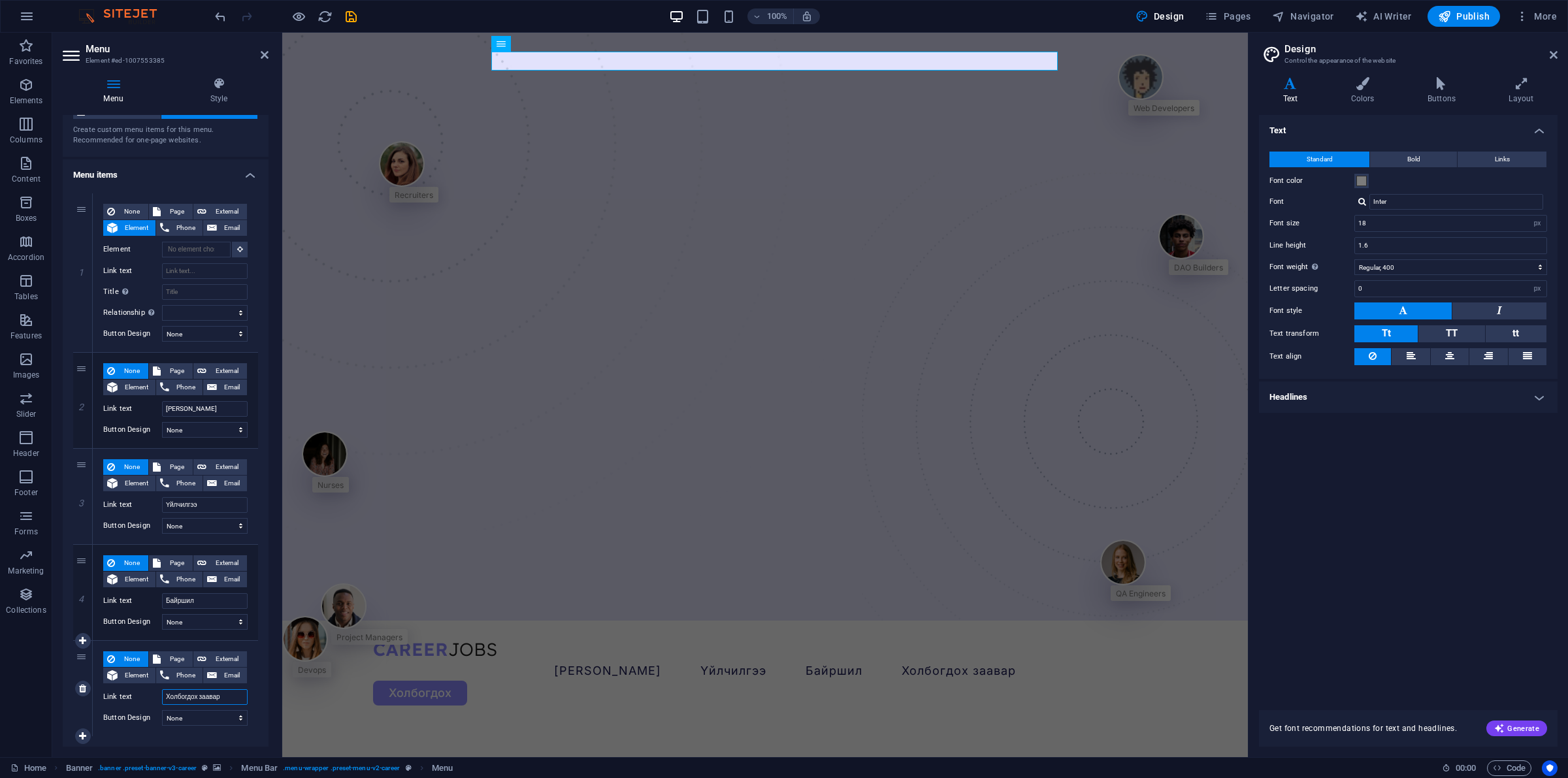
click at [218, 622] on input "Холбогдох заавар" at bounding box center [205, 697] width 86 height 16
type input "Заав"
select select
type input "Заавар"
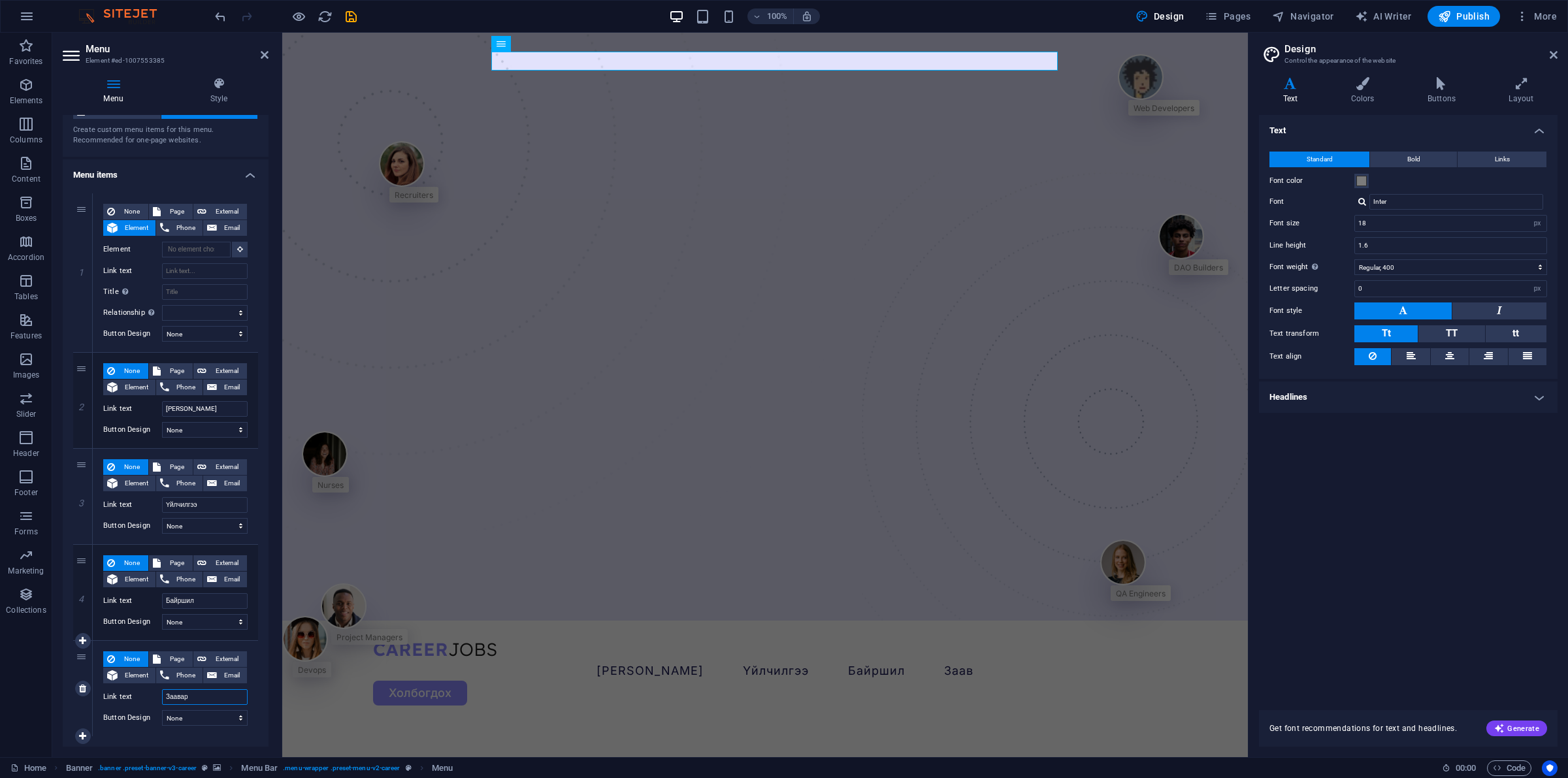
select select
type input "Заавар , зө"
select select
type input "Заавар , зөвлөгөө"
select select
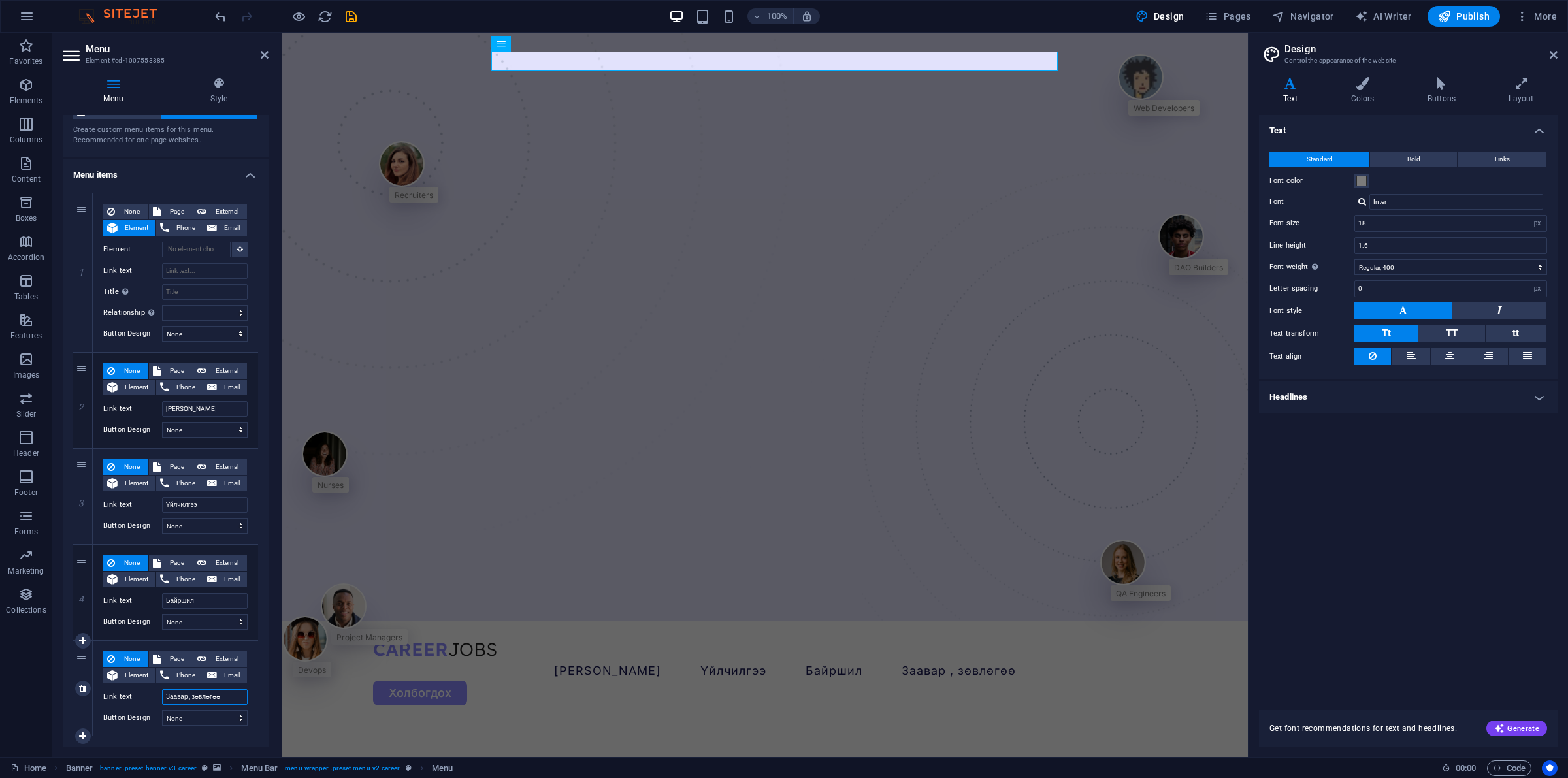
type input "Заавар , зөвлөгөө"
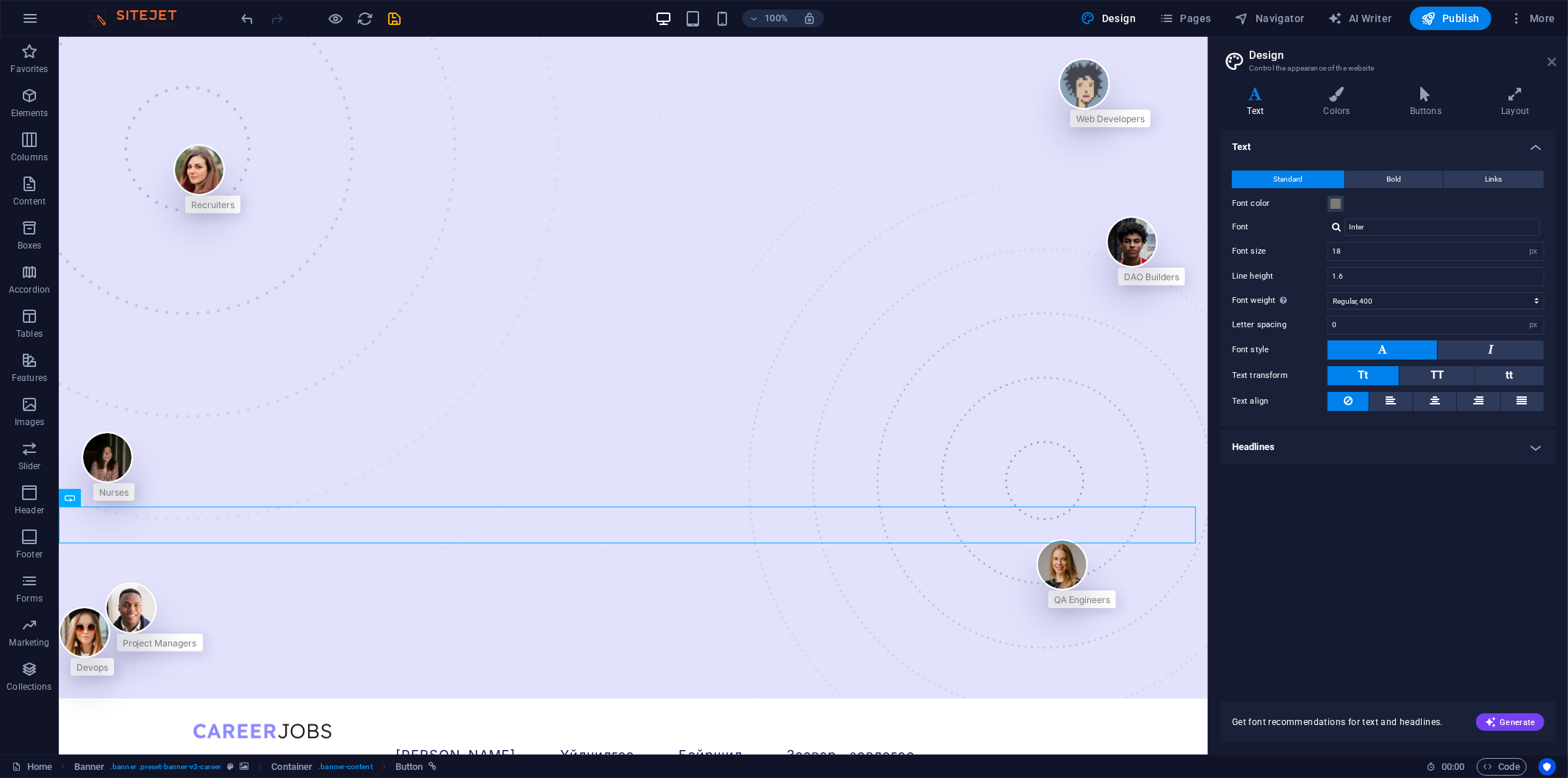
drag, startPoint x: 1488, startPoint y: 22, endPoint x: 1547, endPoint y: 59, distance: 69.6
click at [1410, 59] on icon at bounding box center [1552, 61] width 9 height 11
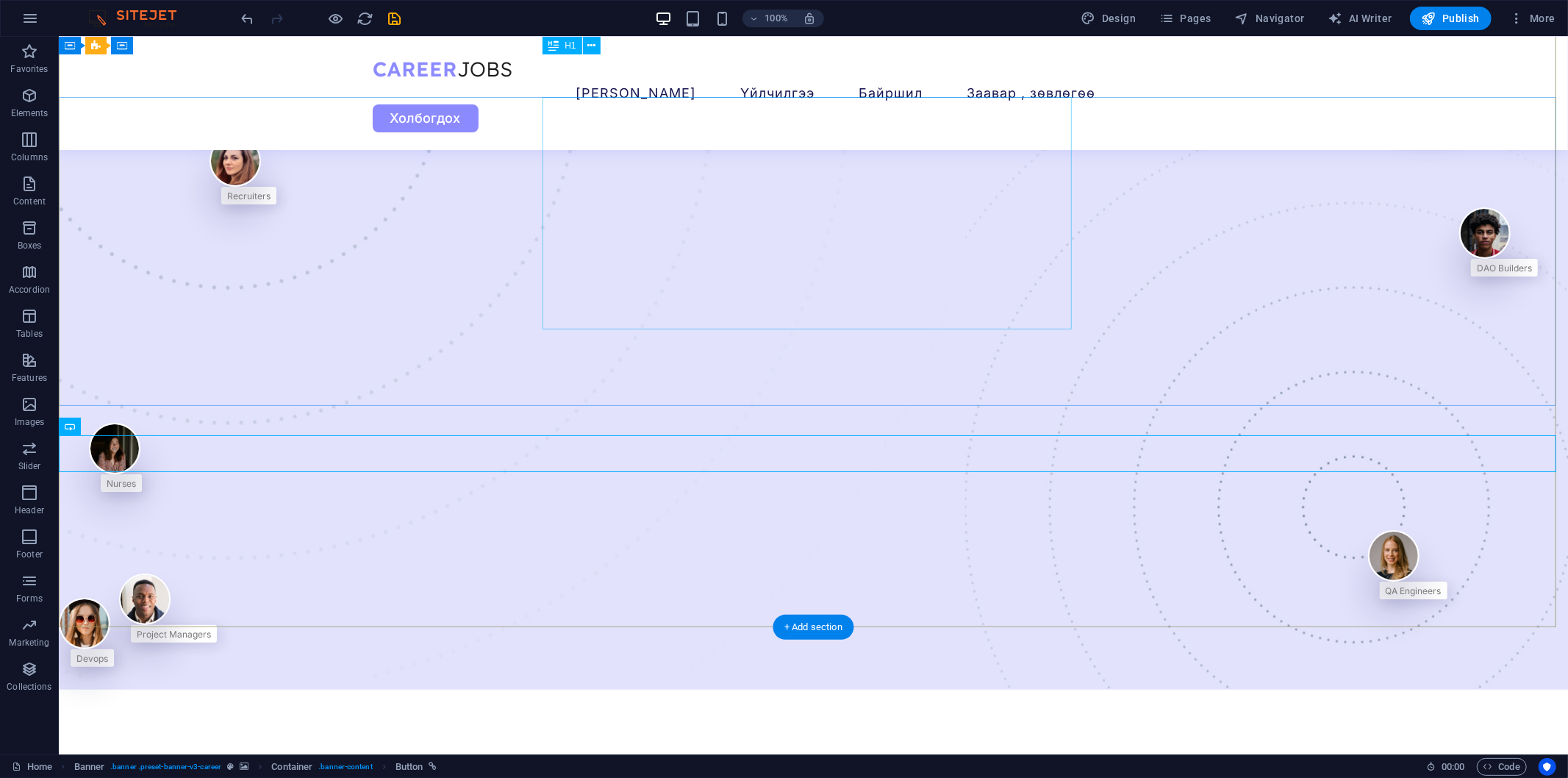
scroll to position [0, 0]
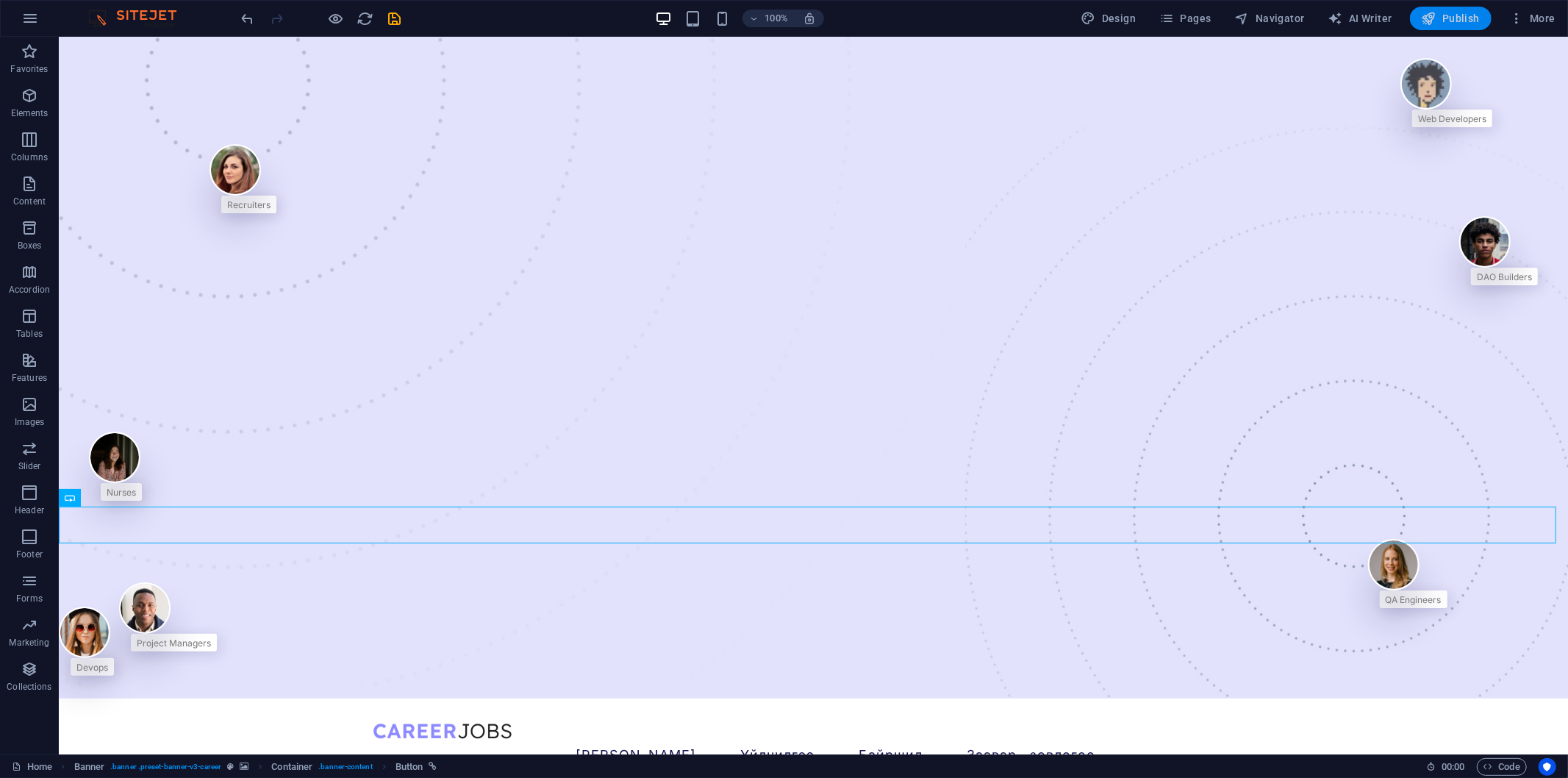
click at [1410, 22] on icon "button" at bounding box center [1429, 18] width 15 height 15
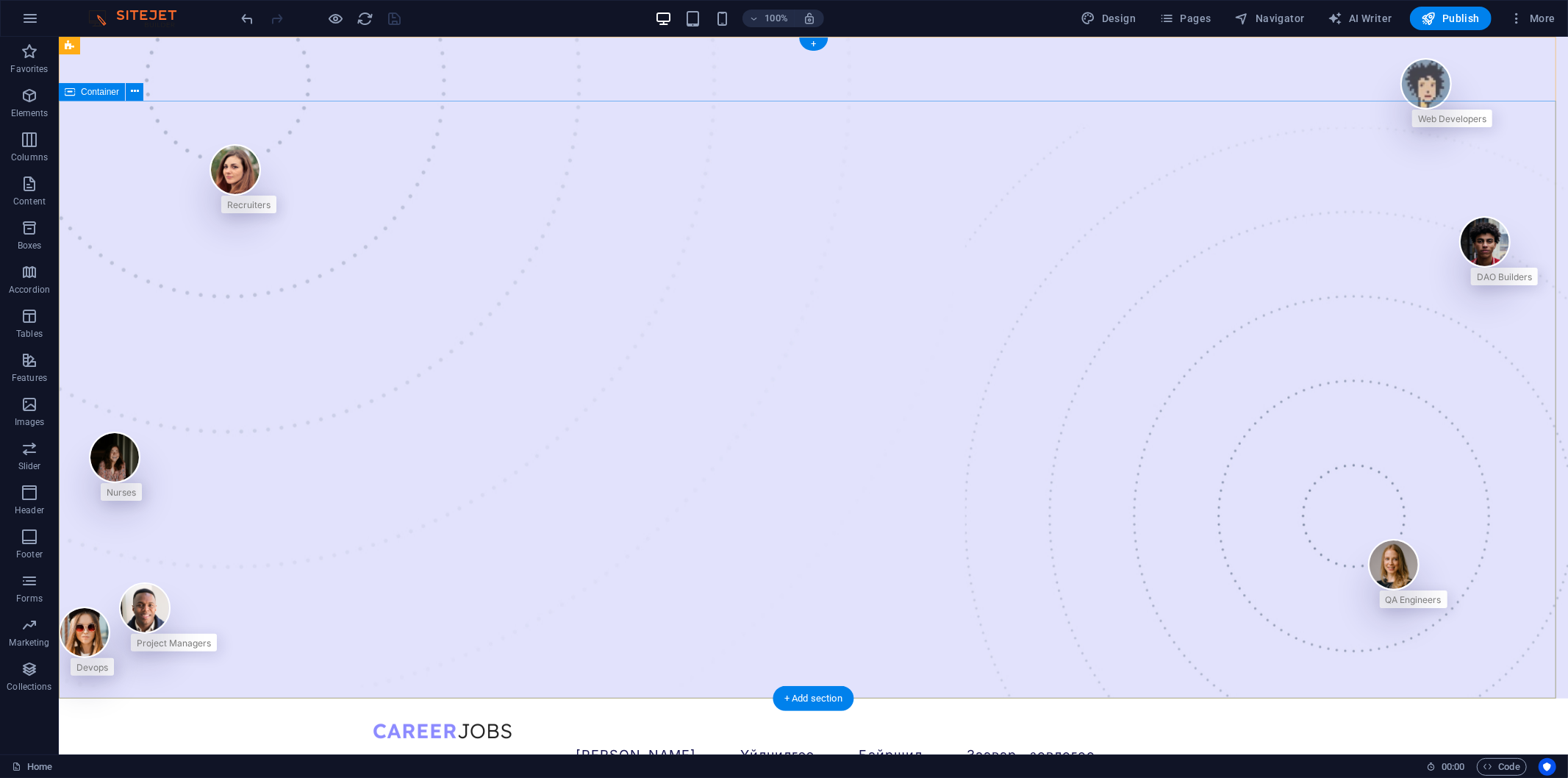
scroll to position [136, 0]
